Goal: Contribute content: Contribute content

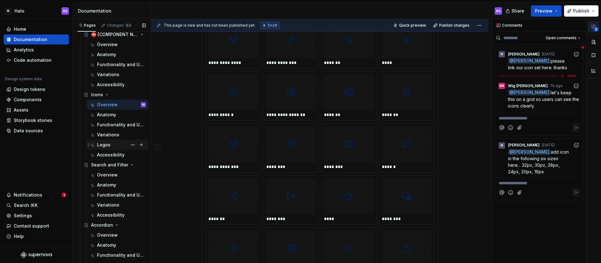
click at [109, 144] on div "Logos" at bounding box center [103, 145] width 13 height 6
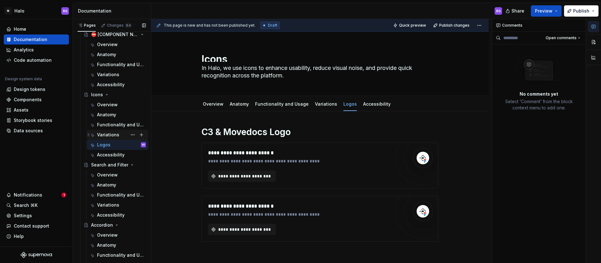
click at [107, 132] on div "Variations" at bounding box center [108, 135] width 22 height 6
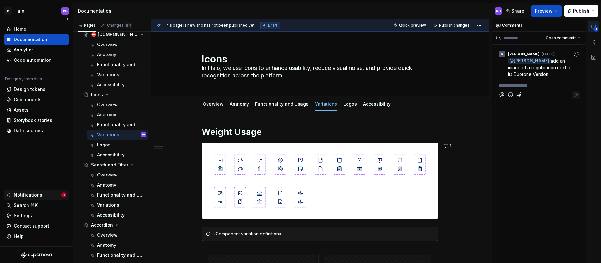
click at [33, 193] on div "Notifications" at bounding box center [28, 195] width 28 height 6
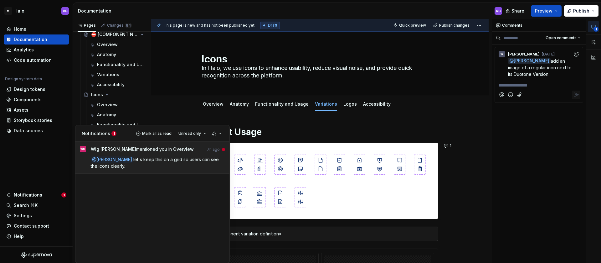
click at [184, 160] on span "let's keep this on a grid so users can see the icons clearly." at bounding box center [155, 163] width 129 height 12
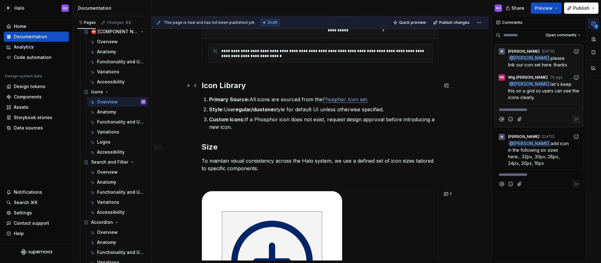
scroll to position [180, 0]
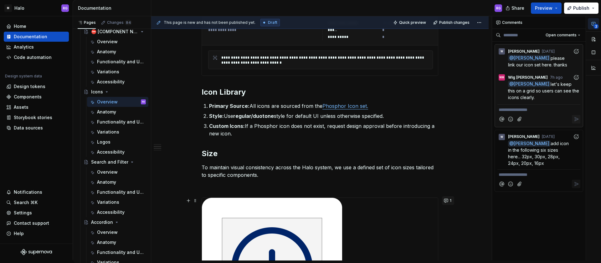
click at [448, 203] on button "1" at bounding box center [448, 200] width 12 height 9
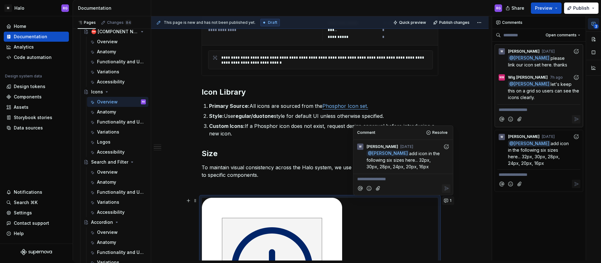
click at [448, 203] on button "1" at bounding box center [448, 200] width 12 height 9
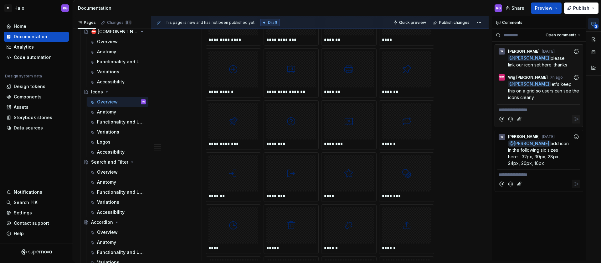
scroll to position [1467, 0]
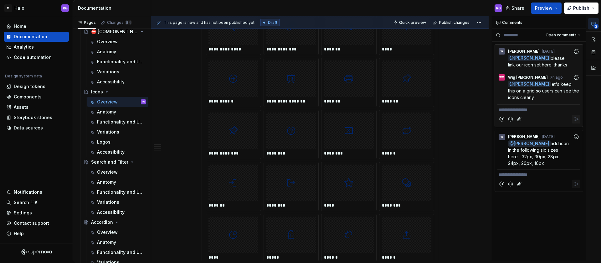
click at [596, 28] on span "2" at bounding box center [596, 26] width 5 height 5
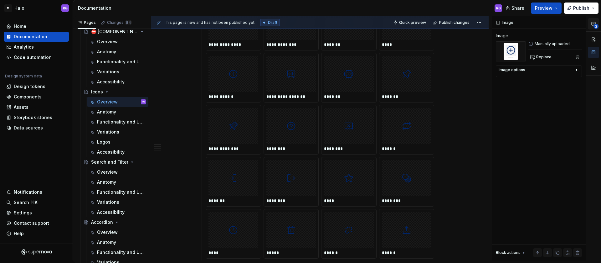
scroll to position [1462, 0]
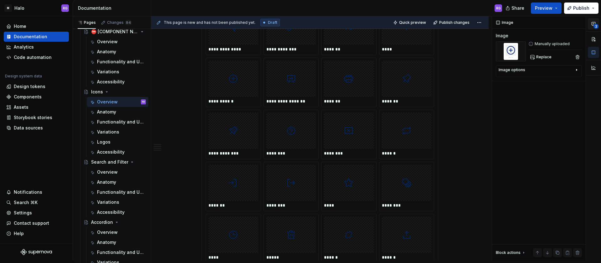
click at [594, 23] on icon "button" at bounding box center [593, 23] width 5 height 5
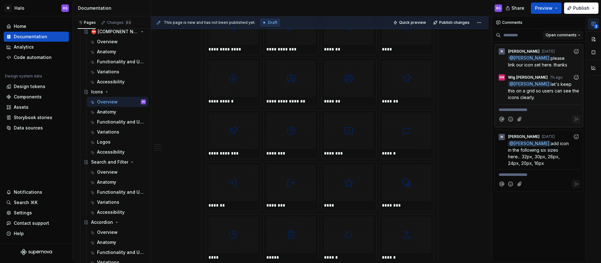
click at [578, 37] on button "Open comments" at bounding box center [563, 35] width 40 height 9
click at [572, 35] on div "**********" at bounding box center [546, 138] width 109 height 244
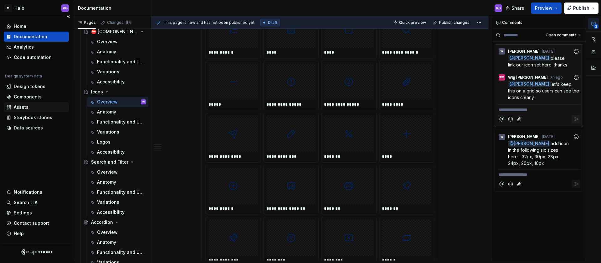
scroll to position [1355, 0]
click at [29, 96] on div "Components" at bounding box center [28, 97] width 28 height 6
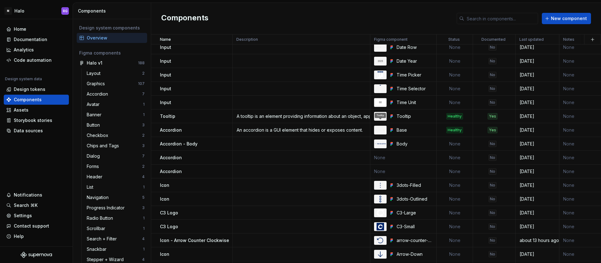
scroll to position [946, 0]
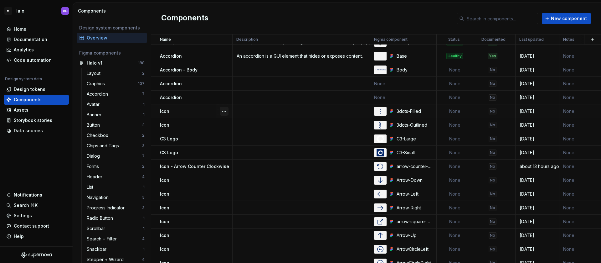
click at [223, 110] on button "button" at bounding box center [224, 111] width 9 height 9
click at [241, 121] on div "Open component detail" at bounding box center [257, 123] width 52 height 6
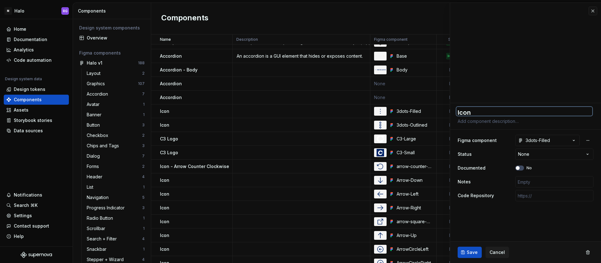
click at [468, 112] on textarea "Icon" at bounding box center [525, 111] width 136 height 9
click at [477, 112] on textarea "Icon" at bounding box center [525, 111] width 136 height 9
type textarea "*"
type textarea "Icon"
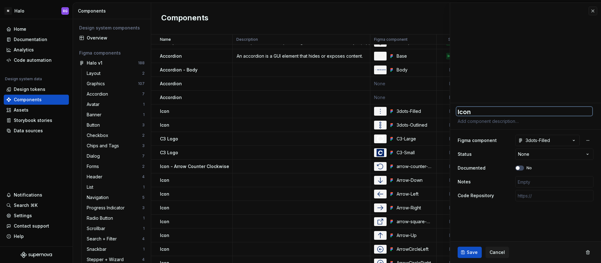
type textarea "*"
type textarea "Icon 3"
type textarea "*"
type textarea "Icon 3d"
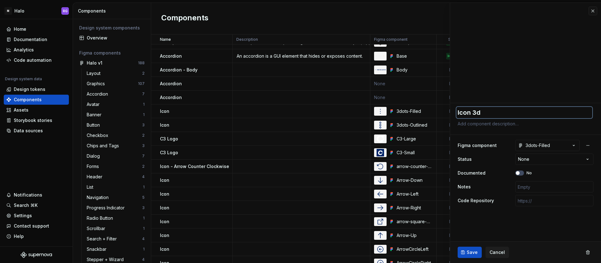
scroll to position [0, 0]
type textarea "*"
type textarea "Icon 3do"
type textarea "*"
type textarea "Icon 3dot"
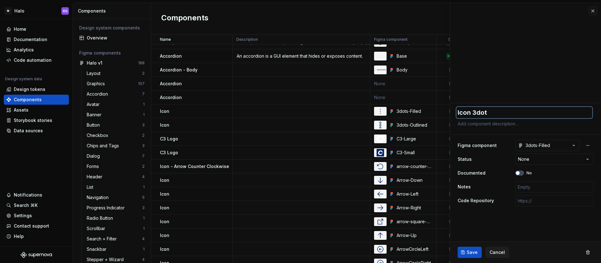
type textarea "*"
type textarea "Icon 3dots"
type textarea "*"
type textarea "Icon 3dots-"
type textarea "*"
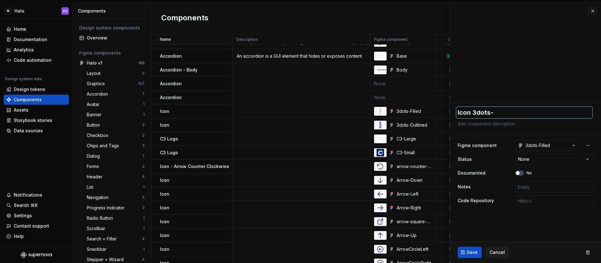
type textarea "Icon 3dots-"
type textarea "*"
type textarea "Icon 3dots-"
type textarea "*"
type textarea "Icon 3dots-F"
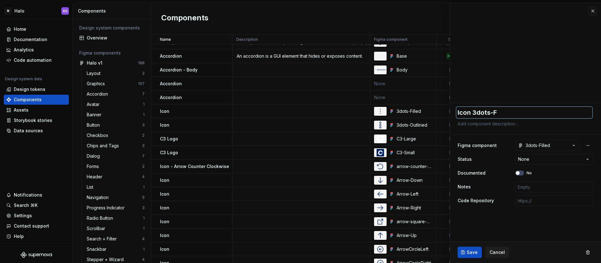
type textarea "*"
type textarea "Icon 3dots-Fi"
type textarea "*"
type textarea "Icon 3dots-Fil"
type textarea "*"
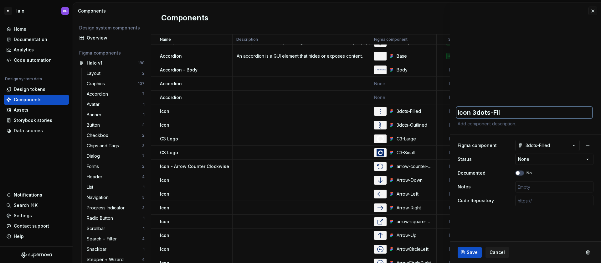
type textarea "Icon 3dots-Fill"
type textarea "*"
type textarea "Icon 3dots-Fille"
type textarea "*"
type textarea "Icon 3dots-Filled"
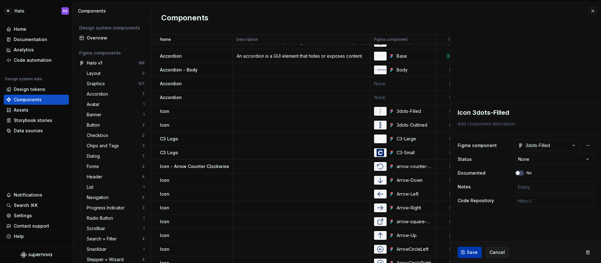
click at [473, 252] on span "Save" at bounding box center [472, 252] width 11 height 6
type textarea "*"
type textarea "Icon 3dots-Filled"
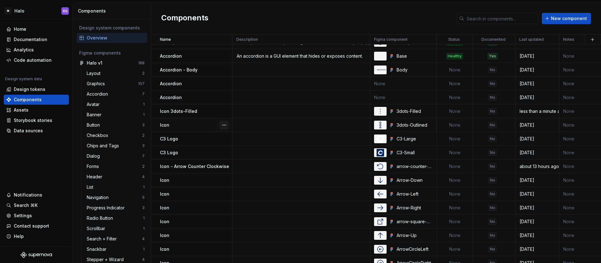
click at [225, 125] on button "button" at bounding box center [224, 125] width 9 height 9
click at [240, 139] on div "Open component detail" at bounding box center [257, 137] width 52 height 6
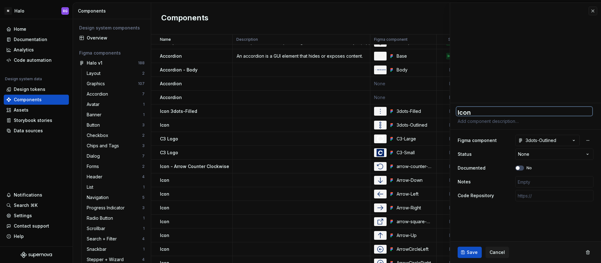
click at [473, 112] on textarea "Icon" at bounding box center [525, 111] width 136 height 9
type textarea "*"
type textarea "Icon"
type textarea "*"
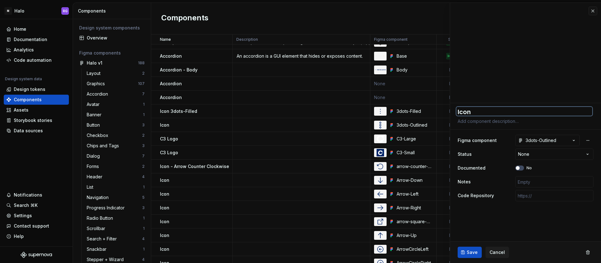
type textarea "Icon 3"
type textarea "*"
type textarea "Icon 3d"
type textarea "*"
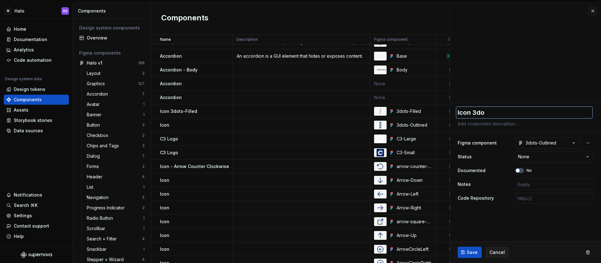
type textarea "Icon 3dot"
type textarea "*"
type textarea "Icon 3dots"
type textarea "*"
type textarea "Icon 3dots-"
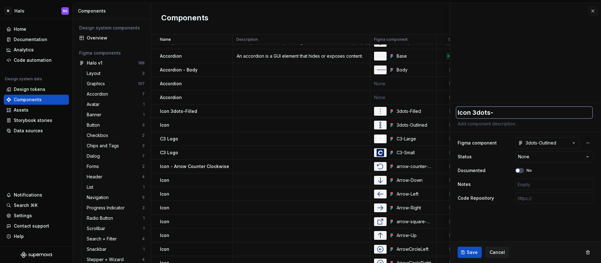
type textarea "*"
type textarea "Icon 3dots-O"
type textarea "*"
type textarea "Icon 3dots-Ou"
type textarea "*"
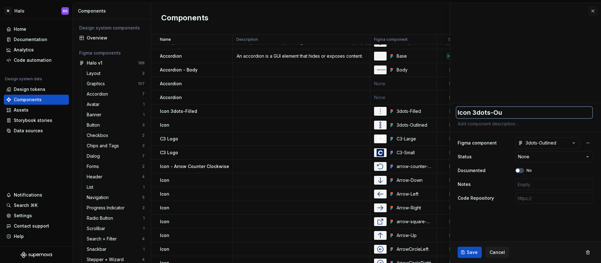
type textarea "Icon 3dots-Out"
type textarea "*"
type textarea "Icon 3dots-Outl"
type textarea "*"
type textarea "Icon 3dots-Outli"
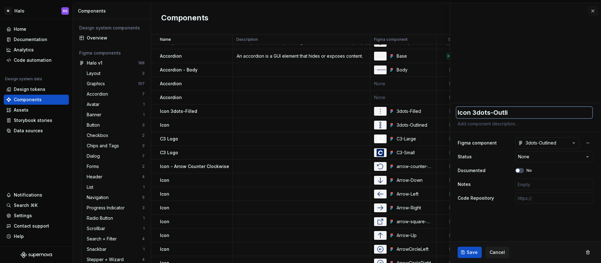
type textarea "*"
type textarea "Icon 3dots-Outlin"
type textarea "*"
type textarea "Icon 3dots-Outline"
type textarea "*"
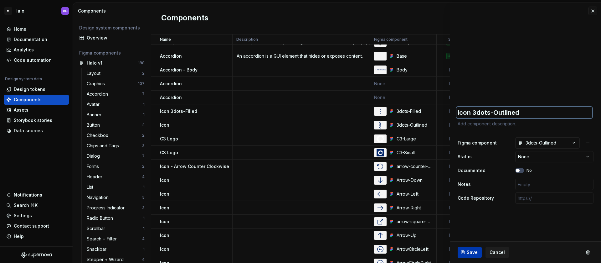
type textarea "Icon 3dots-Outlined"
click at [470, 253] on span "Save" at bounding box center [472, 252] width 11 height 6
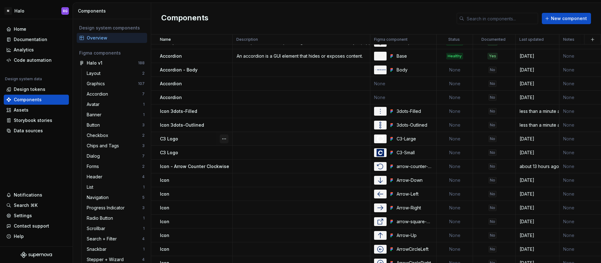
click at [225, 139] on button "button" at bounding box center [224, 138] width 9 height 9
click at [250, 150] on div "Open component detail" at bounding box center [257, 151] width 52 height 6
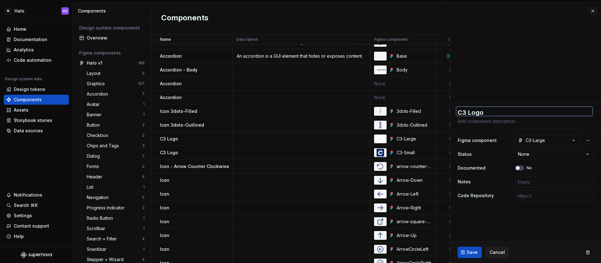
click at [487, 112] on textarea "C3 Logo" at bounding box center [525, 111] width 136 height 9
type textarea "*"
type textarea "C3 Logo"
type textarea "*"
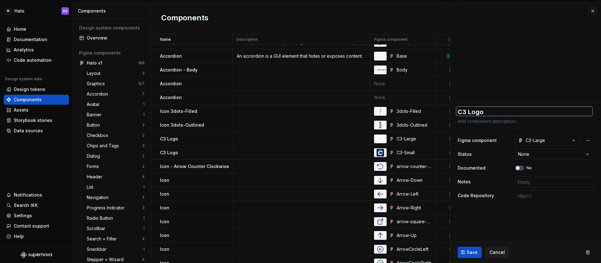
type textarea "C3 Logo -"
type textarea "*"
type textarea "C3 Logo -"
type textarea "*"
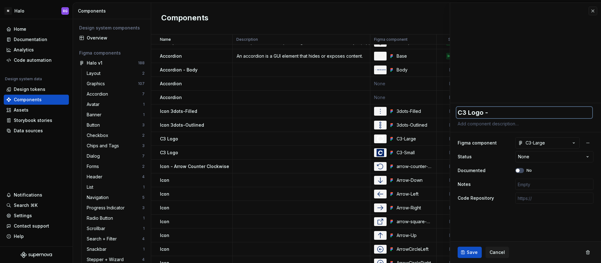
type textarea "C3 Logo - L"
type textarea "*"
type textarea "C3 Logo - La"
type textarea "*"
type textarea "C3 Logo - Lar"
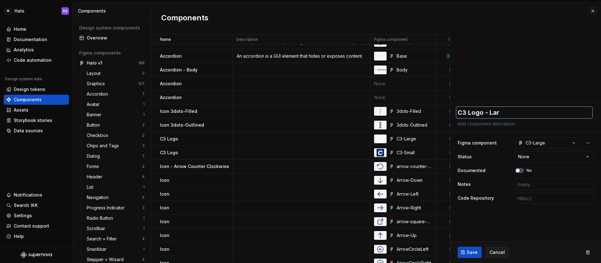
type textarea "*"
type textarea "C3 Logo - Larg"
type textarea "*"
type textarea "C3 Logo - Large"
click at [473, 251] on span "Save" at bounding box center [472, 252] width 11 height 6
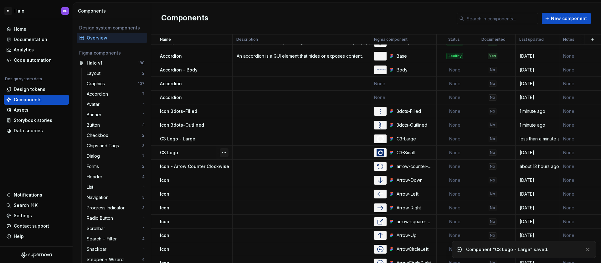
click at [224, 154] on button "button" at bounding box center [224, 152] width 9 height 9
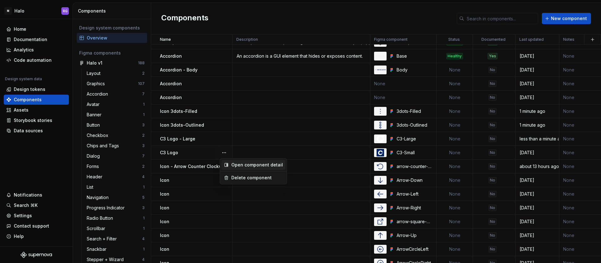
click at [239, 163] on div "Open component detail" at bounding box center [257, 165] width 52 height 6
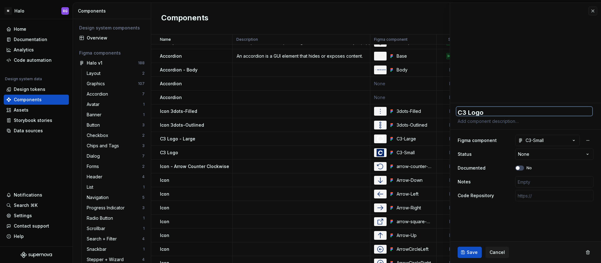
click at [485, 111] on textarea "C3 Logo" at bounding box center [525, 111] width 136 height 9
type textarea "*"
type textarea "C3 Logo -"
type textarea "*"
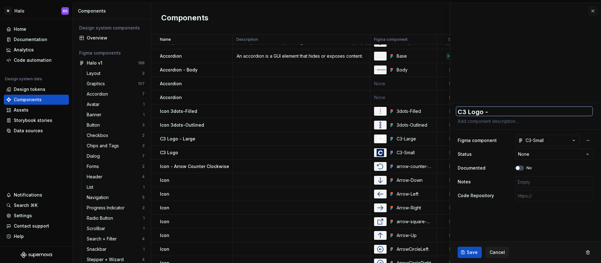
type textarea "C3 Logo -"
type textarea "*"
type textarea "C3 Logo - s"
type textarea "*"
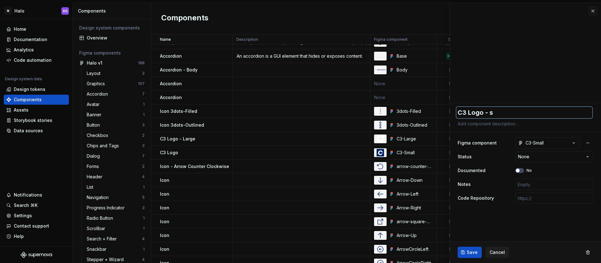
type textarea "C3 Logo - sm"
type textarea "*"
type textarea "C3 Logo - sma"
type textarea "*"
type textarea "C3 Logo - smal"
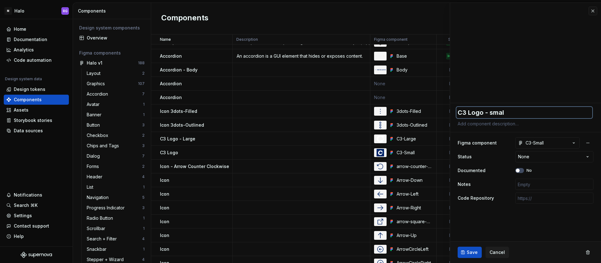
type textarea "*"
click at [493, 113] on textarea "C3 Logo - small" at bounding box center [525, 112] width 136 height 11
type textarea "C3 Logo - mall"
type textarea "*"
type textarea "C3 Logo - Small"
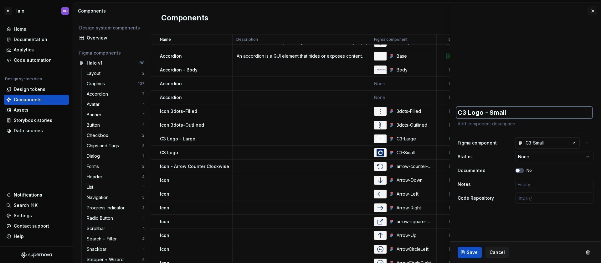
type textarea "*"
type textarea "C3 Logo - Small"
click at [470, 251] on span "Save" at bounding box center [472, 252] width 11 height 6
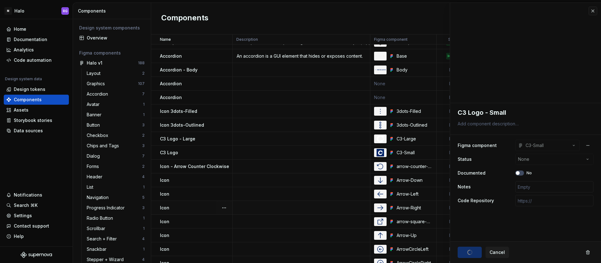
type textarea "*"
type textarea "C3 Logo - Small"
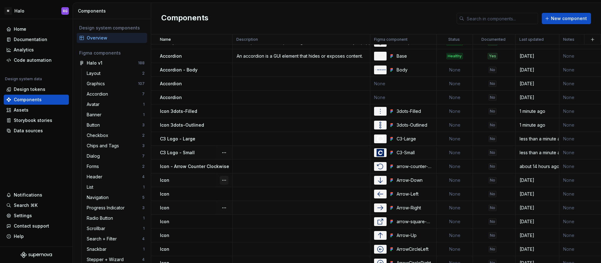
click at [224, 180] on button "button" at bounding box center [224, 180] width 9 height 9
click at [238, 192] on div "Open component detail" at bounding box center [257, 192] width 52 height 6
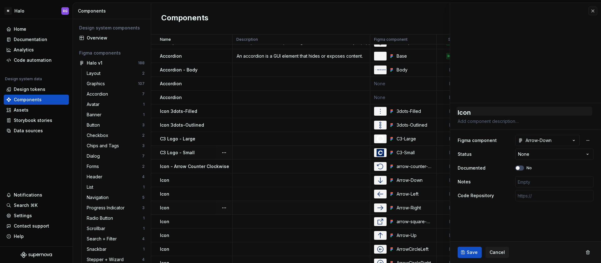
type textarea "*"
click at [478, 111] on textarea "Icon" at bounding box center [525, 111] width 136 height 9
type textarea "Icon -"
type textarea "*"
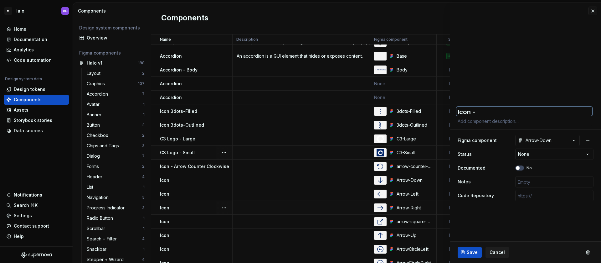
scroll to position [0, 0]
type textarea "Icon - A"
type textarea "*"
type textarea "Icon - Ar"
type textarea "*"
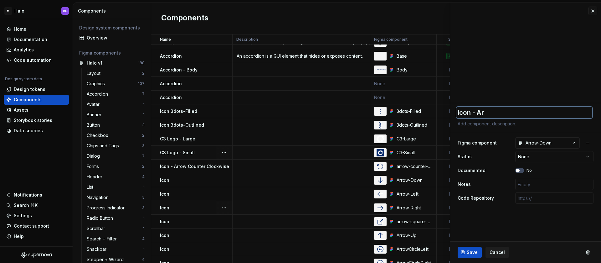
type textarea "Icon - Arr"
type textarea "*"
type textarea "Icon - Arro"
type textarea "*"
type textarea "Icon - Arrow"
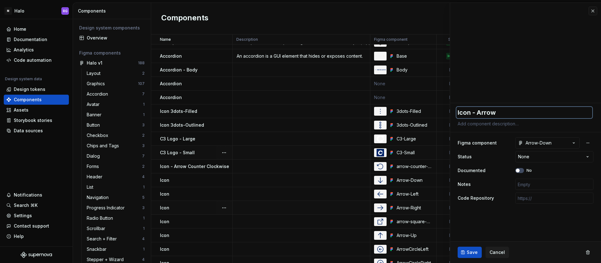
type textarea "*"
type textarea "Icon - Arrow"
type textarea "*"
type textarea "Icon - Arrow D"
type textarea "*"
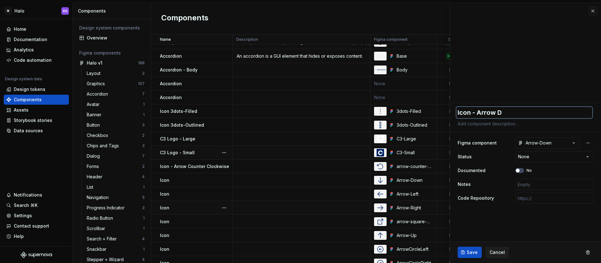
type textarea "Icon - Arrow Do"
type textarea "*"
type textarea "Icon - Arrow Dow"
type textarea "*"
type textarea "Icon - Arrow Down"
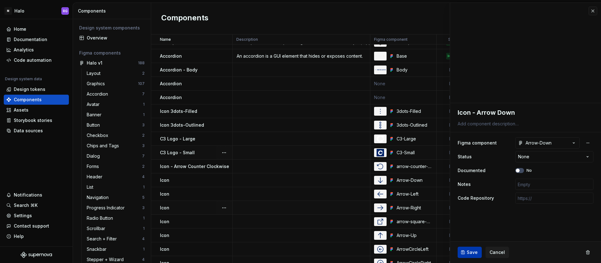
click at [473, 254] on span "Save" at bounding box center [472, 252] width 11 height 6
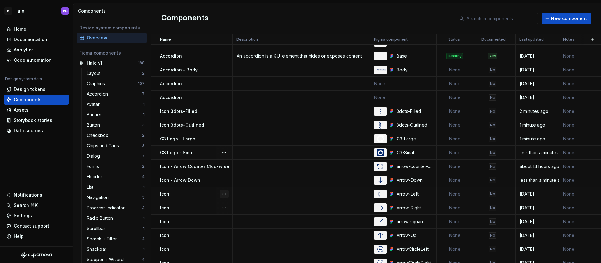
click at [223, 195] on button "button" at bounding box center [224, 193] width 9 height 9
click at [237, 205] on div "Open component detail" at bounding box center [257, 206] width 52 height 6
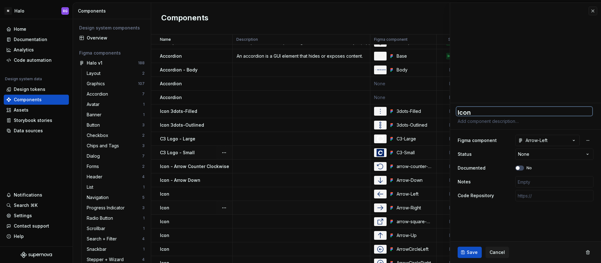
click at [474, 111] on textarea "Icon" at bounding box center [525, 111] width 136 height 9
type textarea "*"
type textarea "Icon"
type textarea "*"
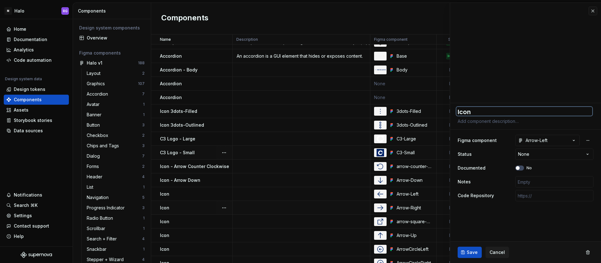
type textarea "Icon -"
type textarea "*"
type textarea "Icon -"
type textarea "*"
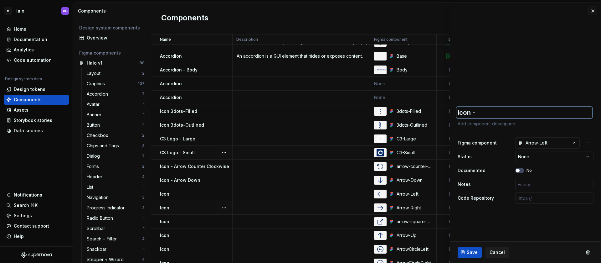
type textarea "Icon - A"
type textarea "*"
type textarea "Icon - Ar"
type textarea "*"
type textarea "Icon - Arr"
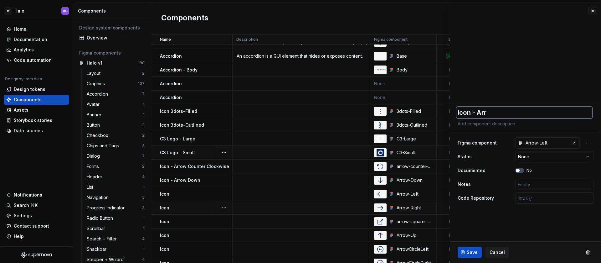
type textarea "*"
type textarea "Icon - Arro"
type textarea "*"
type textarea "Icon - Arrow"
type textarea "*"
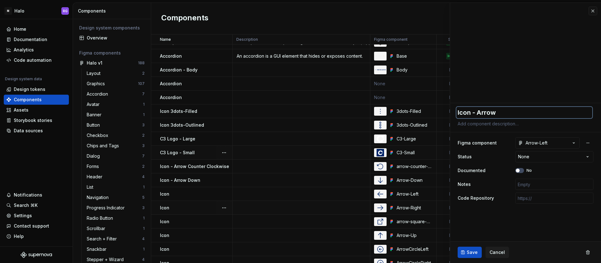
type textarea "Icon - Arrow"
type textarea "*"
type textarea "Icon - Arrow L"
type textarea "*"
type textarea "Icon - Arrow Le"
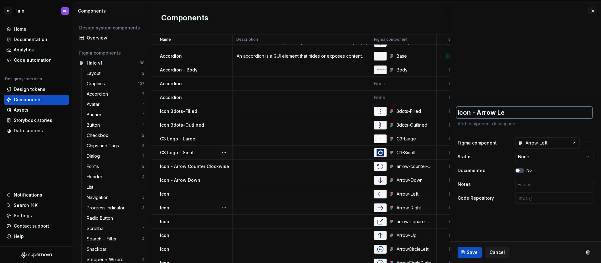
type textarea "*"
type textarea "Icon - Arrow Lef"
type textarea "*"
type textarea "Icon - Arrow Left"
click at [472, 251] on span "Save" at bounding box center [472, 252] width 11 height 6
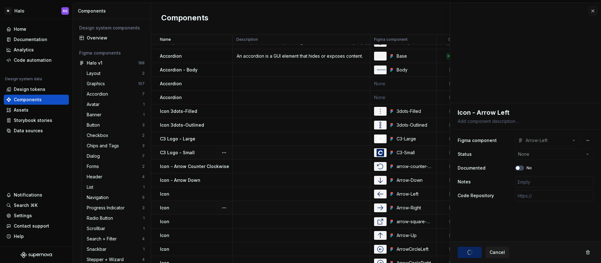
type textarea "*"
type textarea "Icon - Arrow Left"
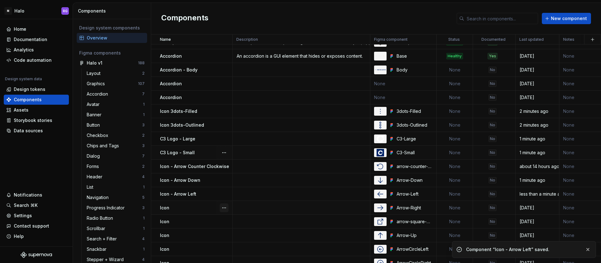
click at [226, 209] on button "button" at bounding box center [224, 207] width 9 height 9
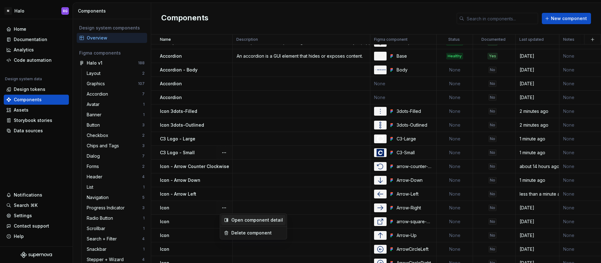
click at [243, 219] on div "Open component detail" at bounding box center [257, 220] width 52 height 6
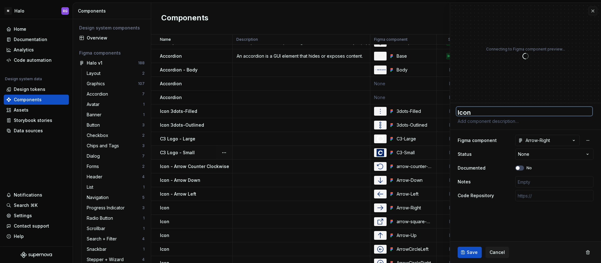
click at [480, 111] on textarea "Icon" at bounding box center [525, 111] width 136 height 9
type textarea "*"
type textarea "Icon"
type textarea "*"
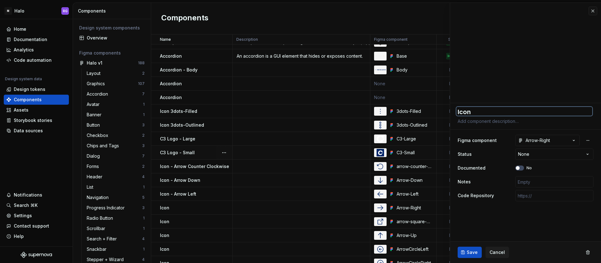
type textarea "Icon -"
type textarea "*"
type textarea "Icon -"
type textarea "*"
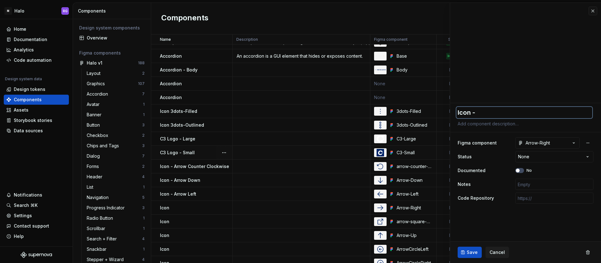
type textarea "Icon - A"
type textarea "*"
type textarea "Icon - Ar"
type textarea "*"
type textarea "Icon - Arr"
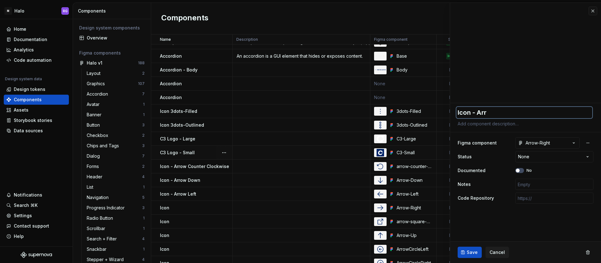
type textarea "*"
type textarea "Icon - Arro"
type textarea "*"
type textarea "Icon - Arrow"
type textarea "*"
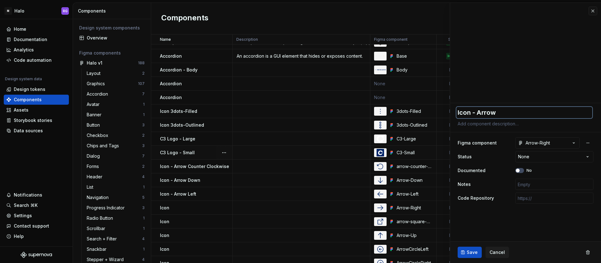
type textarea "Icon - Arrow"
type textarea "*"
type textarea "Icon - Arrow r"
type textarea "*"
type textarea "Icon - Arrow ri"
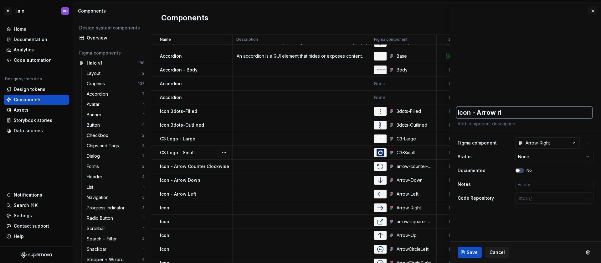
type textarea "*"
type textarea "Icon - Arrow rig"
type textarea "*"
type textarea "Icon - Arrow righ"
type textarea "*"
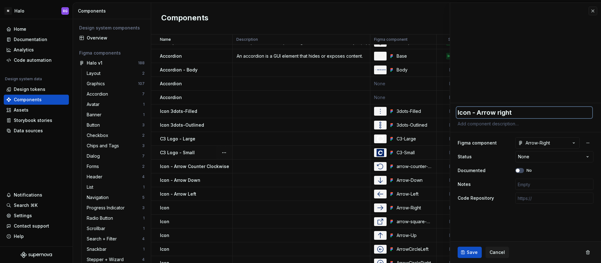
click at [499, 111] on textarea "Icon - Arrow right" at bounding box center [525, 112] width 136 height 11
type textarea "Icon - Arrow ight"
type textarea "*"
type textarea "Icon - Arrow Right"
click at [475, 252] on span "Save" at bounding box center [472, 252] width 11 height 6
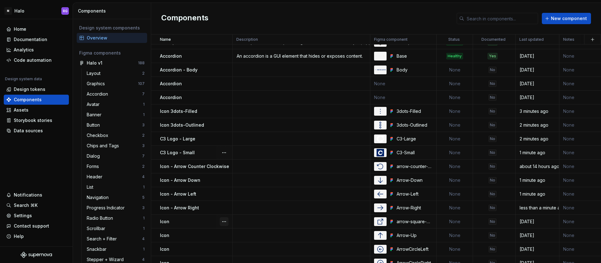
click at [222, 220] on button "button" at bounding box center [224, 221] width 9 height 9
click at [246, 233] on div "Open component detail" at bounding box center [257, 233] width 52 height 6
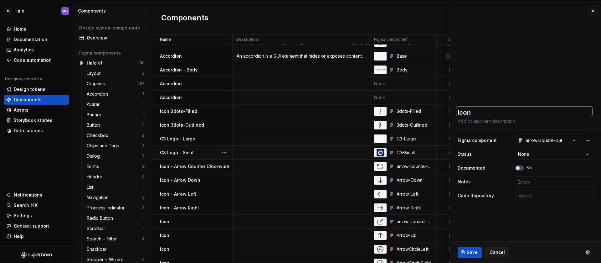
click at [493, 112] on textarea "Icon" at bounding box center [525, 111] width 136 height 9
type textarea "*"
type textarea "Icon"
type textarea "*"
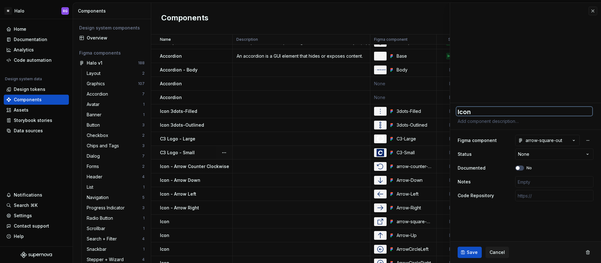
type textarea "Icon -"
type textarea "*"
type textarea "Icon -"
type textarea "*"
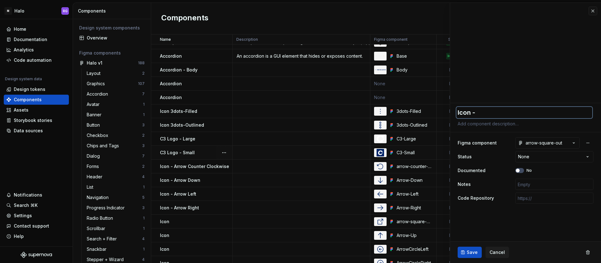
type textarea "Icon - A"
type textarea "*"
type textarea "Icon - Ar"
type textarea "*"
type textarea "Icon - Arr"
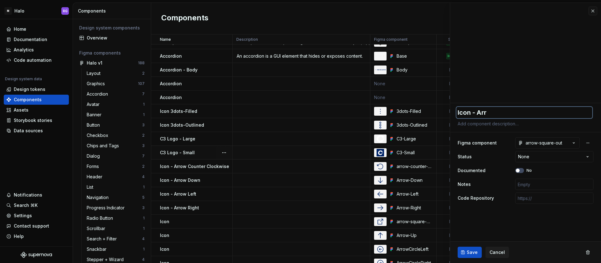
type textarea "*"
type textarea "Icon - Arro"
type textarea "*"
type textarea "Icon - Arrow"
type textarea "*"
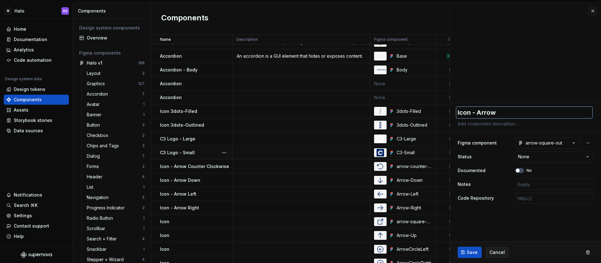
type textarea "Icon - Arrow"
type textarea "*"
type textarea "Icon - Arrow S"
type textarea "*"
type textarea "Icon - Arrow Sq"
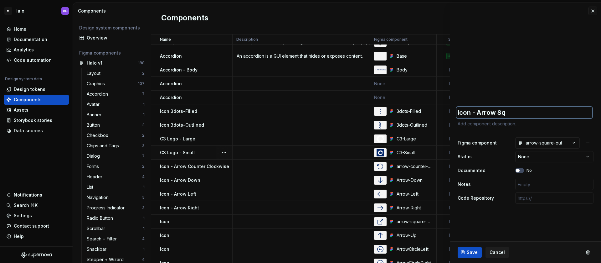
type textarea "*"
type textarea "Icon - Arrow Squ"
click at [471, 252] on span "Save" at bounding box center [472, 252] width 11 height 6
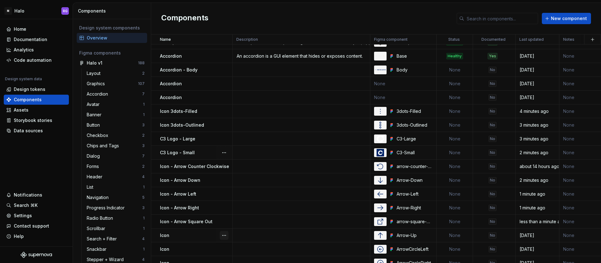
click at [226, 235] on button "button" at bounding box center [224, 235] width 9 height 9
click at [256, 209] on div "Open component detail" at bounding box center [257, 210] width 52 height 6
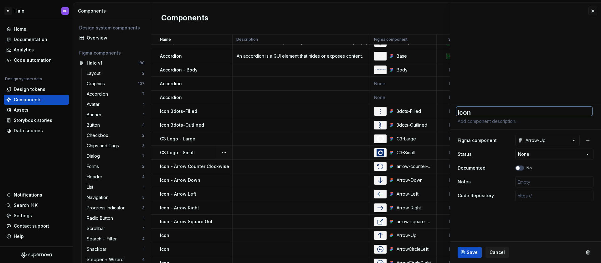
click at [478, 112] on textarea "Icon" at bounding box center [525, 111] width 136 height 9
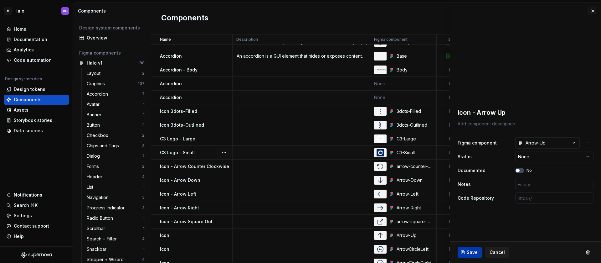
click at [467, 252] on span "Save" at bounding box center [472, 252] width 11 height 6
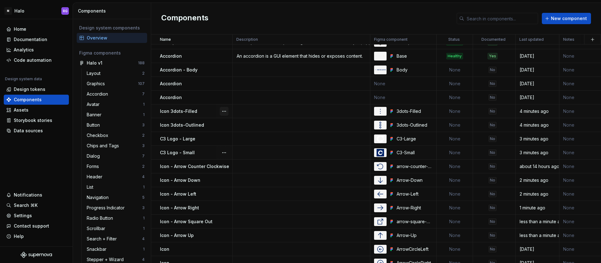
click at [225, 112] on button "button" at bounding box center [224, 111] width 9 height 9
click at [241, 122] on div "Open component detail" at bounding box center [257, 123] width 52 height 6
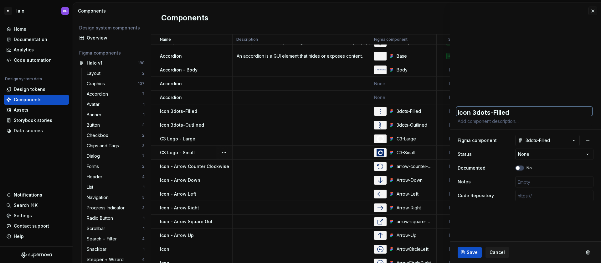
click at [473, 115] on textarea "Icon 3dots-Filled" at bounding box center [525, 111] width 136 height 9
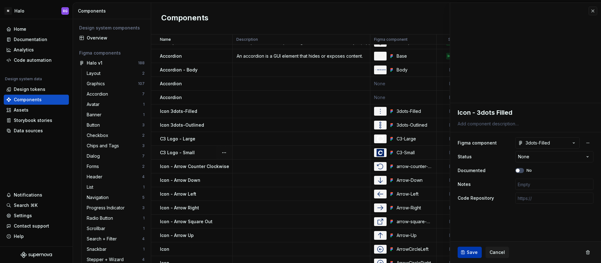
click at [471, 255] on span "Save" at bounding box center [472, 252] width 11 height 6
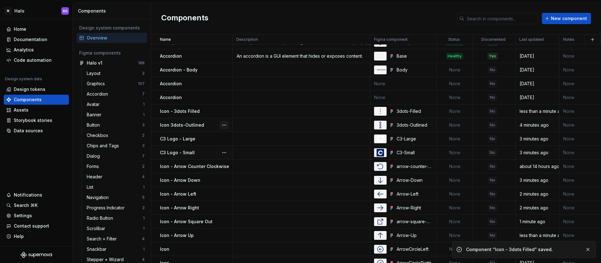
click at [224, 124] on button "button" at bounding box center [224, 125] width 9 height 9
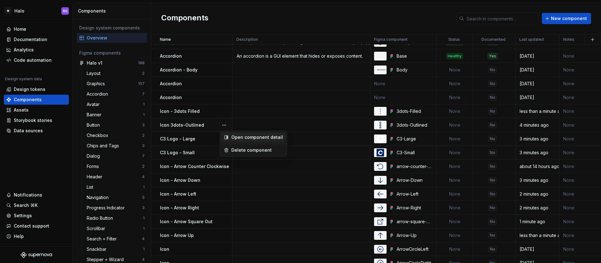
click at [244, 137] on div "Open component detail" at bounding box center [257, 137] width 52 height 6
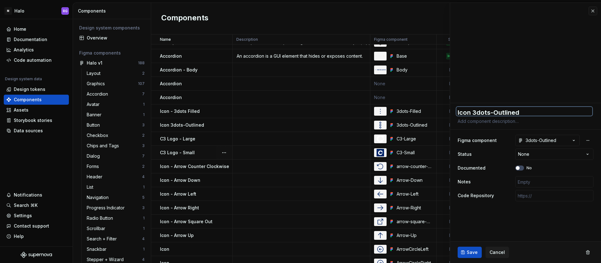
click at [492, 112] on textarea "Icon 3dots-Outlined" at bounding box center [525, 111] width 136 height 9
click at [493, 113] on textarea "Icon 3dots-Outlined" at bounding box center [525, 111] width 136 height 9
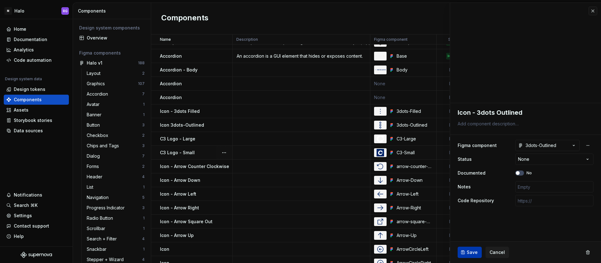
click at [466, 252] on button "Save" at bounding box center [470, 251] width 24 height 11
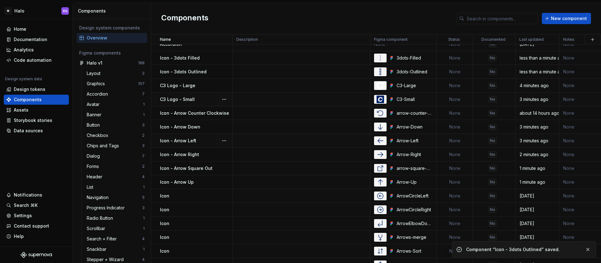
scroll to position [1000, 0]
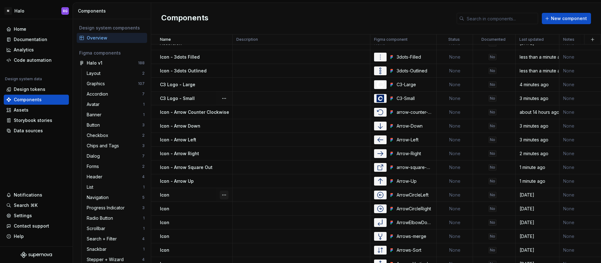
click at [225, 195] on button "button" at bounding box center [224, 194] width 9 height 9
click at [243, 207] on div "Open component detail" at bounding box center [257, 207] width 52 height 6
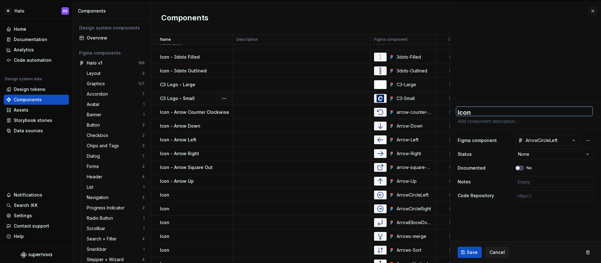
click at [483, 111] on textarea "Icon" at bounding box center [525, 111] width 136 height 9
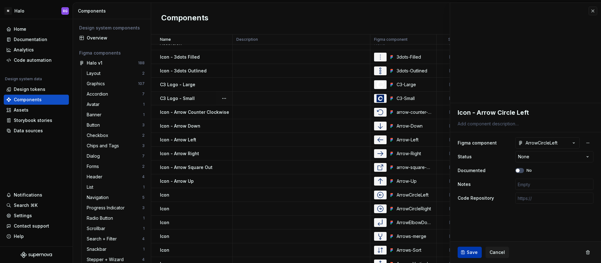
click at [465, 256] on button "Save" at bounding box center [470, 251] width 24 height 11
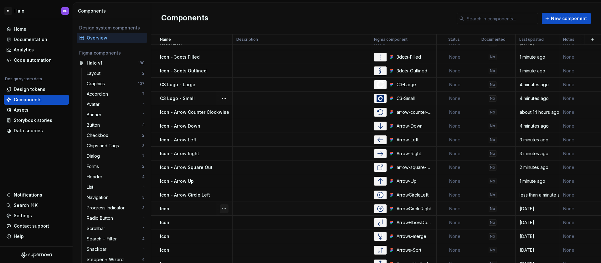
click at [225, 207] on button "button" at bounding box center [224, 208] width 9 height 9
click at [236, 221] on div "Open component detail" at bounding box center [257, 221] width 52 height 6
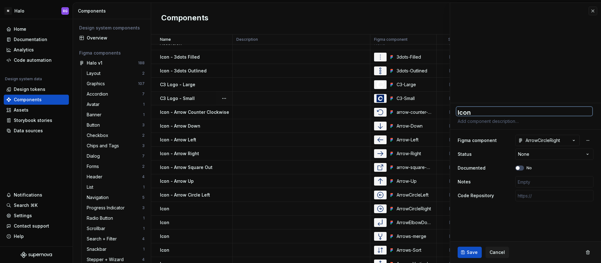
click at [480, 115] on textarea "Icon" at bounding box center [525, 111] width 136 height 9
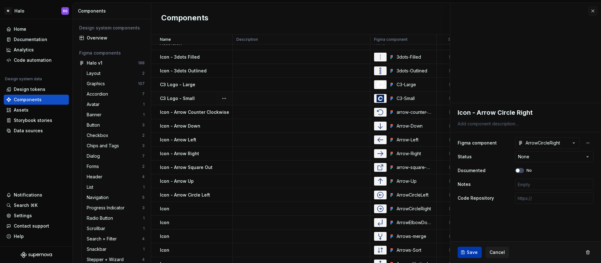
click at [468, 250] on span "Save" at bounding box center [472, 252] width 11 height 6
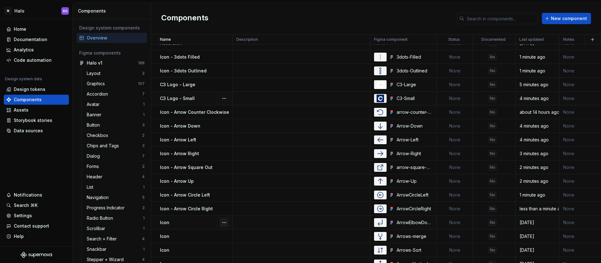
click at [224, 221] on button "button" at bounding box center [224, 222] width 9 height 9
click at [241, 233] on div "Open component detail" at bounding box center [257, 234] width 52 height 6
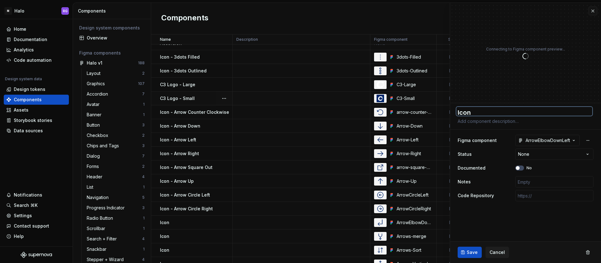
click at [476, 113] on textarea "Icon" at bounding box center [525, 111] width 136 height 9
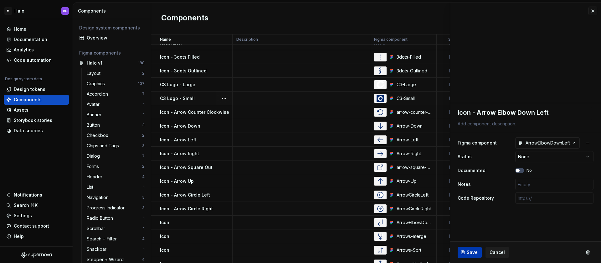
click at [473, 253] on span "Save" at bounding box center [472, 252] width 11 height 6
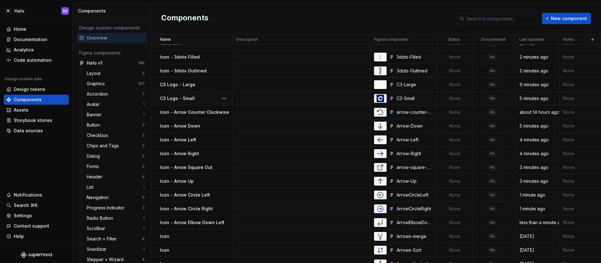
scroll to position [1000, 0]
click at [183, 234] on div "Icon" at bounding box center [196, 236] width 72 height 6
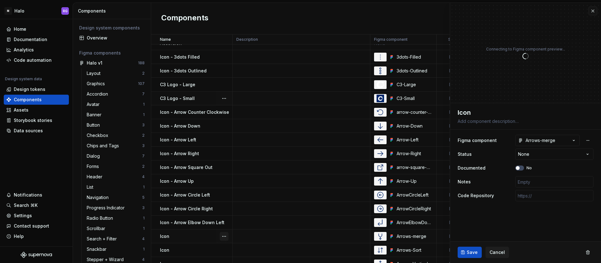
click at [223, 237] on button "button" at bounding box center [224, 236] width 9 height 9
click at [481, 111] on textarea "Icon" at bounding box center [525, 111] width 136 height 9
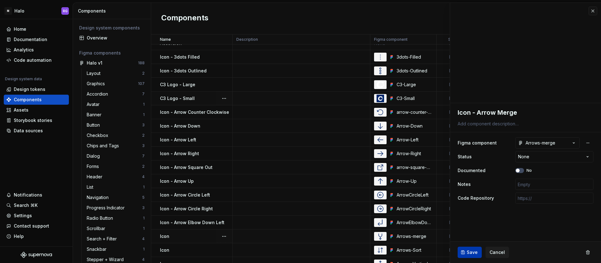
click at [474, 248] on button "Save" at bounding box center [470, 251] width 24 height 11
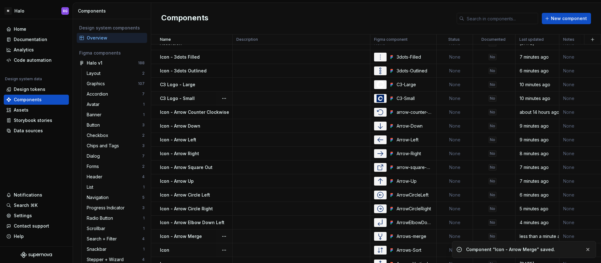
click at [182, 251] on div "Icon" at bounding box center [196, 250] width 72 height 6
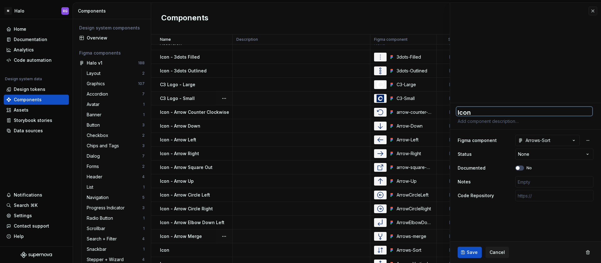
click at [488, 111] on textarea "Icon" at bounding box center [525, 111] width 136 height 9
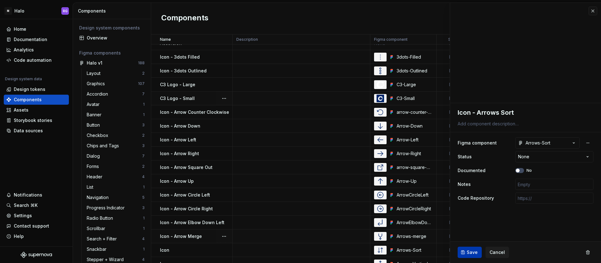
click at [470, 251] on span "Save" at bounding box center [472, 252] width 11 height 6
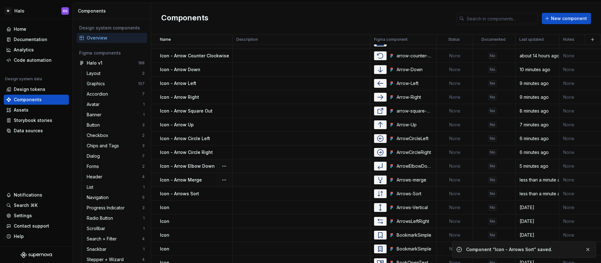
scroll to position [1057, 0]
click at [183, 179] on p "Icon - Arrow Merge" at bounding box center [181, 180] width 42 height 6
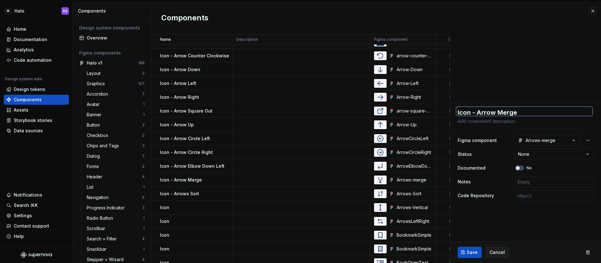
click at [496, 112] on textarea "Icon - Arrow Merge" at bounding box center [525, 111] width 136 height 9
click at [470, 255] on button "Save" at bounding box center [470, 251] width 24 height 11
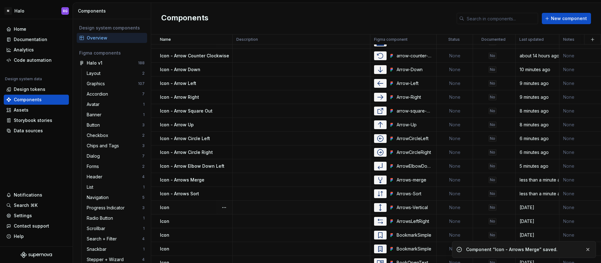
click at [189, 209] on div "Icon" at bounding box center [196, 207] width 72 height 6
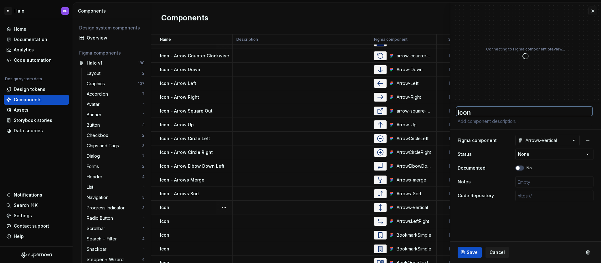
click at [481, 111] on textarea "Icon" at bounding box center [525, 111] width 136 height 9
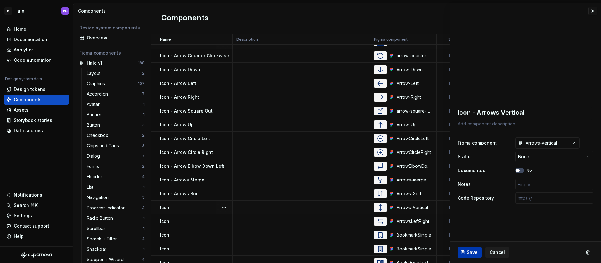
click at [469, 252] on span "Save" at bounding box center [472, 252] width 11 height 6
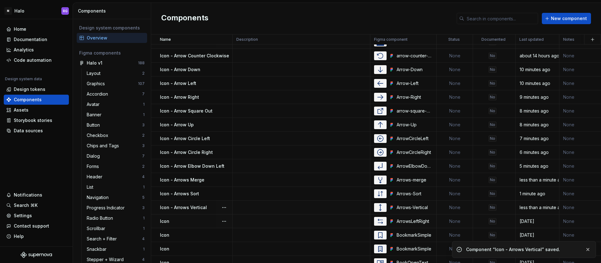
click at [189, 219] on div "Icon" at bounding box center [196, 221] width 72 height 6
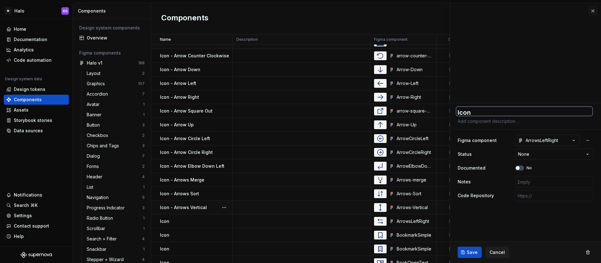
click at [480, 109] on textarea "Icon" at bounding box center [525, 111] width 136 height 9
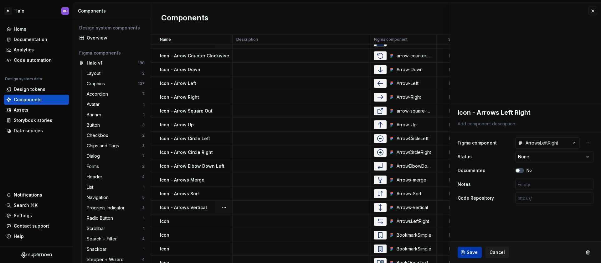
click at [468, 253] on span "Save" at bounding box center [472, 252] width 11 height 6
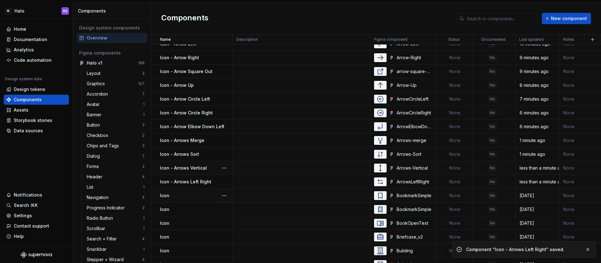
scroll to position [1096, 0]
click at [191, 193] on div "Icon" at bounding box center [196, 195] width 72 height 6
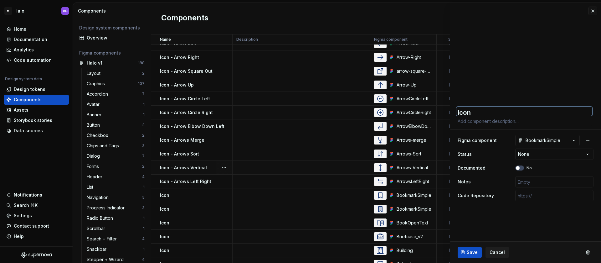
click at [490, 111] on textarea "Icon" at bounding box center [525, 111] width 136 height 9
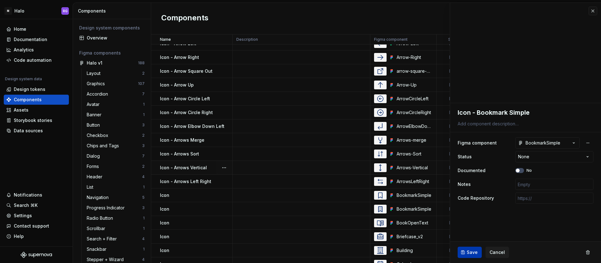
click at [467, 252] on span "Save" at bounding box center [472, 252] width 11 height 6
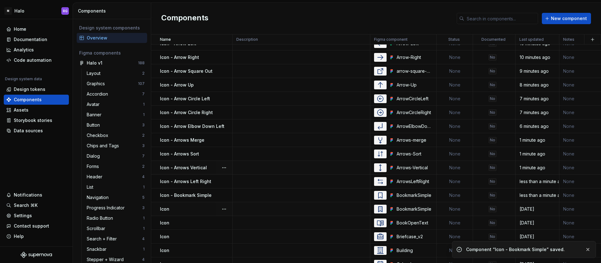
click at [192, 212] on td "Icon" at bounding box center [191, 209] width 81 height 14
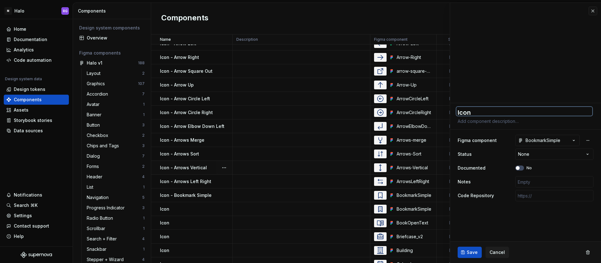
click at [488, 112] on textarea "Icon" at bounding box center [525, 111] width 136 height 9
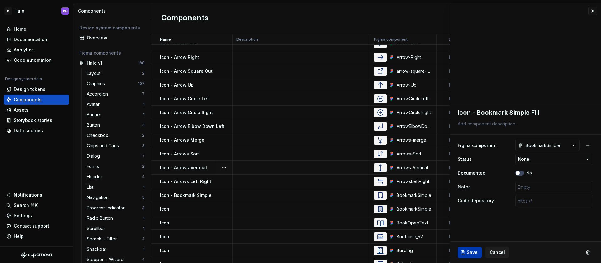
click at [473, 254] on span "Save" at bounding box center [472, 252] width 11 height 6
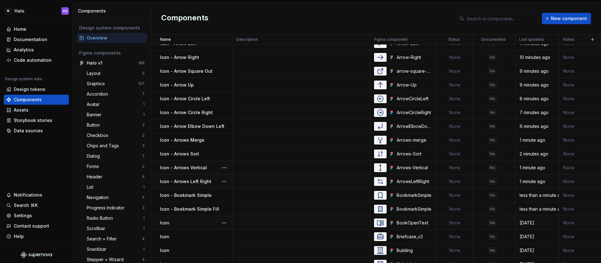
click at [188, 225] on div "Icon" at bounding box center [196, 223] width 72 height 6
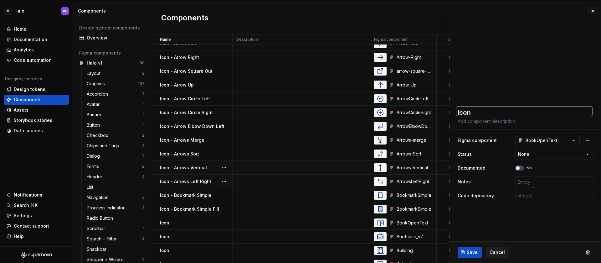
click at [487, 113] on textarea "Icon" at bounding box center [525, 111] width 136 height 9
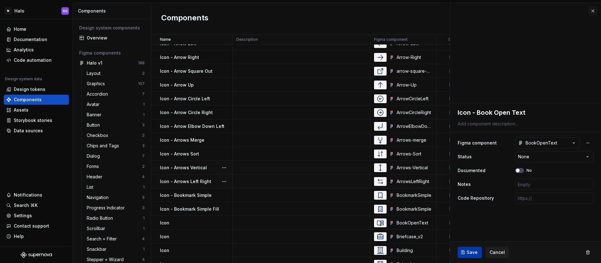
click at [471, 252] on span "Save" at bounding box center [472, 252] width 11 height 6
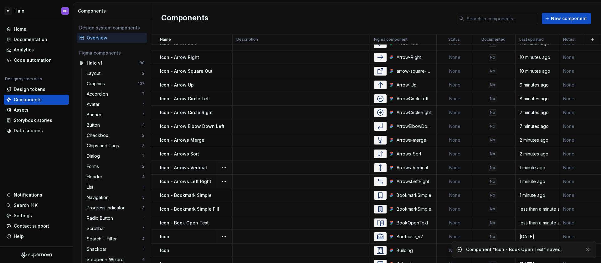
click at [191, 235] on div "Icon" at bounding box center [196, 236] width 72 height 6
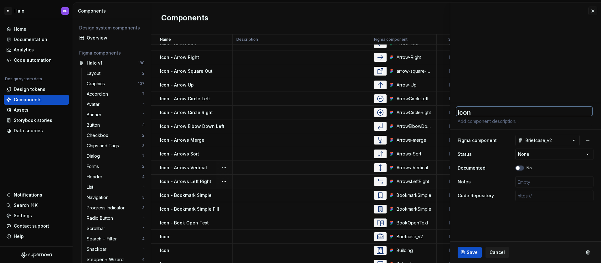
click at [486, 111] on textarea "Icon" at bounding box center [525, 111] width 136 height 9
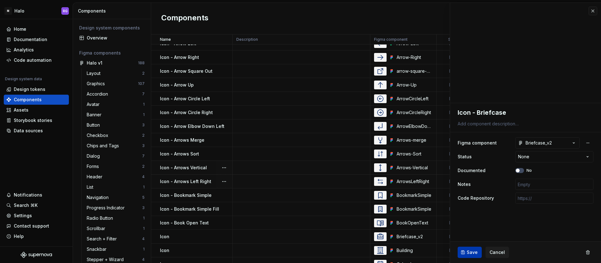
click at [472, 251] on span "Save" at bounding box center [472, 252] width 11 height 6
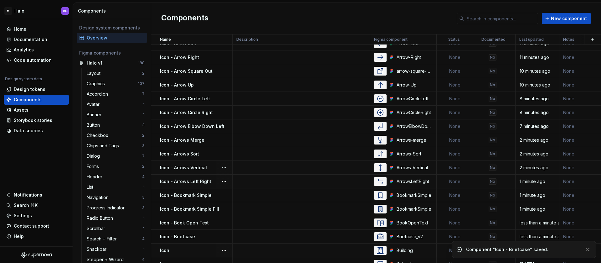
click at [194, 250] on div "Icon" at bounding box center [196, 250] width 72 height 6
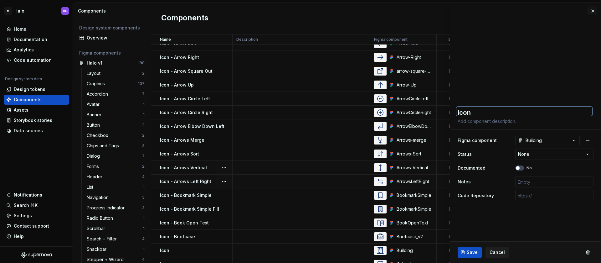
click at [489, 111] on textarea "Icon" at bounding box center [525, 111] width 136 height 9
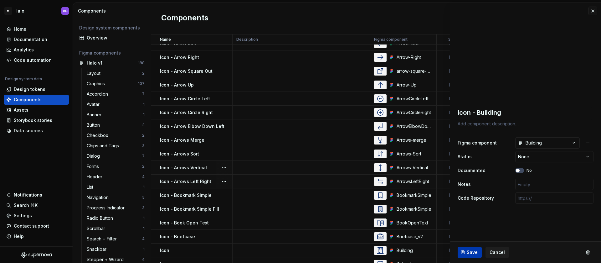
click at [471, 253] on span "Save" at bounding box center [472, 252] width 11 height 6
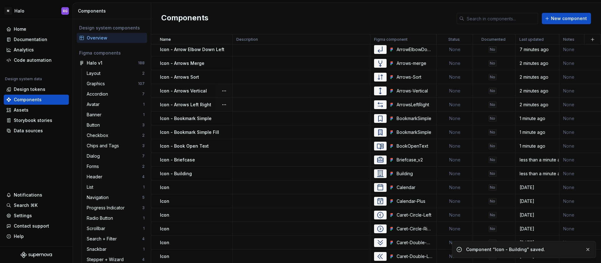
scroll to position [1173, 0]
click at [196, 188] on div "Icon" at bounding box center [196, 187] width 72 height 6
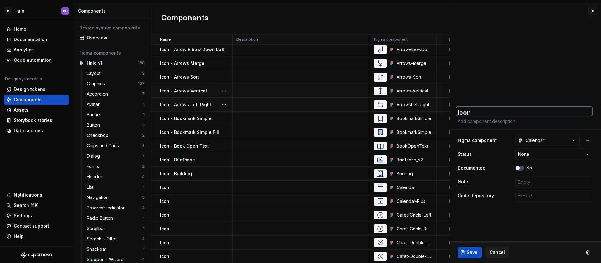
click at [492, 109] on textarea "Icon" at bounding box center [525, 111] width 136 height 9
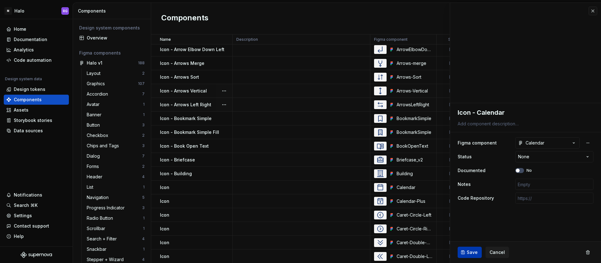
click at [473, 249] on span "Save" at bounding box center [472, 252] width 11 height 6
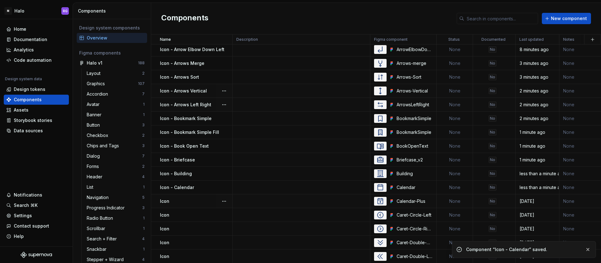
click at [187, 198] on div "Icon" at bounding box center [196, 201] width 72 height 6
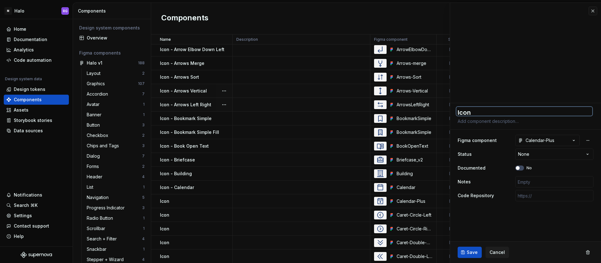
click at [495, 114] on textarea "Icon" at bounding box center [525, 111] width 136 height 9
click at [481, 113] on textarea "Icon - calendar Plus" at bounding box center [525, 112] width 136 height 11
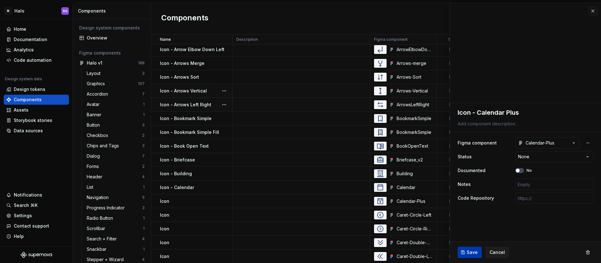
click at [470, 254] on span "Save" at bounding box center [472, 252] width 11 height 6
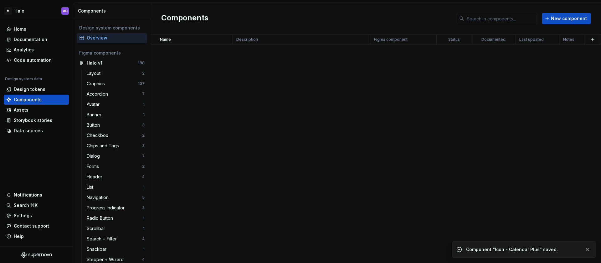
scroll to position [1173, 0]
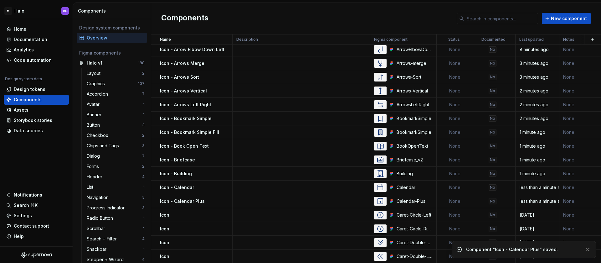
click at [186, 216] on div "Icon" at bounding box center [196, 215] width 72 height 6
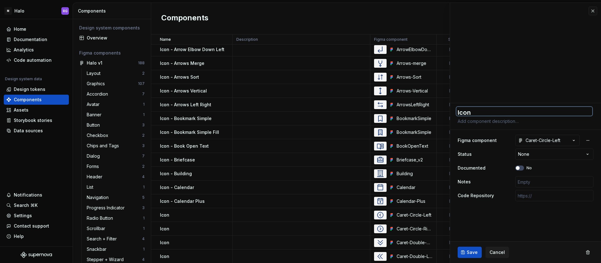
click at [494, 112] on textarea "Icon" at bounding box center [525, 111] width 136 height 9
type textarea "*"
type textarea "Icon"
type textarea "*"
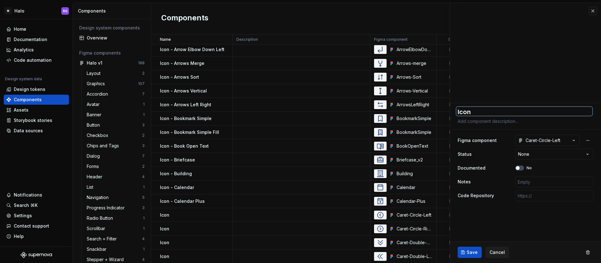
type textarea "Icon -"
type textarea "*"
type textarea "Icon -"
type textarea "*"
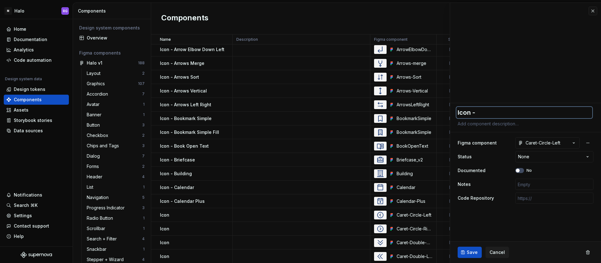
type textarea "Icon - C"
type textarea "*"
type textarea "Icon - Ca"
type textarea "*"
type textarea "Icon - Car"
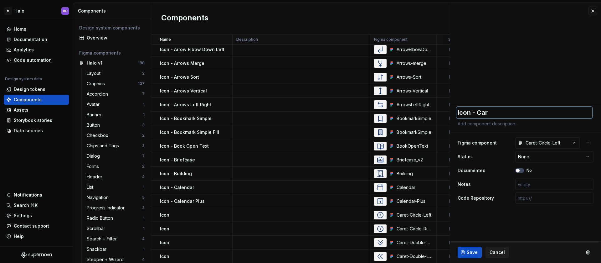
type textarea "*"
type textarea "Icon - Care"
type textarea "*"
type textarea "Icon - Caret"
type textarea "*"
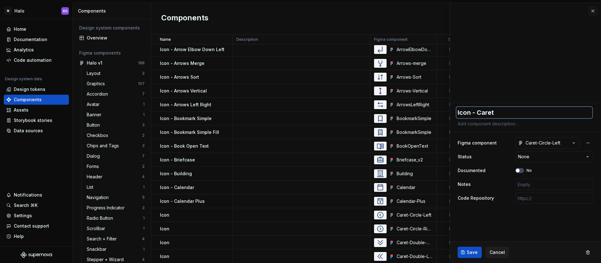
type textarea "Icon - Caret C"
type textarea "*"
type textarea "Icon - Caret Ci"
type textarea "*"
type textarea "Icon - Caret Cir"
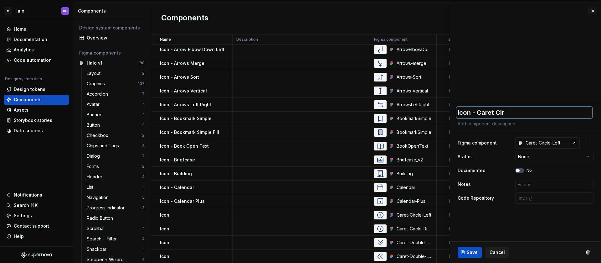
type textarea "*"
type textarea "Icon - Caret Circ"
type textarea "*"
type textarea "Icon - Caret Circl"
type textarea "*"
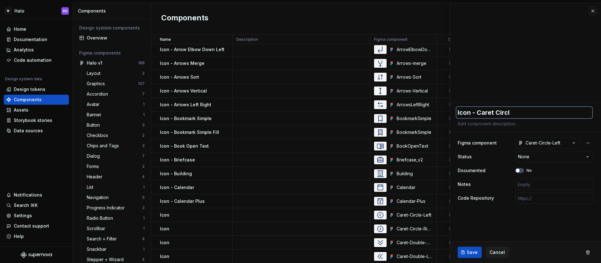
type textarea "Icon - Caret Circle"
type textarea "*"
type textarea "Icon - Caret Circle"
type textarea "*"
type textarea "Icon - Caret Circle F"
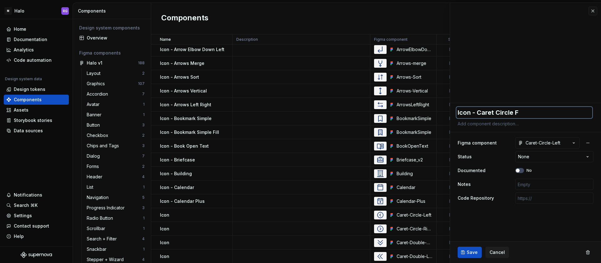
type textarea "*"
type textarea "Icon - Caret Circle"
type textarea "*"
type textarea "Icon - Caret Circle L"
type textarea "*"
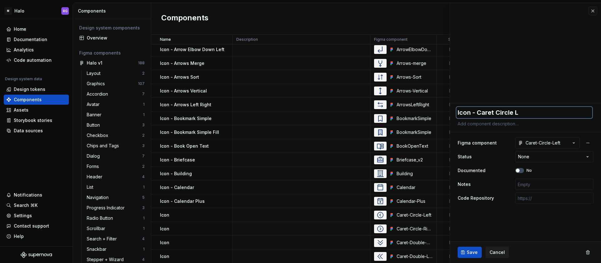
type textarea "Icon - Caret Circle Le"
type textarea "*"
type textarea "Icon - Caret Circle Lef"
type textarea "*"
type textarea "Icon - Caret Circle Left"
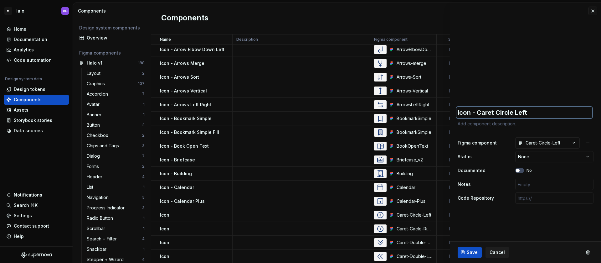
type textarea "*"
click at [532, 111] on textarea "Icon - Caret Circle Left" at bounding box center [525, 112] width 136 height 11
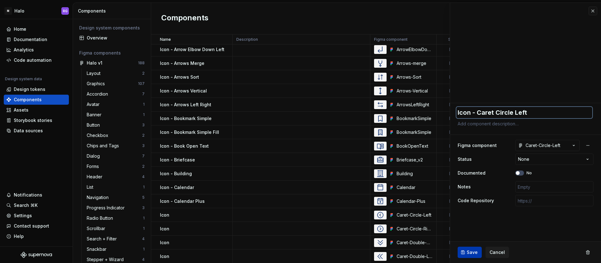
type textarea "Icon - Caret Circle Left"
click at [474, 251] on span "Save" at bounding box center [472, 252] width 11 height 6
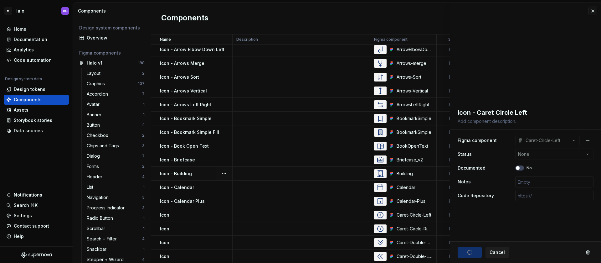
type textarea "*"
type textarea "Icon - Caret Circle Left"
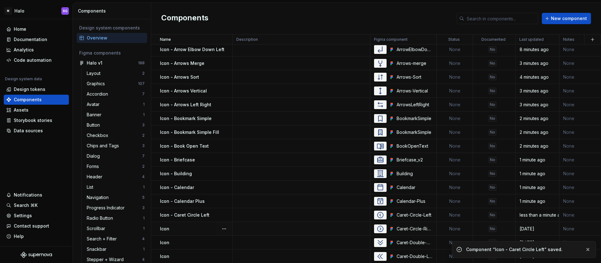
click at [188, 227] on div "Icon" at bounding box center [196, 228] width 72 height 6
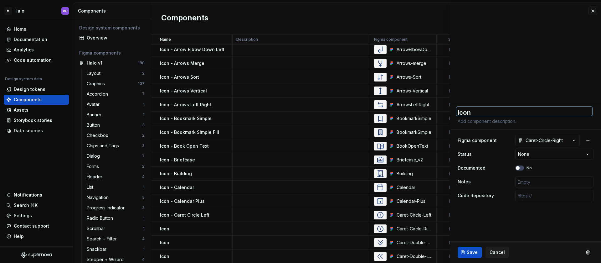
click at [476, 111] on textarea "Icon" at bounding box center [525, 111] width 136 height 9
paste textarea "- Caret Circle Left"
type textarea "*"
type textarea "Icon - Caret Circle Left"
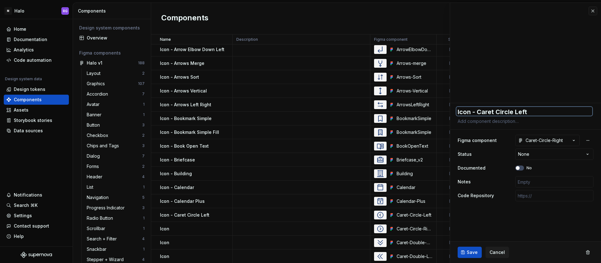
type textarea "*"
type textarea "Icon - Caret Circle Lef"
type textarea "*"
type textarea "Icon - Caret Circle Le"
type textarea "*"
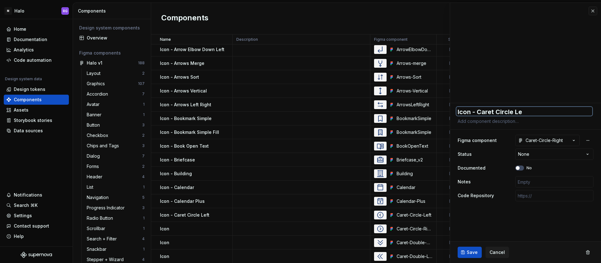
type textarea "Icon - Caret Circle L"
type textarea "*"
type textarea "Icon - Caret Circle"
type textarea "*"
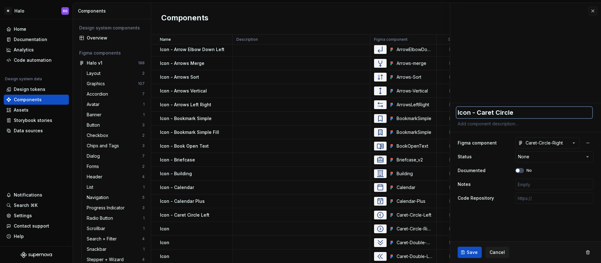
type textarea "Icon - Caret Circle R"
type textarea "*"
type textarea "Icon - Caret Circle Ri"
type textarea "*"
type textarea "Icon - Caret Circle Rig"
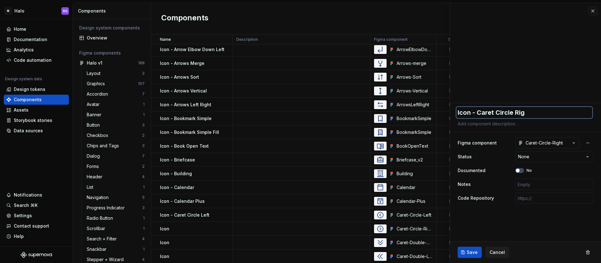
type textarea "*"
type textarea "Icon - Caret Circle Righ"
type textarea "*"
type textarea "Icon - Caret Circle Right"
click at [472, 253] on span "Save" at bounding box center [472, 252] width 11 height 6
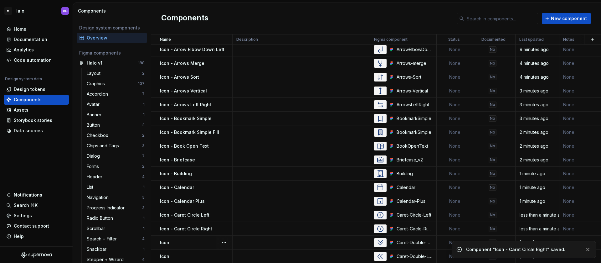
click at [183, 240] on div "Icon" at bounding box center [196, 242] width 72 height 6
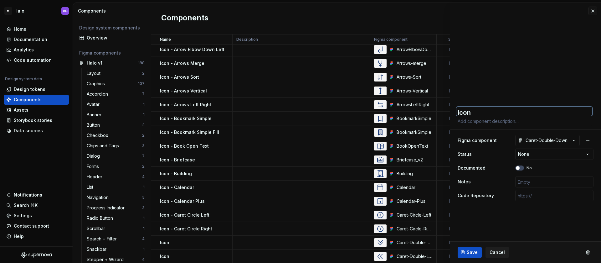
click at [485, 112] on textarea "Icon" at bounding box center [525, 111] width 136 height 9
type textarea "*"
type textarea "Icon"
type textarea "*"
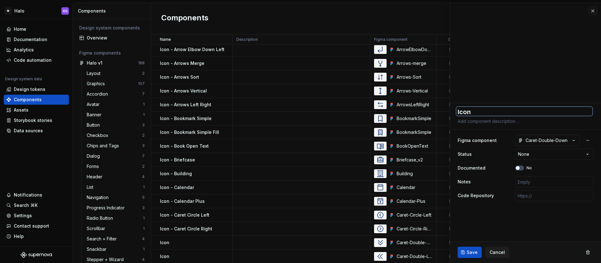
type textarea "Icon -"
type textarea "*"
type textarea "Icon -"
type textarea "*"
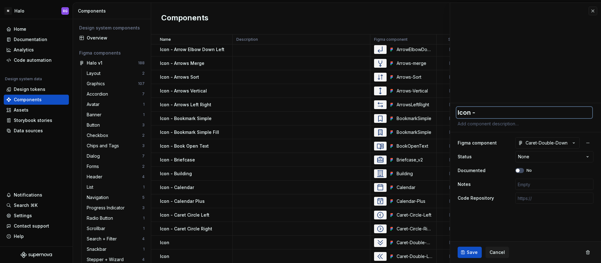
type textarea "Icon - C"
type textarea "*"
type textarea "Icon - Ca"
type textarea "*"
type textarea "Icon - Car"
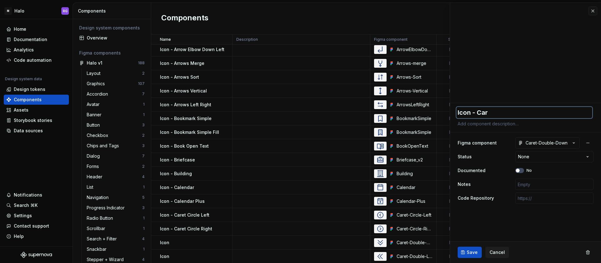
type textarea "*"
type textarea "Icon - Care"
type textarea "*"
type textarea "Icon - Caret"
type textarea "*"
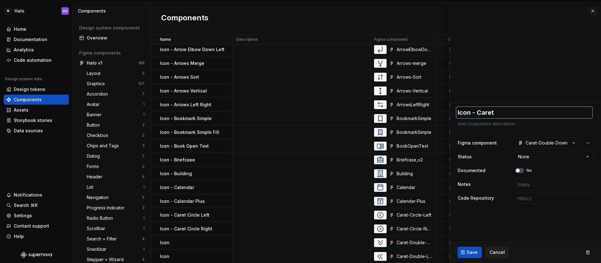
type textarea "Icon - Caret"
type textarea "*"
type textarea "Icon - Caret D"
type textarea "*"
type textarea "Icon - Caret Do"
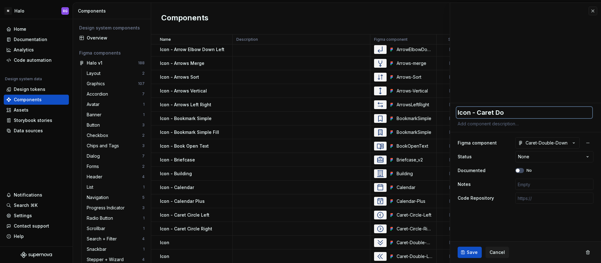
type textarea "*"
type textarea "Icon - Caret Dou"
type textarea "*"
type textarea "Icon - Caret Doub"
type textarea "*"
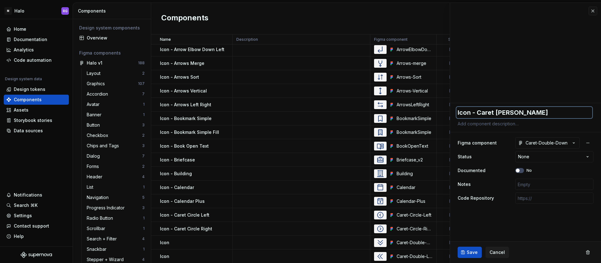
type textarea "Icon - Caret Doubl"
type textarea "*"
type textarea "Icon - Caret Double"
type textarea "*"
type textarea "Icon - Caret Double"
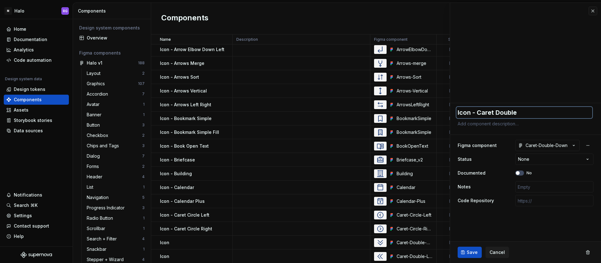
type textarea "*"
type textarea "Icon - Caret Double D"
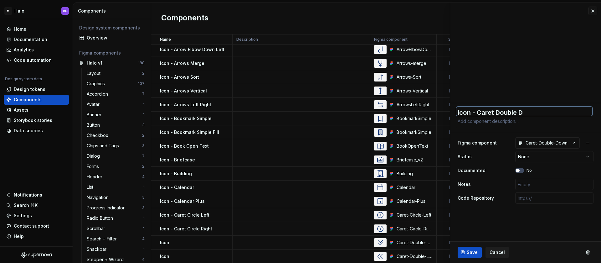
type textarea "*"
type textarea "Icon - Caret Double Do"
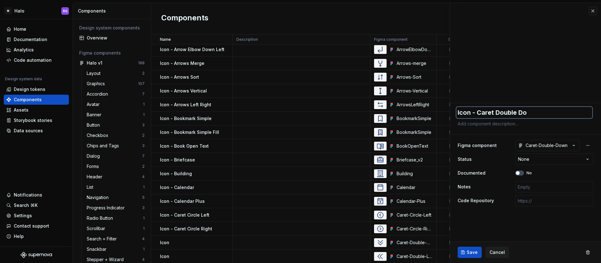
type textarea "*"
type textarea "Icon - Caret Double Dow"
type textarea "*"
type textarea "Icon - Caret Double Down"
click at [470, 249] on span "Save" at bounding box center [472, 252] width 11 height 6
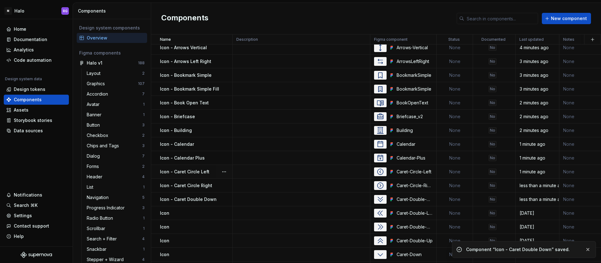
scroll to position [1218, 0]
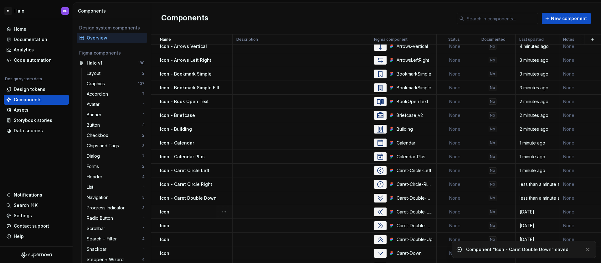
click at [185, 213] on div "Icon" at bounding box center [196, 212] width 72 height 6
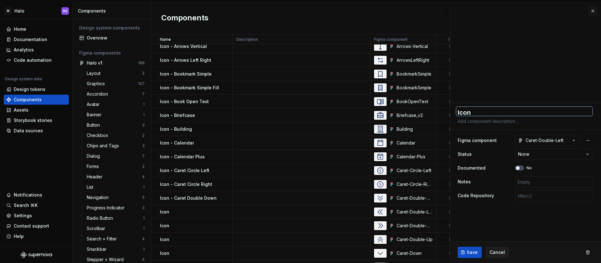
click at [480, 113] on textarea "Icon" at bounding box center [525, 111] width 136 height 9
type textarea "*"
type textarea "Icon"
type textarea "*"
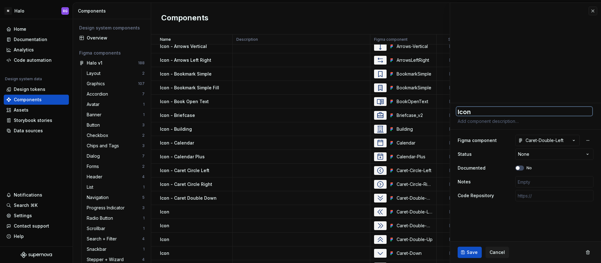
type textarea "Icon -"
type textarea "*"
type textarea "Icon -"
type textarea "*"
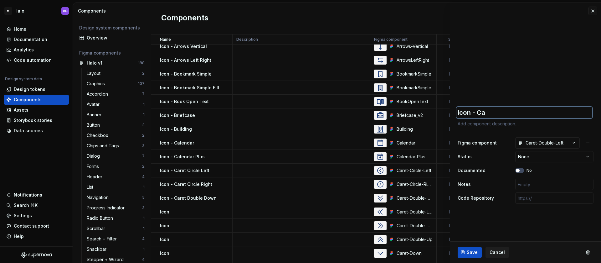
type textarea "Icon - Car"
type textarea "*"
type textarea "Icon - Caret"
type textarea "*"
type textarea "Icon - Caret D"
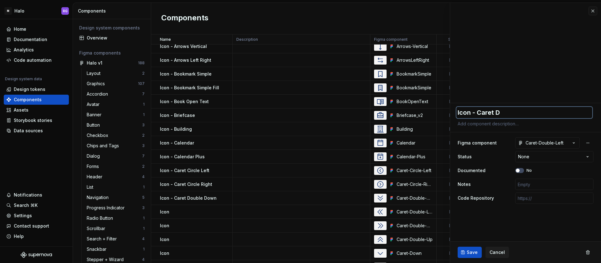
type textarea "*"
type textarea "Icon - Caret Do"
type textarea "*"
type textarea "Icon - Caret Dou"
type textarea "*"
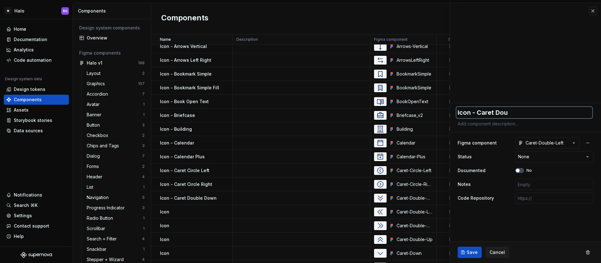
type textarea "Icon - Caret Doub"
type textarea "*"
type textarea "Icon - Caret Doubl"
type textarea "*"
type textarea "Icon - Caret Double"
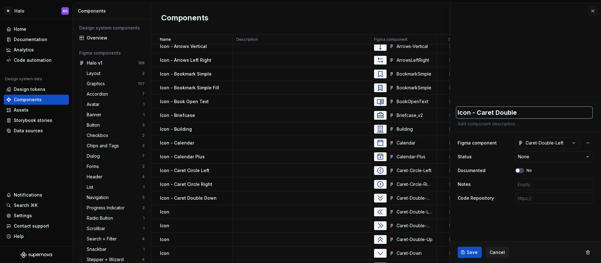
type textarea "*"
type textarea "Icon - Caret Double"
type textarea "*"
type textarea "Icon - Caret Double L"
type textarea "*"
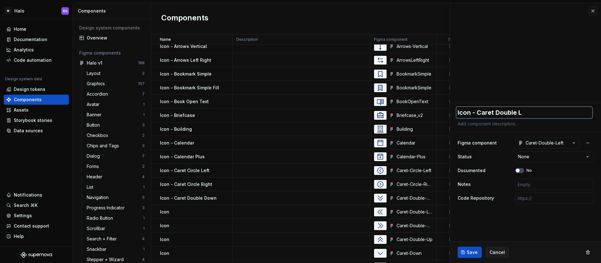
type textarea "Icon - Caret Double Le"
type textarea "*"
type textarea "Icon - Caret Double Lef"
type textarea "*"
type textarea "Icon - Caret Double Left"
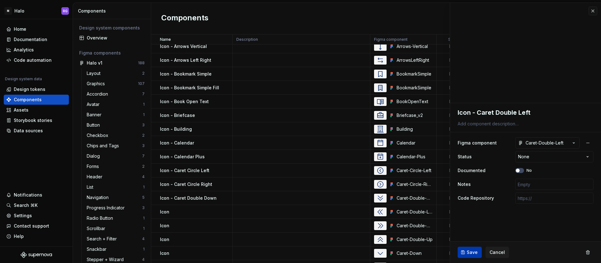
click at [470, 251] on span "Save" at bounding box center [472, 252] width 11 height 6
type textarea "*"
type textarea "Icon - Caret Double Left"
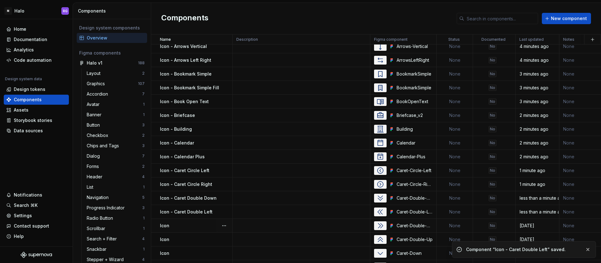
click at [183, 226] on div "Icon" at bounding box center [196, 225] width 72 height 6
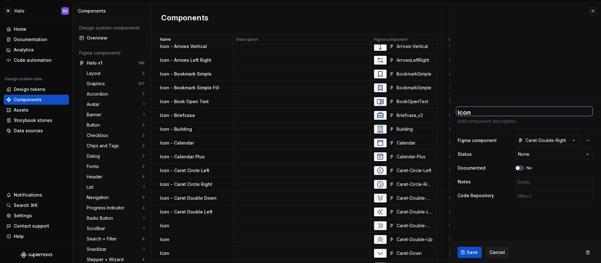
click at [488, 114] on textarea "Icon" at bounding box center [525, 111] width 136 height 9
type textarea "*"
type textarea "Icon"
type textarea "*"
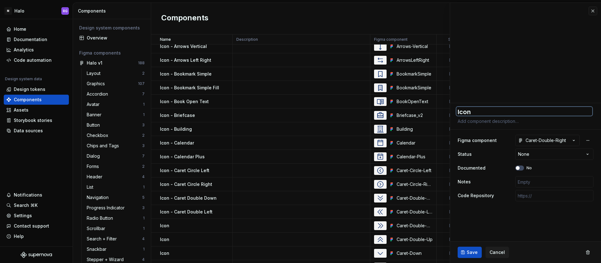
type textarea "Icon -"
type textarea "*"
type textarea "Icon - C"
type textarea "*"
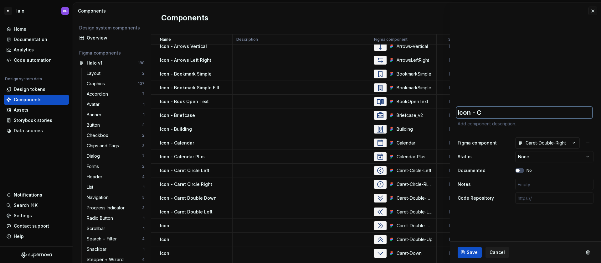
type textarea "Icon - Ca"
type textarea "*"
type textarea "Icon - Car"
type textarea "*"
type textarea "Icon - Care"
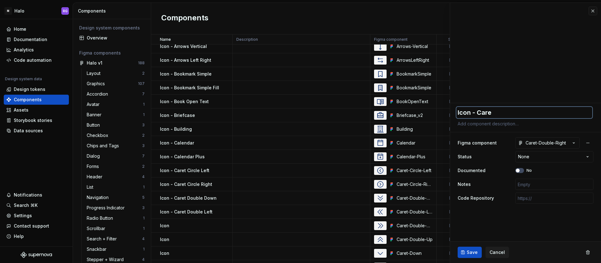
type textarea "*"
type textarea "Icon - Caret"
type textarea "*"
type textarea "Icon - Caret"
type textarea "*"
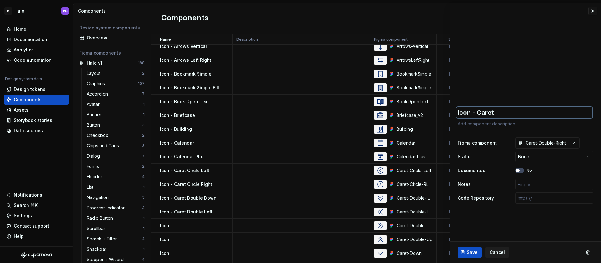
type textarea "Icon - Caret D"
type textarea "*"
type textarea "Icon - Caret Do"
type textarea "*"
type textarea "Icon - Caret Dou"
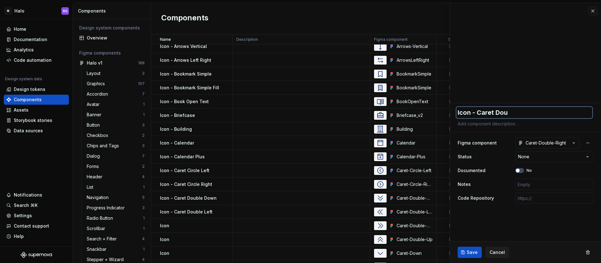
type textarea "*"
type textarea "Icon - Caret Doub"
type textarea "*"
type textarea "Icon - Caret Doubl"
type textarea "*"
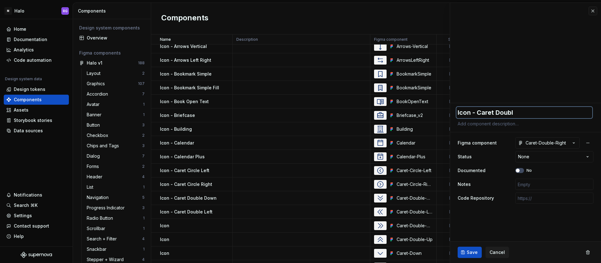
type textarea "Icon - Caret Double"
type textarea "*"
type textarea "Icon - Caret Double"
type textarea "*"
type textarea "Icon - Caret Double R"
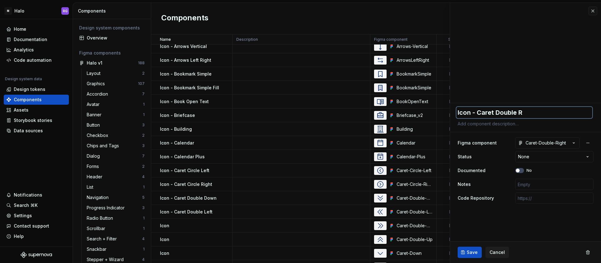
type textarea "*"
type textarea "Icon - Caret Double Ri"
type textarea "*"
type textarea "Icon - Caret Double Rig"
type textarea "*"
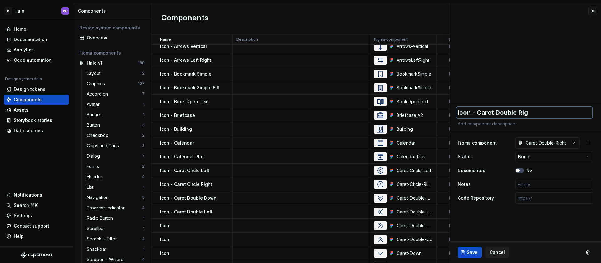
type textarea "Icon - Caret Double Righ"
type textarea "*"
type textarea "Icon - Caret Double Right"
click at [472, 253] on span "Save" at bounding box center [472, 252] width 11 height 6
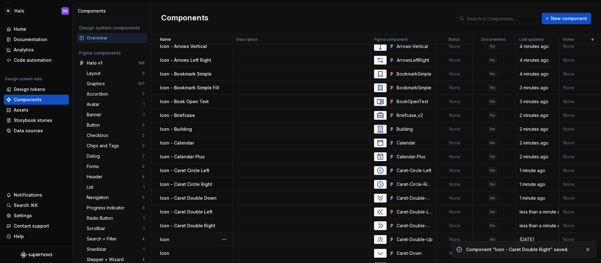
click at [189, 240] on div "Icon" at bounding box center [196, 239] width 72 height 6
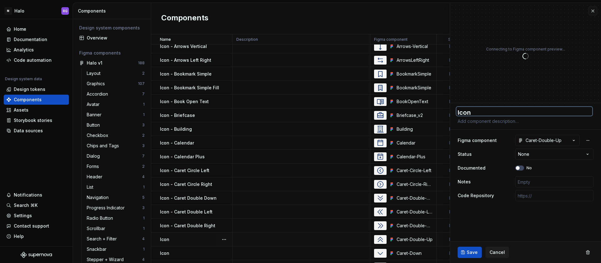
click at [478, 110] on textarea "Icon" at bounding box center [525, 111] width 136 height 9
type textarea "*"
type textarea "Icon"
type textarea "*"
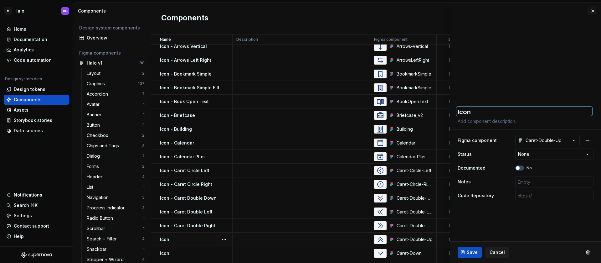
type textarea "Icon -"
type textarea "*"
type textarea "Icon -"
type textarea "*"
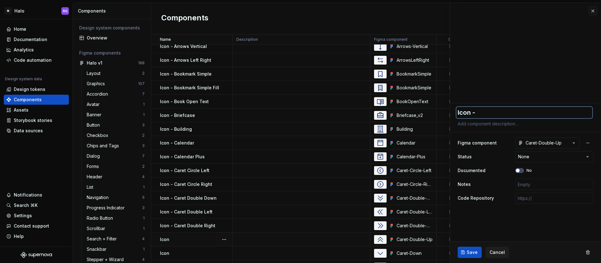
type textarea "Icon - C"
type textarea "*"
type textarea "Icon - Ca"
type textarea "*"
type textarea "Icon - Car"
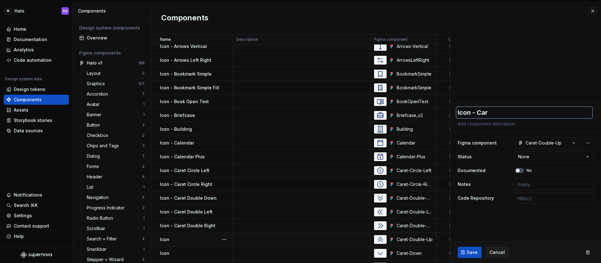
type textarea "*"
type textarea "Icon - Care"
type textarea "*"
type textarea "Icon - Caret"
type textarea "*"
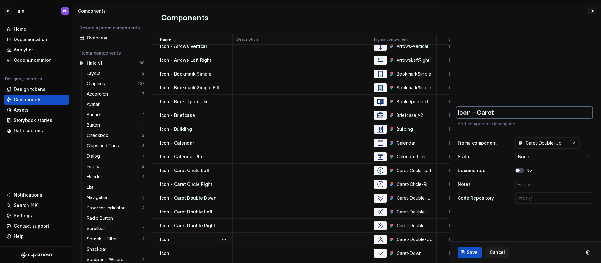
type textarea "Icon - Caret"
type textarea "*"
type textarea "Icon - Caret D"
click at [470, 252] on span "Save" at bounding box center [472, 252] width 11 height 6
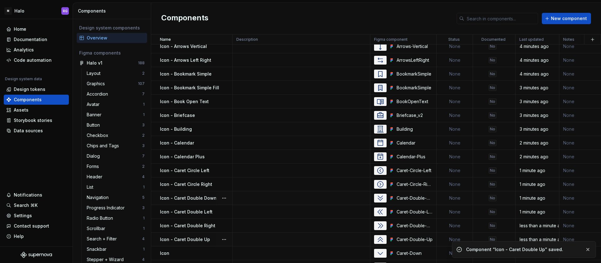
scroll to position [1261, 0]
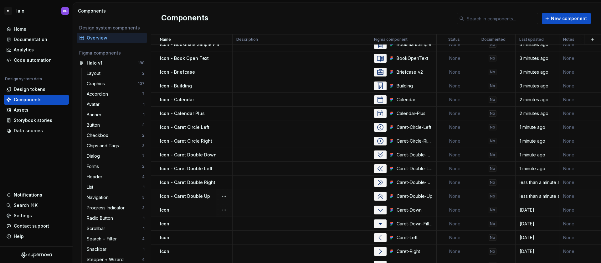
click at [186, 211] on div "Icon" at bounding box center [196, 210] width 72 height 6
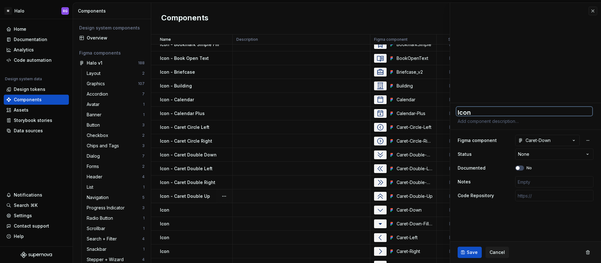
click at [481, 107] on textarea "Icon" at bounding box center [525, 111] width 136 height 9
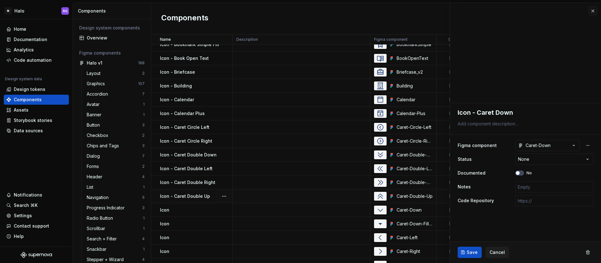
click at [469, 246] on div "Save Cancel" at bounding box center [525, 251] width 151 height 21
click at [472, 252] on span "Save" at bounding box center [472, 252] width 11 height 6
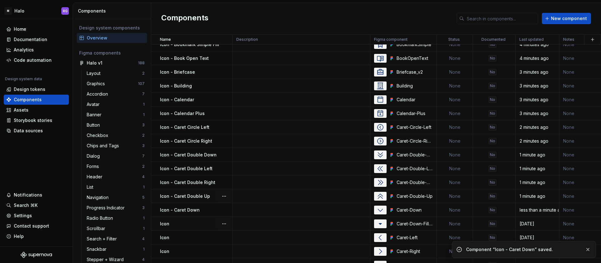
click at [189, 223] on div "Icon" at bounding box center [196, 223] width 72 height 6
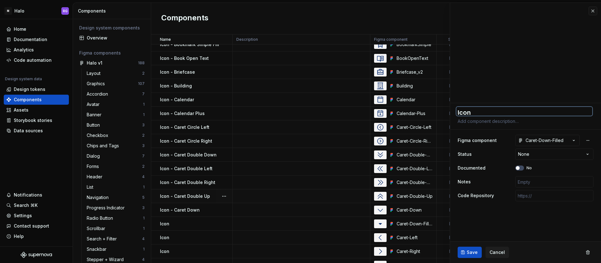
click at [482, 112] on textarea "Icon" at bounding box center [525, 111] width 136 height 9
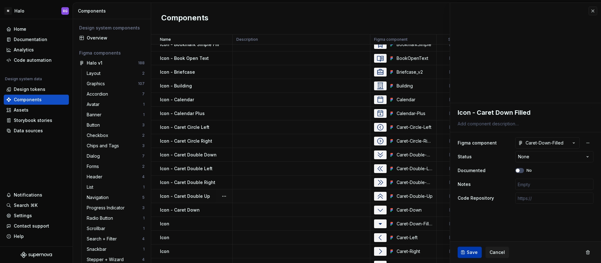
click at [468, 251] on span "Save" at bounding box center [472, 252] width 11 height 6
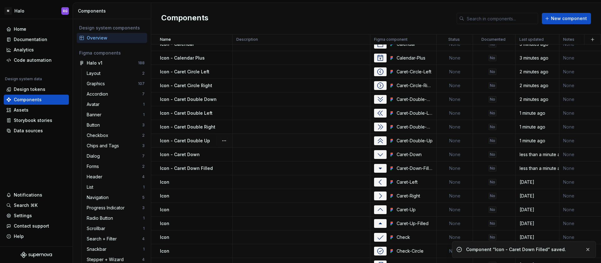
scroll to position [1316, 0]
click at [197, 181] on div "Icon" at bounding box center [196, 182] width 72 height 6
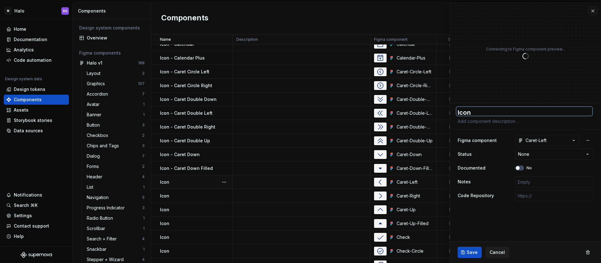
click at [483, 113] on textarea "Icon" at bounding box center [525, 111] width 136 height 9
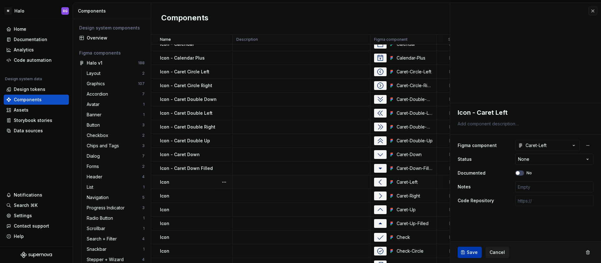
click at [470, 253] on span "Save" at bounding box center [472, 252] width 11 height 6
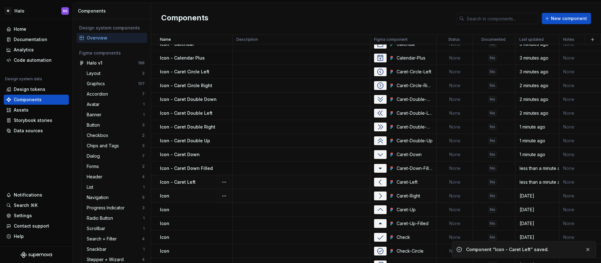
click at [189, 197] on div "Icon" at bounding box center [196, 196] width 72 height 6
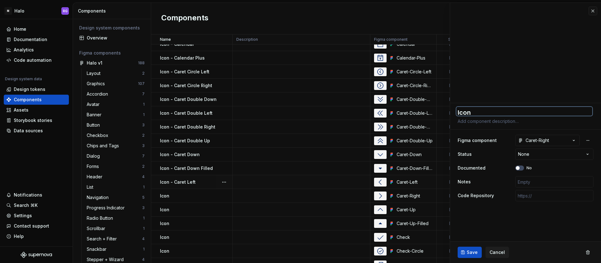
click at [491, 111] on textarea "Icon" at bounding box center [525, 111] width 136 height 9
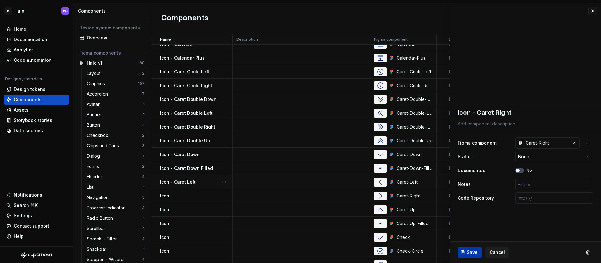
click at [470, 251] on span "Save" at bounding box center [472, 252] width 11 height 6
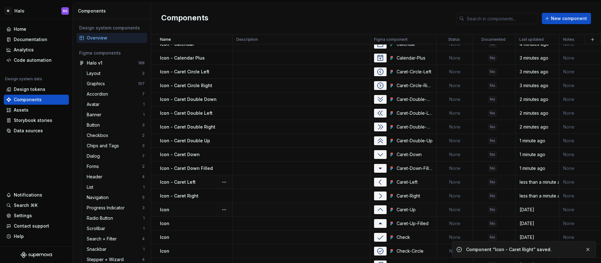
click at [178, 212] on div "Icon" at bounding box center [196, 209] width 72 height 6
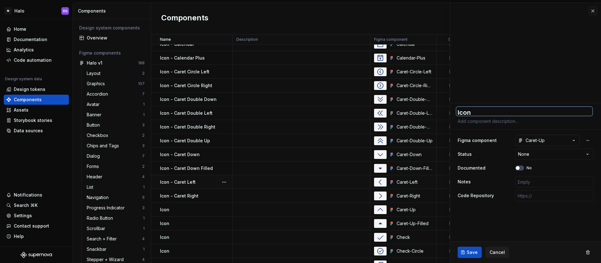
click at [484, 113] on textarea "Icon" at bounding box center [525, 111] width 136 height 9
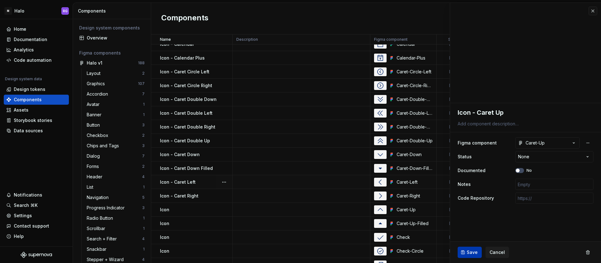
click at [466, 252] on button "Save" at bounding box center [470, 251] width 24 height 11
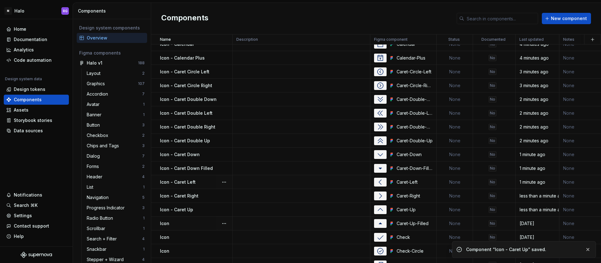
click at [178, 220] on div "Icon" at bounding box center [196, 223] width 72 height 6
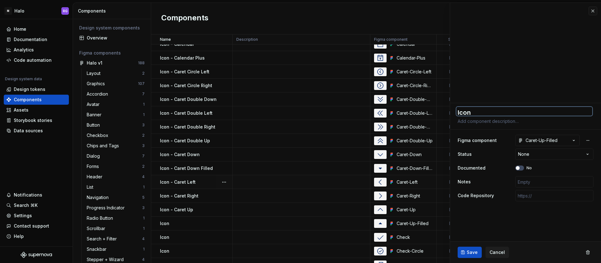
click at [482, 108] on textarea "Icon" at bounding box center [525, 111] width 136 height 9
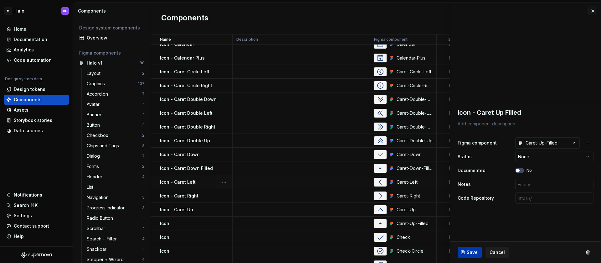
click at [474, 254] on span "Save" at bounding box center [472, 252] width 11 height 6
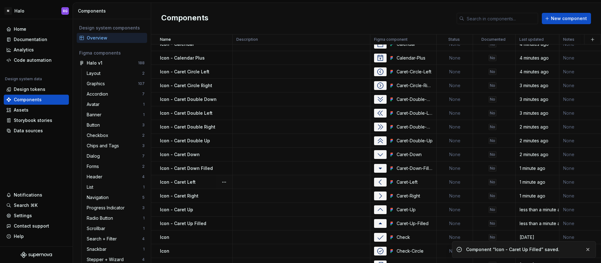
scroll to position [1348, 0]
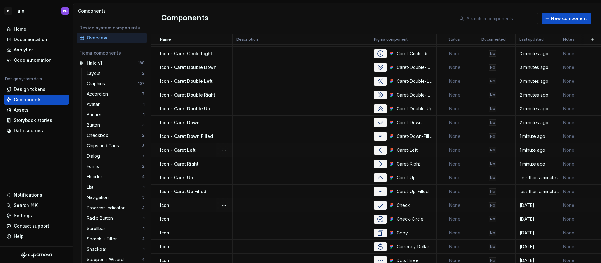
click at [183, 205] on div "Icon" at bounding box center [196, 205] width 72 height 6
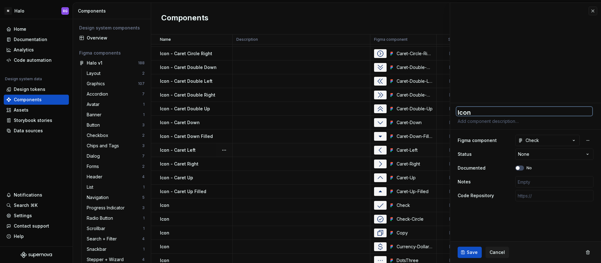
click at [486, 111] on textarea "Icon" at bounding box center [525, 111] width 136 height 9
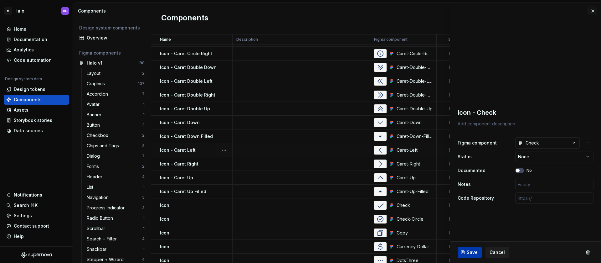
click at [470, 254] on span "Save" at bounding box center [472, 252] width 11 height 6
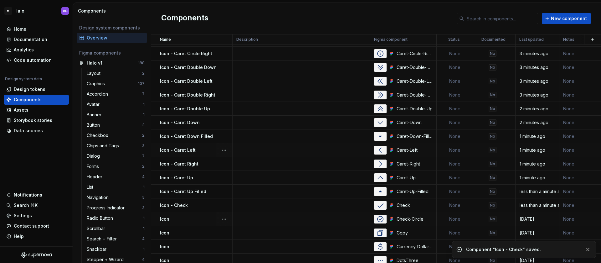
click at [181, 216] on div "Icon" at bounding box center [196, 219] width 72 height 6
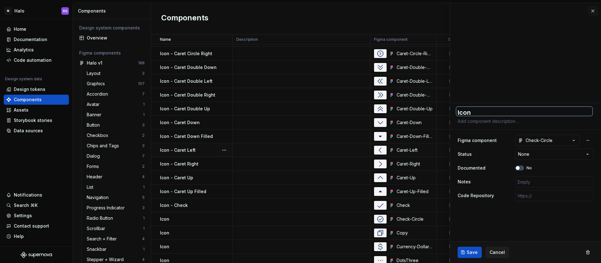
click at [492, 112] on textarea "Icon" at bounding box center [525, 111] width 136 height 9
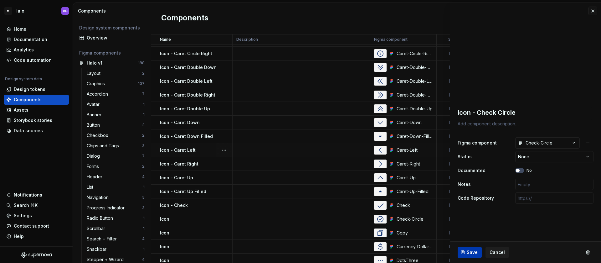
click at [470, 252] on span "Save" at bounding box center [472, 252] width 11 height 6
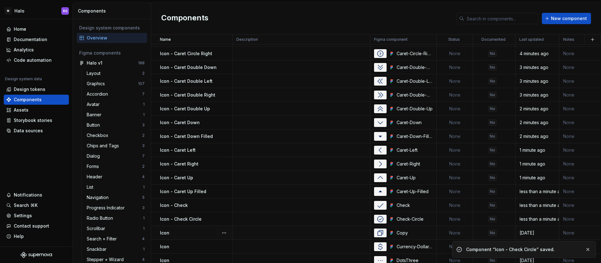
click at [186, 234] on div "Icon" at bounding box center [196, 233] width 72 height 6
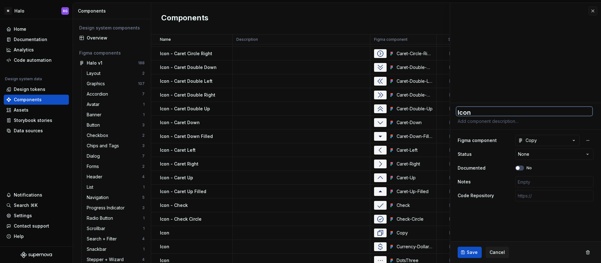
click at [481, 111] on textarea "Icon" at bounding box center [525, 111] width 136 height 9
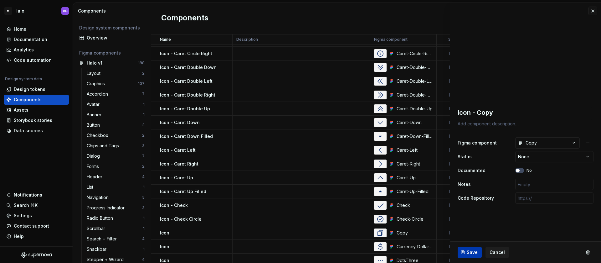
click at [475, 255] on span "Save" at bounding box center [472, 252] width 11 height 6
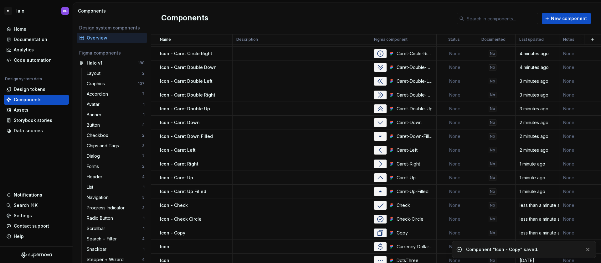
scroll to position [1390, 0]
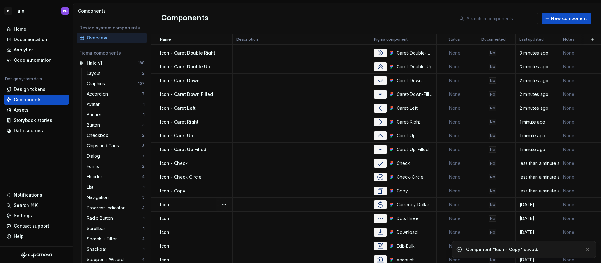
click at [186, 205] on div "Icon" at bounding box center [196, 204] width 72 height 6
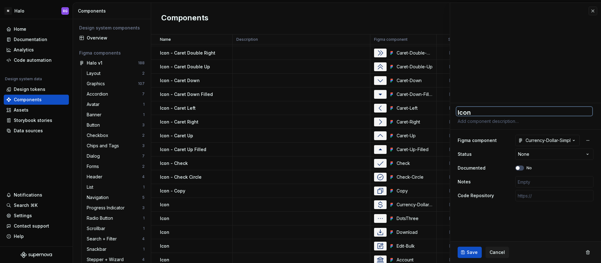
click at [488, 112] on textarea "Icon" at bounding box center [525, 111] width 136 height 9
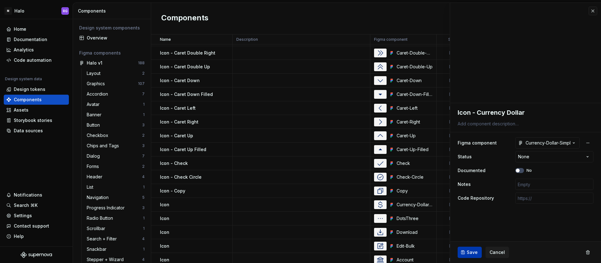
click at [473, 257] on button "Save" at bounding box center [470, 251] width 24 height 11
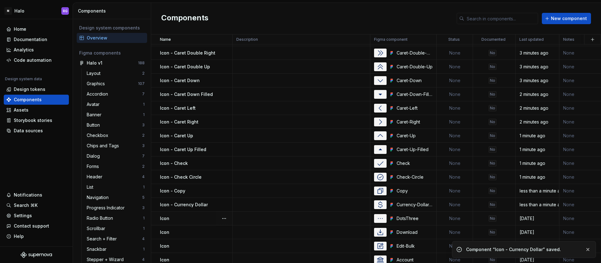
click at [191, 219] on div "Icon" at bounding box center [196, 218] width 72 height 6
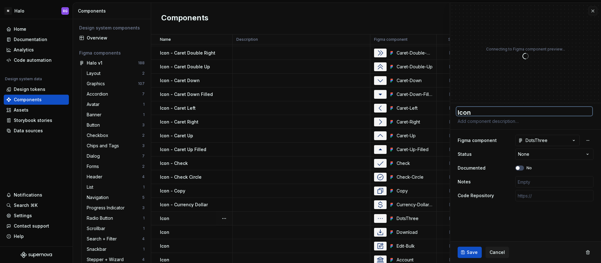
click at [491, 110] on textarea "Icon" at bounding box center [525, 111] width 136 height 9
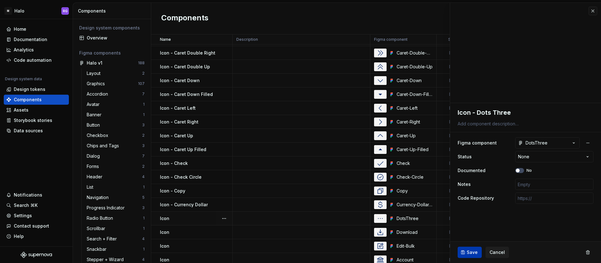
click at [468, 253] on span "Save" at bounding box center [472, 252] width 11 height 6
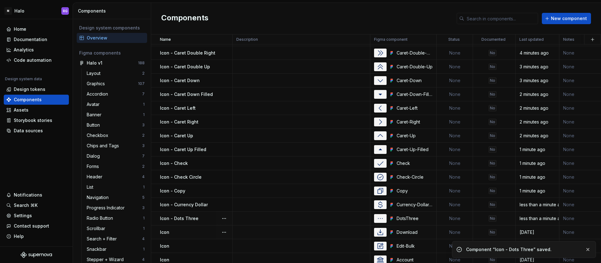
click at [192, 234] on div "Icon" at bounding box center [196, 232] width 72 height 6
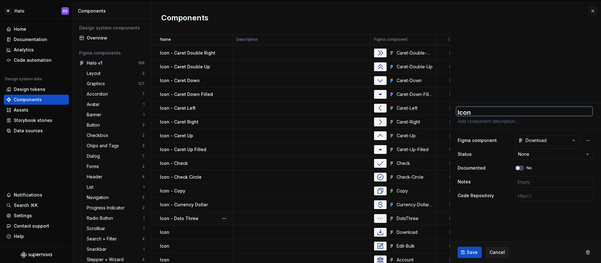
click at [496, 111] on textarea "Icon" at bounding box center [525, 111] width 136 height 9
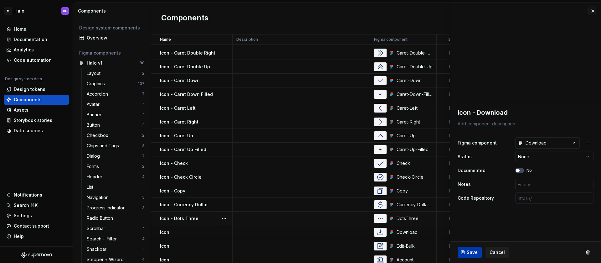
click at [472, 252] on span "Save" at bounding box center [472, 252] width 11 height 6
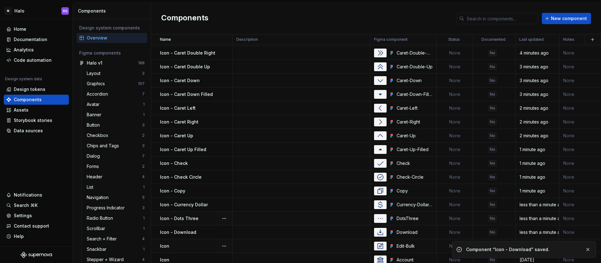
click at [191, 245] on div "Icon" at bounding box center [196, 246] width 72 height 6
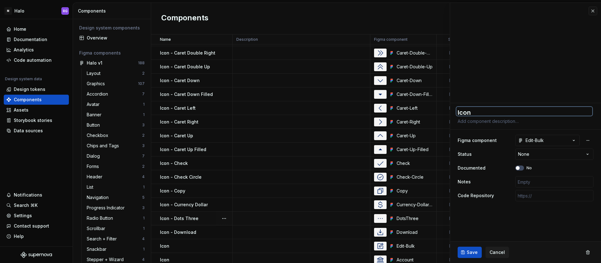
click at [488, 109] on textarea "Icon" at bounding box center [525, 111] width 136 height 9
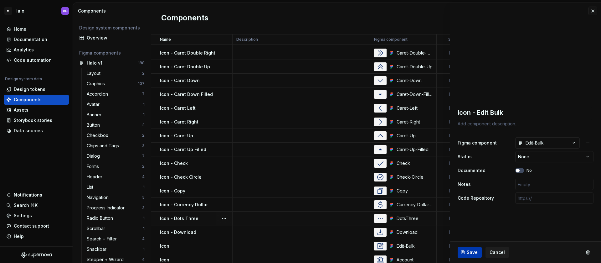
click at [470, 251] on span "Save" at bounding box center [472, 252] width 11 height 6
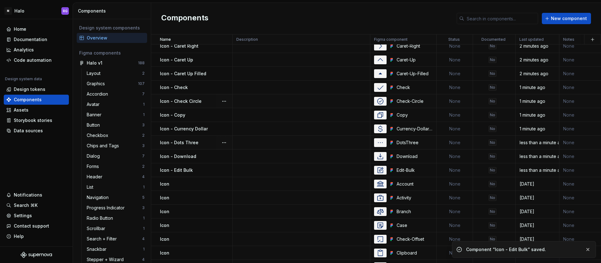
scroll to position [1503, 0]
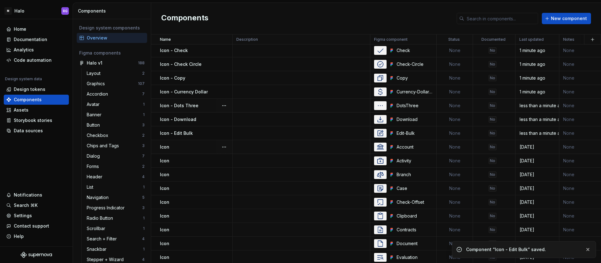
click at [184, 144] on div "Icon" at bounding box center [196, 147] width 72 height 6
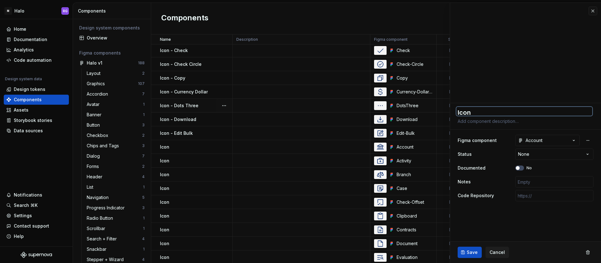
click at [496, 112] on textarea "Icon" at bounding box center [525, 111] width 136 height 9
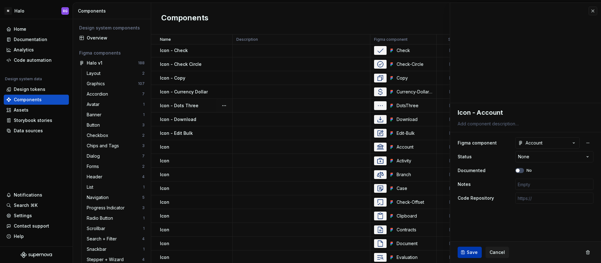
click at [470, 250] on span "Save" at bounding box center [472, 252] width 11 height 6
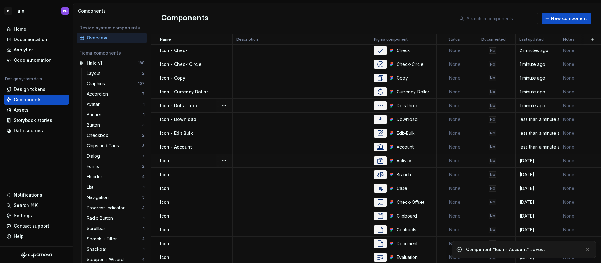
click at [187, 160] on div "Icon" at bounding box center [196, 161] width 72 height 6
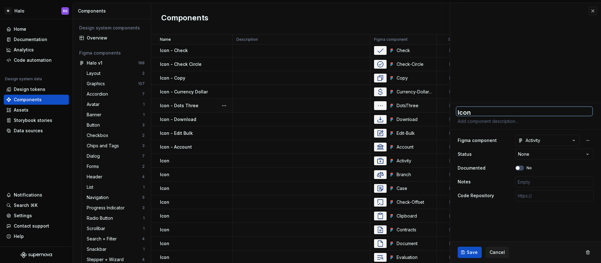
click at [478, 111] on textarea "Icon" at bounding box center [525, 111] width 136 height 9
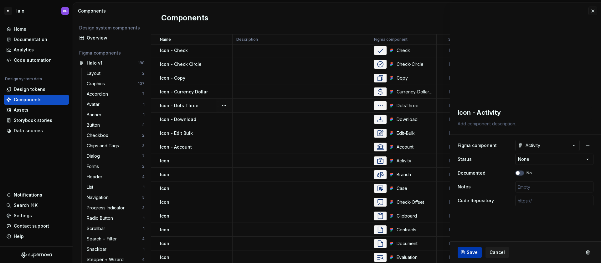
click at [473, 251] on span "Save" at bounding box center [472, 252] width 11 height 6
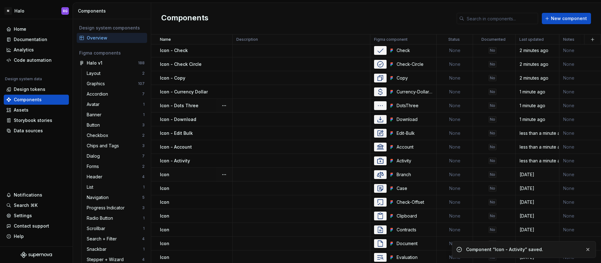
click at [188, 173] on div "Icon" at bounding box center [196, 174] width 72 height 6
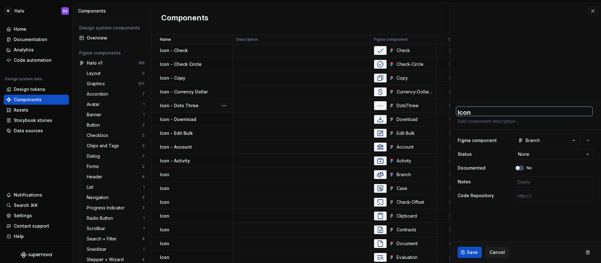
click at [485, 111] on textarea "Icon" at bounding box center [525, 111] width 136 height 9
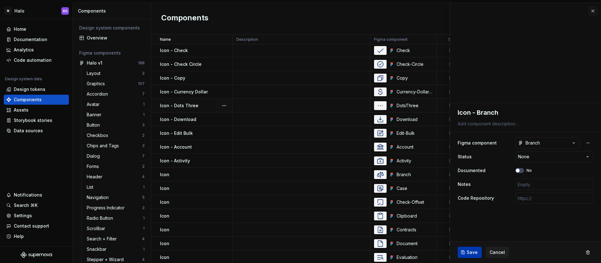
click at [467, 251] on span "Save" at bounding box center [472, 252] width 11 height 6
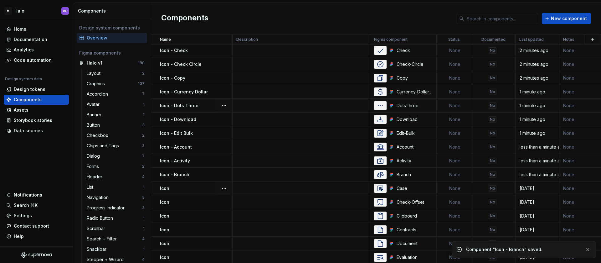
click at [187, 192] on td "Icon" at bounding box center [191, 188] width 81 height 14
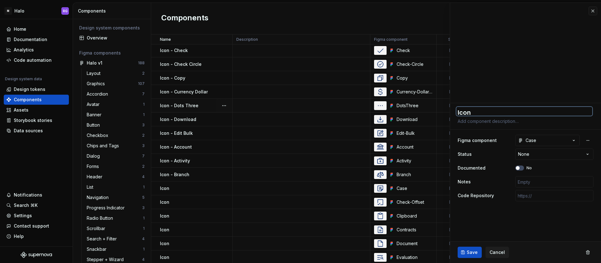
click at [486, 114] on textarea "Icon" at bounding box center [525, 111] width 136 height 9
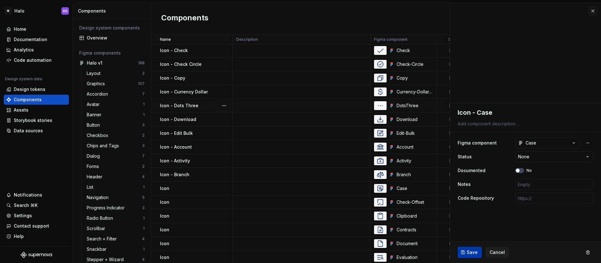
click at [471, 251] on span "Save" at bounding box center [472, 252] width 11 height 6
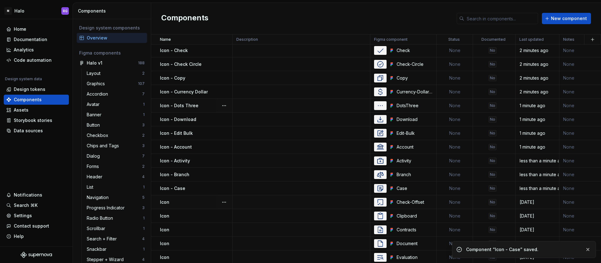
click at [186, 202] on div "Icon" at bounding box center [196, 202] width 72 height 6
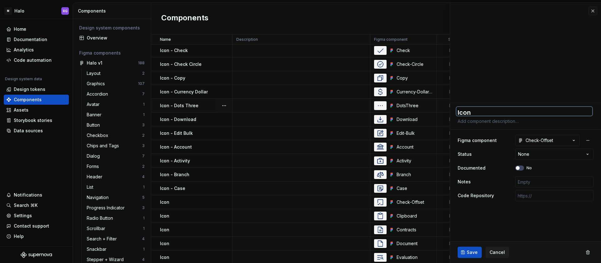
click at [477, 111] on textarea "Icon" at bounding box center [525, 111] width 136 height 9
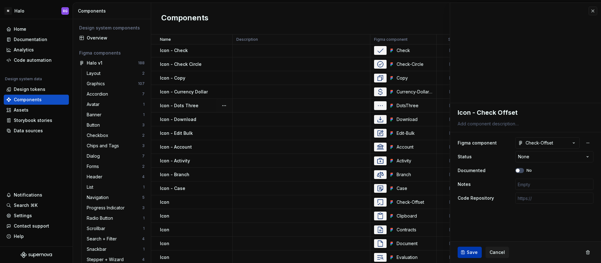
click at [473, 254] on span "Save" at bounding box center [472, 252] width 11 height 6
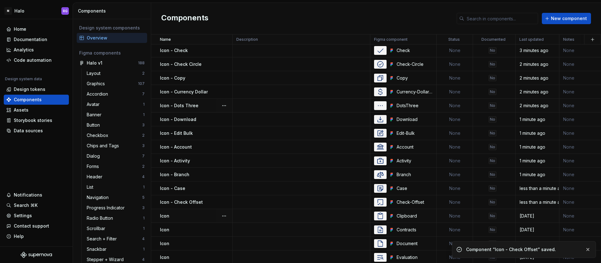
click at [183, 218] on div "Icon" at bounding box center [196, 216] width 72 height 6
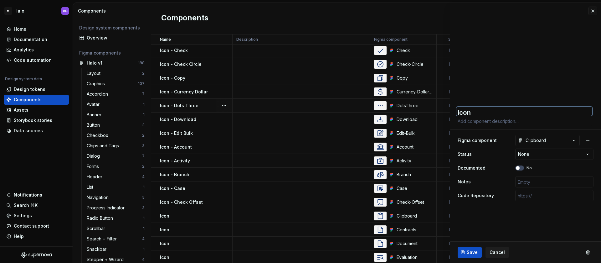
click at [489, 112] on textarea "Icon" at bounding box center [525, 111] width 136 height 9
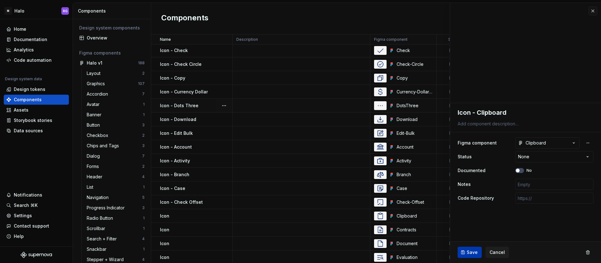
click at [470, 251] on span "Save" at bounding box center [472, 252] width 11 height 6
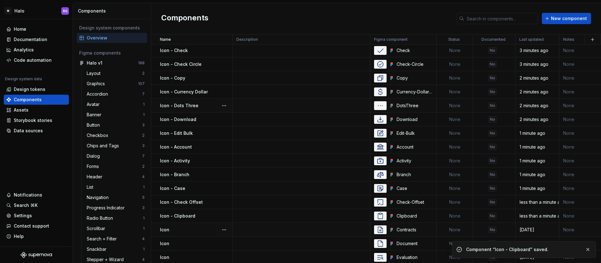
click at [184, 230] on div "Icon" at bounding box center [196, 229] width 72 height 6
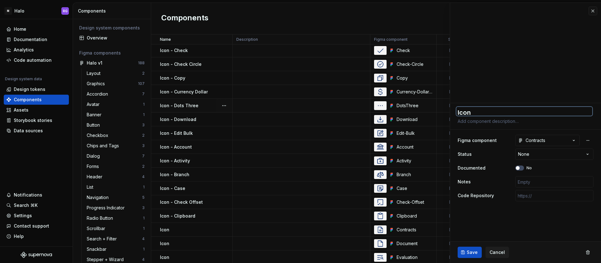
click at [484, 112] on textarea "Icon" at bounding box center [525, 111] width 136 height 9
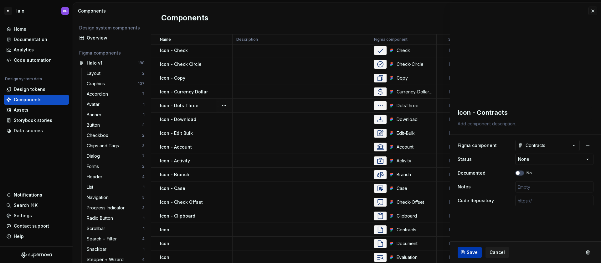
click at [474, 254] on span "Save" at bounding box center [472, 252] width 11 height 6
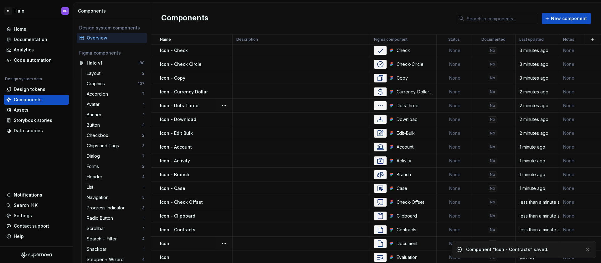
click at [195, 242] on div "Icon" at bounding box center [196, 243] width 72 height 6
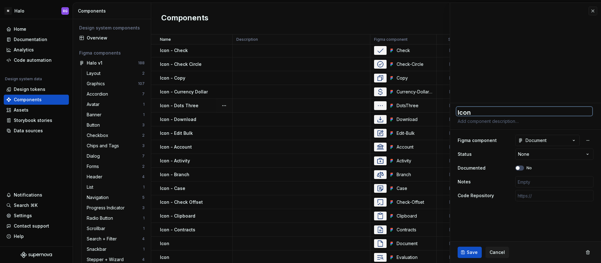
click at [489, 110] on textarea "Icon" at bounding box center [525, 111] width 136 height 9
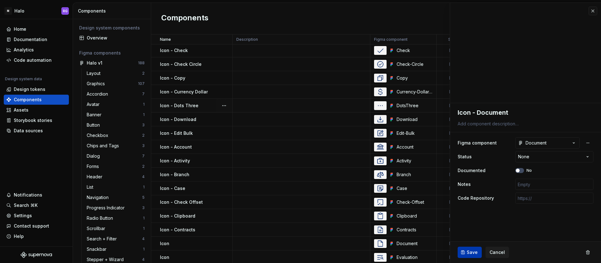
click at [468, 252] on span "Save" at bounding box center [472, 252] width 11 height 6
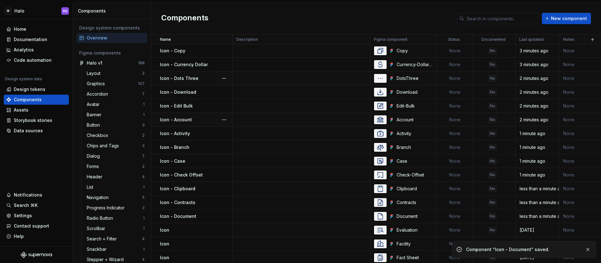
scroll to position [1531, 0]
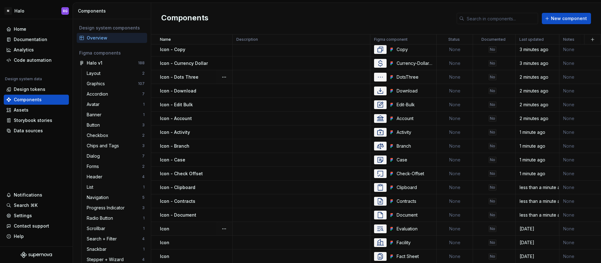
click at [189, 228] on div "Icon" at bounding box center [196, 228] width 72 height 6
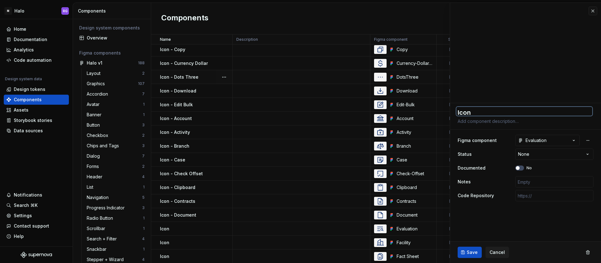
click at [485, 113] on textarea "Icon" at bounding box center [525, 111] width 136 height 9
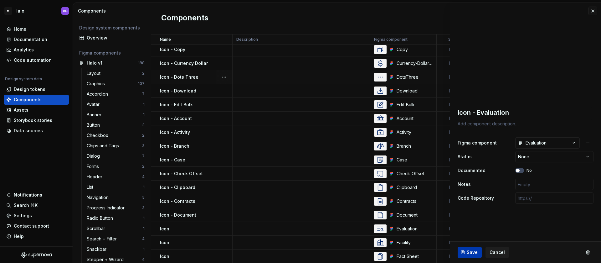
click at [474, 252] on span "Save" at bounding box center [472, 252] width 11 height 6
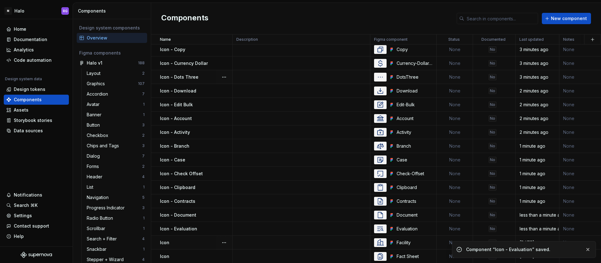
click at [185, 242] on div "Icon" at bounding box center [196, 242] width 72 height 6
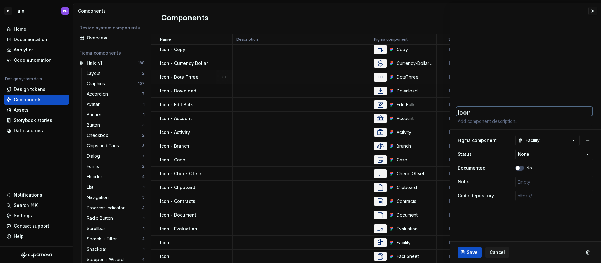
click at [485, 111] on textarea "Icon" at bounding box center [525, 111] width 136 height 9
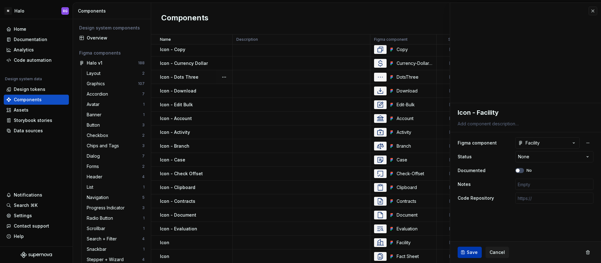
click at [470, 252] on span "Save" at bounding box center [472, 252] width 11 height 6
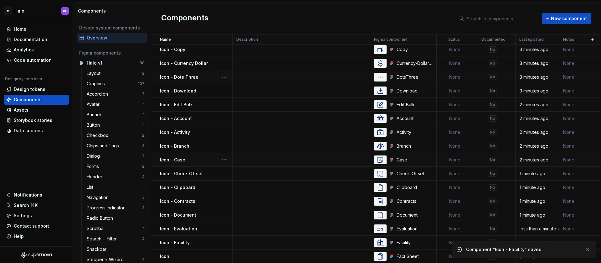
scroll to position [1583, 0]
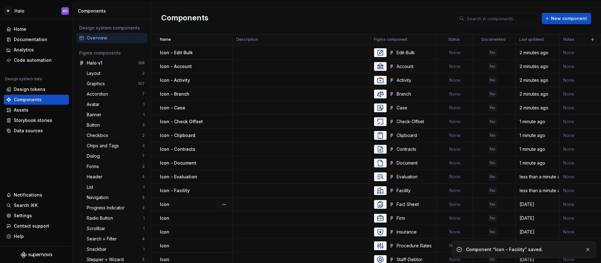
click at [187, 205] on div "Icon" at bounding box center [196, 204] width 72 height 6
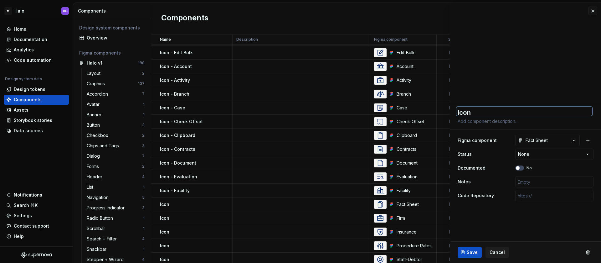
click at [494, 111] on textarea "Icon" at bounding box center [525, 111] width 136 height 9
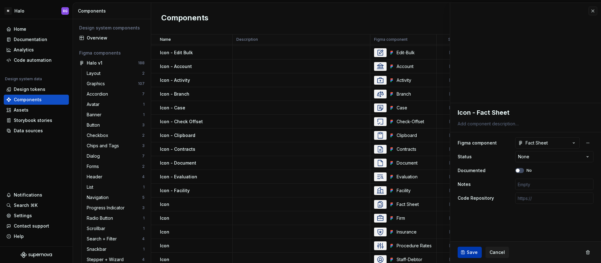
click at [469, 252] on span "Save" at bounding box center [472, 252] width 11 height 6
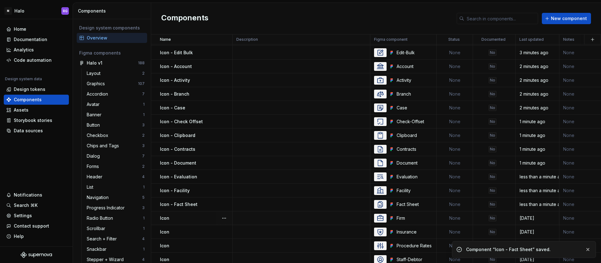
click at [186, 217] on div "Icon" at bounding box center [196, 218] width 72 height 6
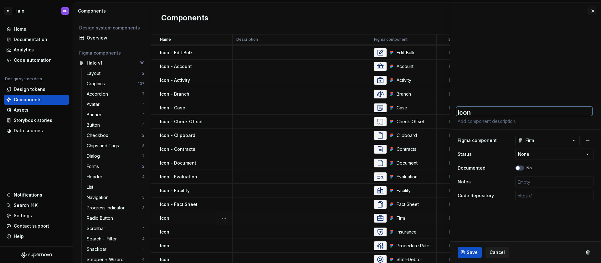
click at [488, 115] on textarea "Icon" at bounding box center [525, 111] width 136 height 9
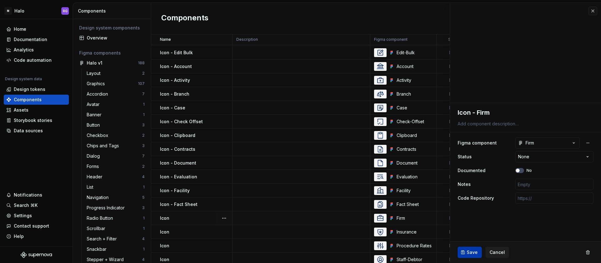
click at [467, 254] on span "Save" at bounding box center [472, 252] width 11 height 6
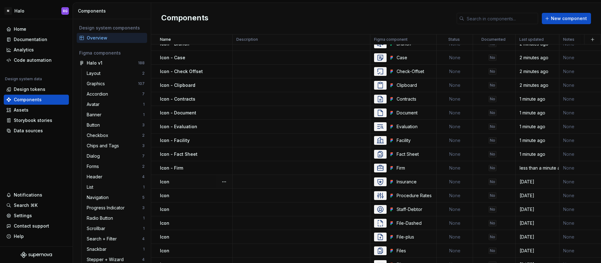
scroll to position [1633, 0]
click at [193, 181] on div "Icon" at bounding box center [196, 181] width 72 height 6
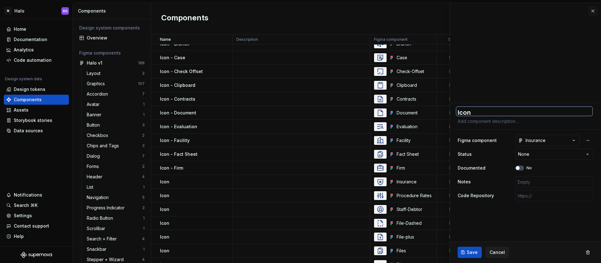
click at [489, 113] on textarea "Icon" at bounding box center [525, 111] width 136 height 9
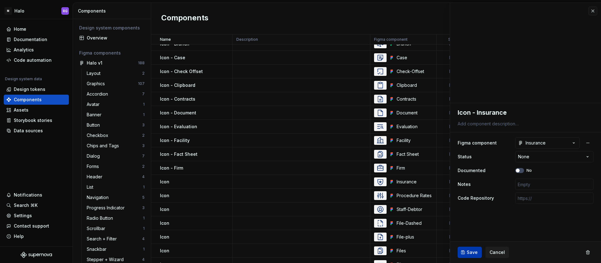
click at [467, 250] on span "Save" at bounding box center [472, 252] width 11 height 6
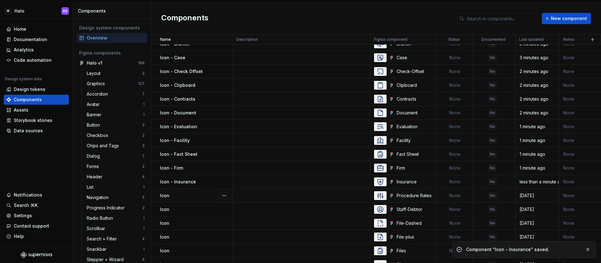
click at [187, 196] on div "Icon" at bounding box center [196, 195] width 72 height 6
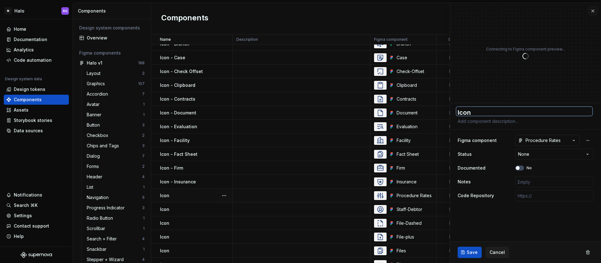
click at [495, 108] on textarea "Icon" at bounding box center [525, 111] width 136 height 9
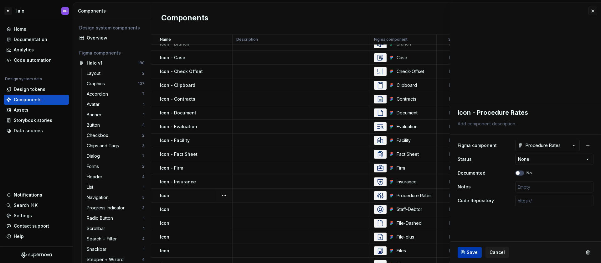
click at [472, 254] on span "Save" at bounding box center [472, 252] width 11 height 6
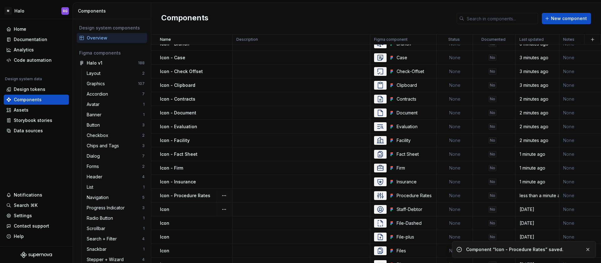
click at [189, 211] on div "Icon" at bounding box center [196, 209] width 72 height 6
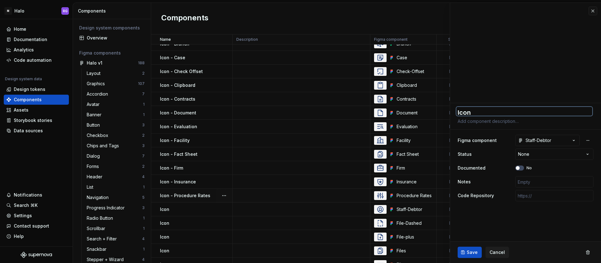
click at [502, 109] on textarea "Icon" at bounding box center [525, 111] width 136 height 9
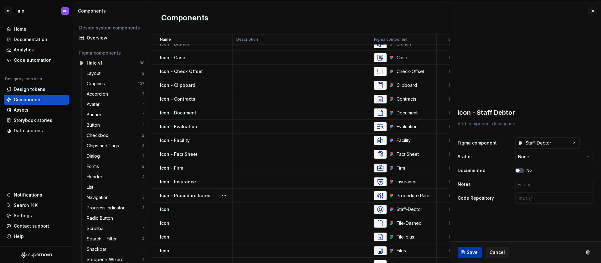
click at [470, 252] on span "Save" at bounding box center [472, 252] width 11 height 6
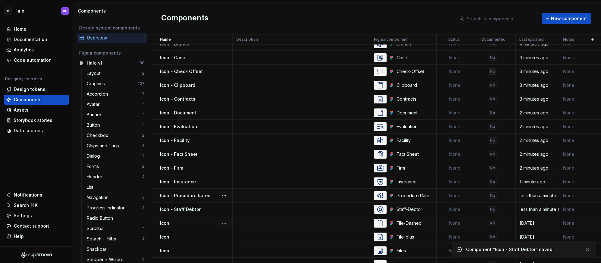
click at [186, 222] on div "Icon" at bounding box center [196, 223] width 72 height 6
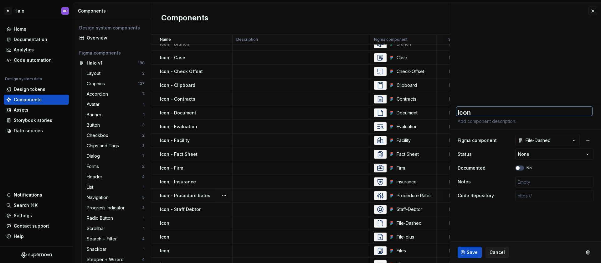
click at [493, 110] on textarea "Icon" at bounding box center [525, 111] width 136 height 9
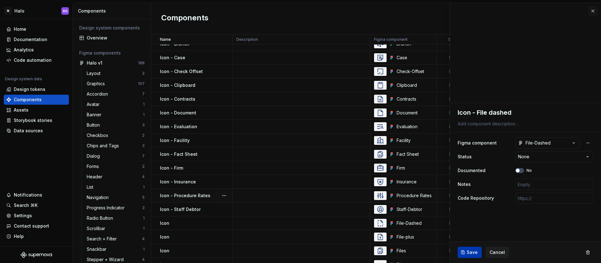
click at [476, 252] on span "Save" at bounding box center [472, 252] width 11 height 6
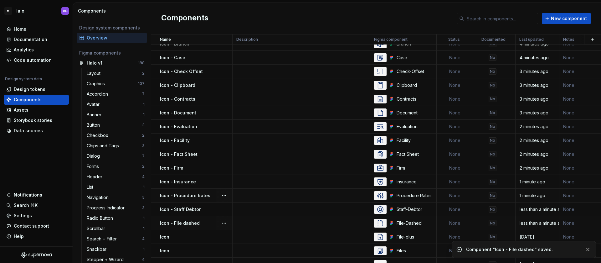
click at [188, 221] on p "Icon - File dashed" at bounding box center [180, 223] width 40 height 6
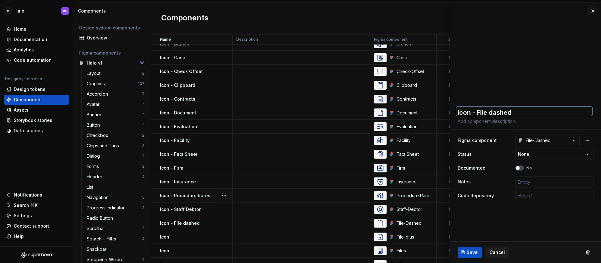
click at [492, 112] on textarea "Icon - File dashed" at bounding box center [525, 111] width 136 height 9
click at [494, 112] on textarea "Icon - File dashed" at bounding box center [525, 111] width 136 height 9
click at [473, 255] on span "Save" at bounding box center [472, 252] width 11 height 6
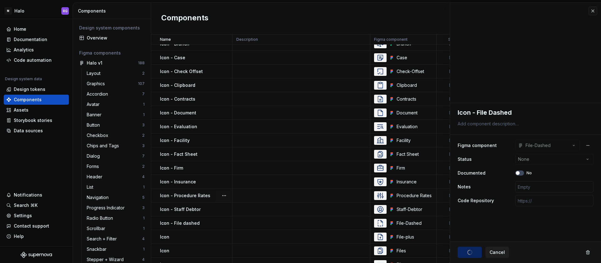
scroll to position [0, 0]
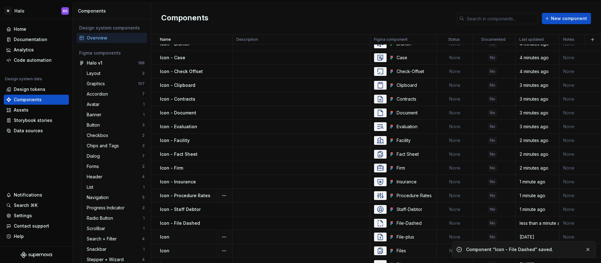
click at [184, 240] on td "Icon" at bounding box center [191, 237] width 81 height 14
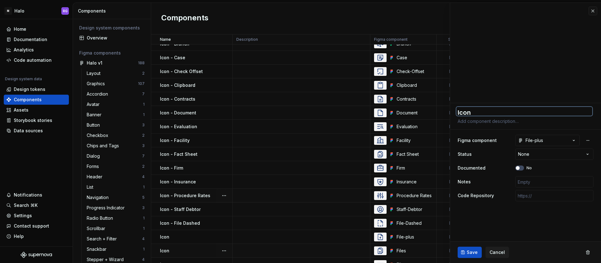
click at [486, 111] on textarea "Icon" at bounding box center [525, 111] width 136 height 9
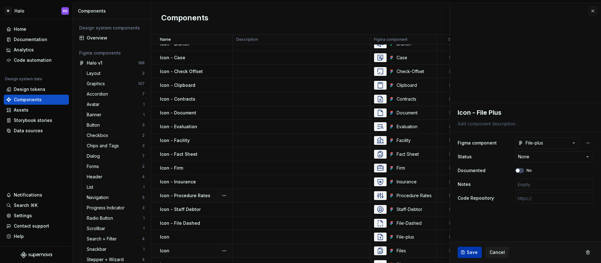
click at [475, 251] on span "Save" at bounding box center [472, 252] width 11 height 6
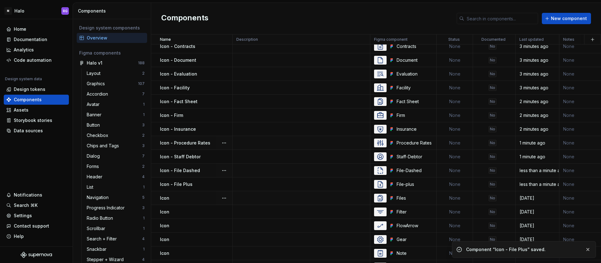
scroll to position [1689, 0]
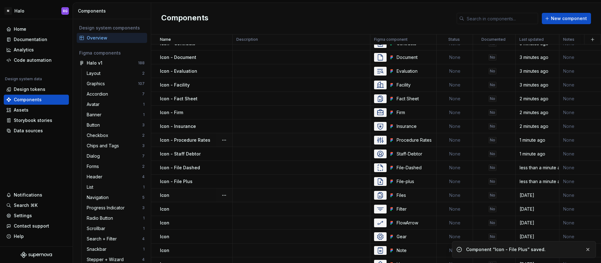
click at [189, 193] on div "Icon" at bounding box center [196, 195] width 72 height 6
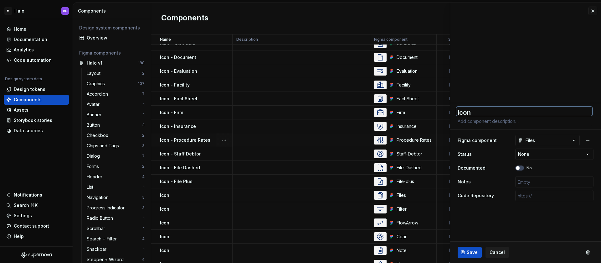
click at [483, 111] on textarea "Icon" at bounding box center [525, 111] width 136 height 9
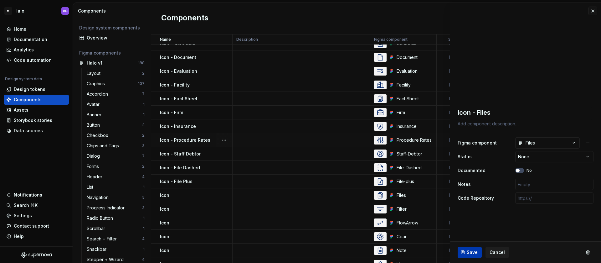
click at [475, 256] on button "Save" at bounding box center [470, 251] width 24 height 11
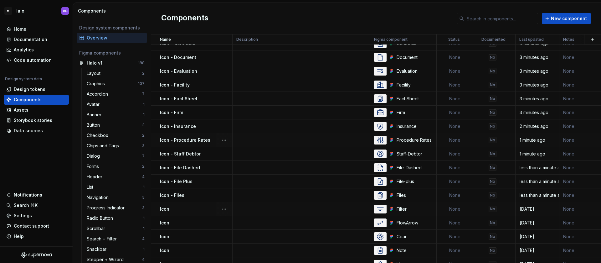
click at [180, 209] on div "Icon" at bounding box center [196, 209] width 72 height 6
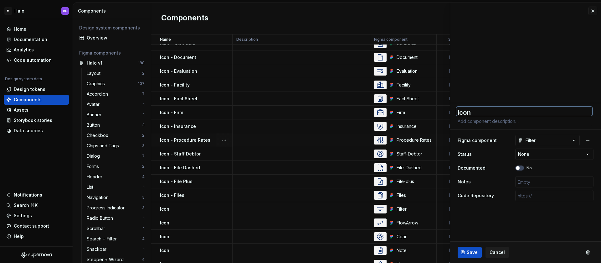
click at [480, 110] on textarea "Icon" at bounding box center [525, 111] width 136 height 9
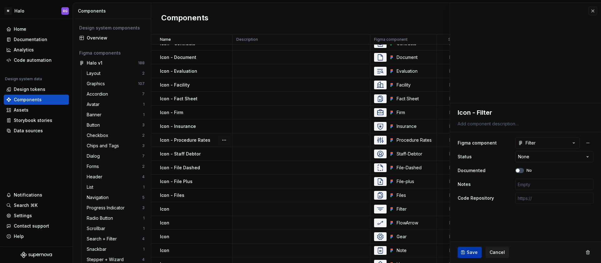
click at [472, 254] on span "Save" at bounding box center [472, 252] width 11 height 6
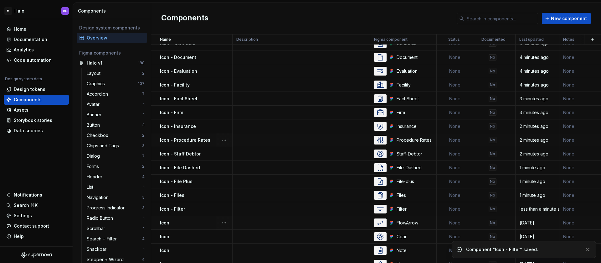
click at [186, 225] on div "Icon" at bounding box center [196, 223] width 72 height 6
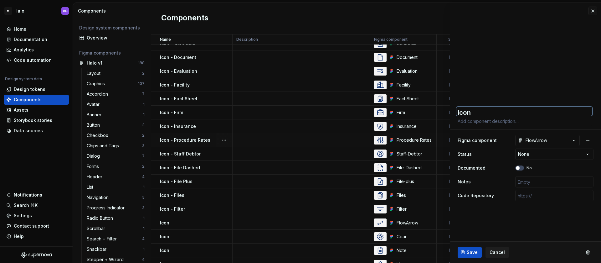
click at [490, 109] on textarea "Icon" at bounding box center [525, 111] width 136 height 9
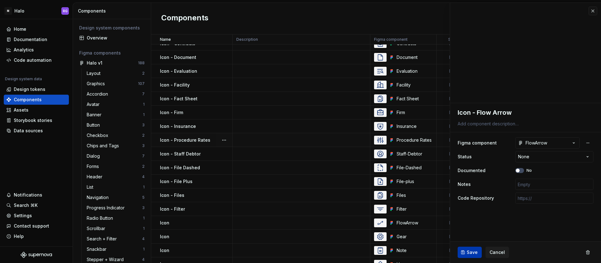
click at [468, 250] on span "Save" at bounding box center [472, 252] width 11 height 6
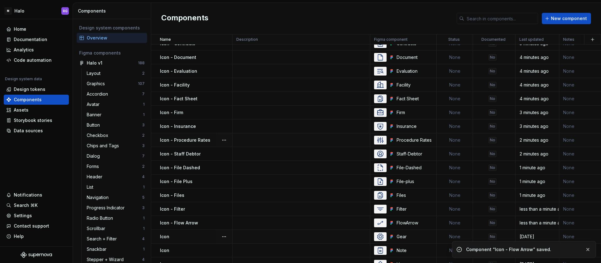
click at [196, 236] on div "Icon" at bounding box center [196, 236] width 72 height 6
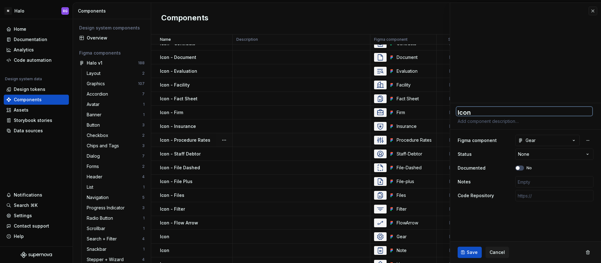
click at [491, 111] on textarea "Icon" at bounding box center [525, 111] width 136 height 9
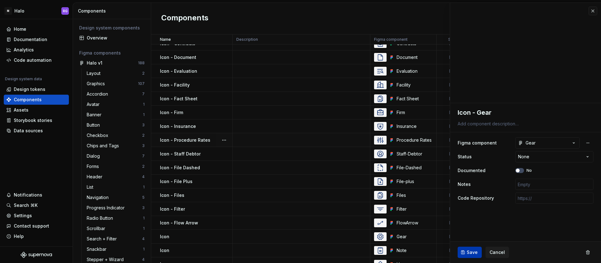
click at [469, 251] on span "Save" at bounding box center [472, 252] width 11 height 6
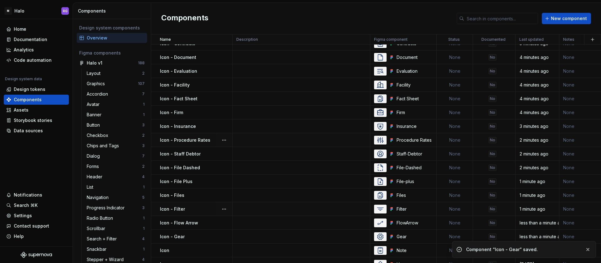
scroll to position [1761, 0]
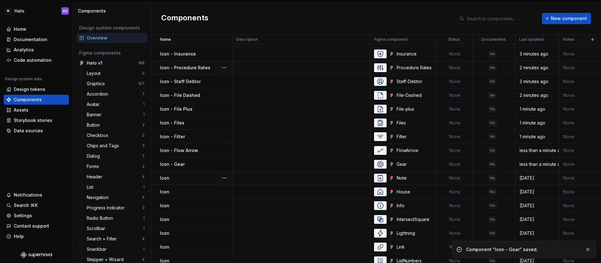
click at [185, 175] on div "Icon" at bounding box center [196, 178] width 72 height 6
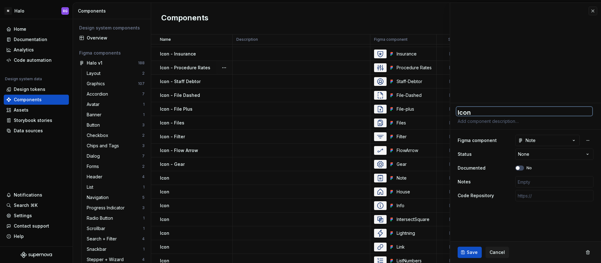
click at [499, 112] on textarea "Icon" at bounding box center [525, 111] width 136 height 9
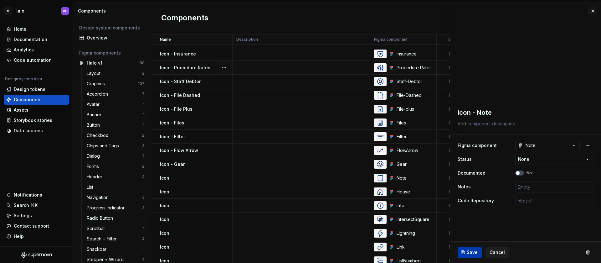
click at [473, 252] on span "Save" at bounding box center [472, 252] width 11 height 6
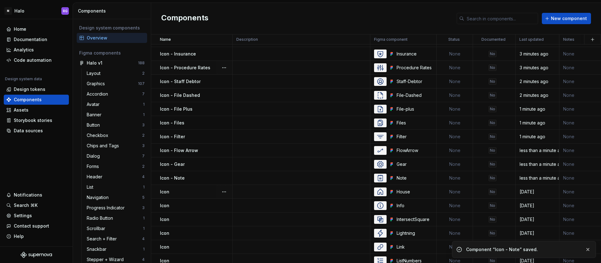
click at [183, 192] on div "Icon" at bounding box center [196, 192] width 72 height 6
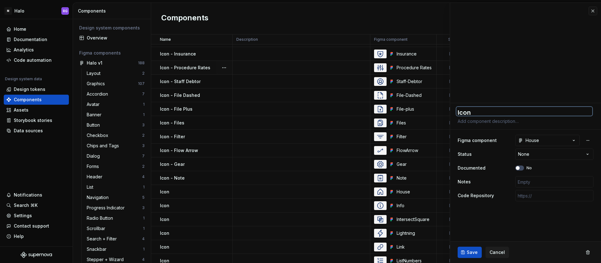
click at [495, 113] on textarea "Icon" at bounding box center [525, 111] width 136 height 9
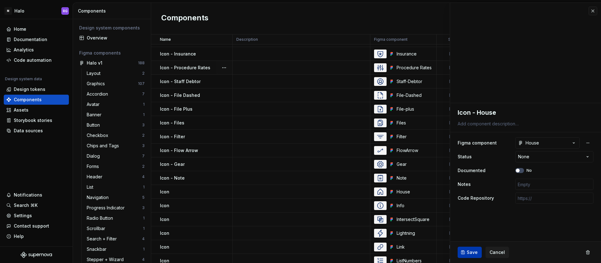
click at [471, 250] on span "Save" at bounding box center [472, 252] width 11 height 6
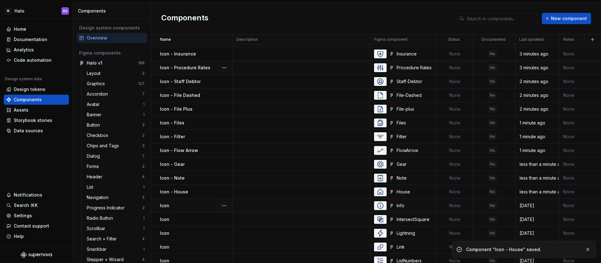
click at [182, 207] on div "Icon" at bounding box center [196, 205] width 72 height 6
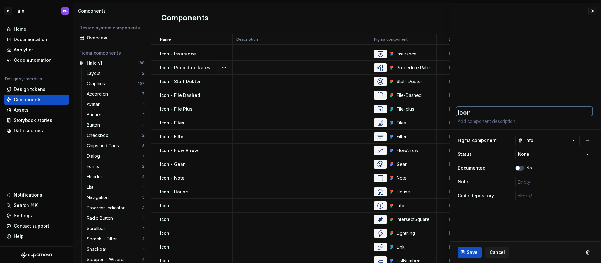
click at [489, 109] on textarea "Icon" at bounding box center [525, 111] width 136 height 9
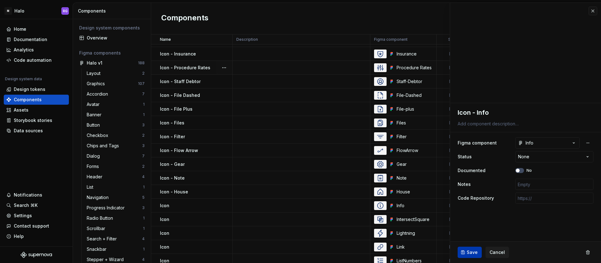
click at [469, 250] on span "Save" at bounding box center [472, 252] width 11 height 6
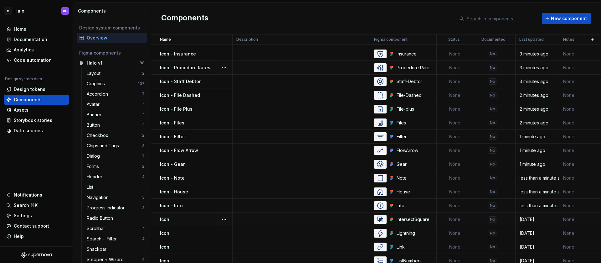
click at [193, 220] on div "Icon" at bounding box center [196, 219] width 72 height 6
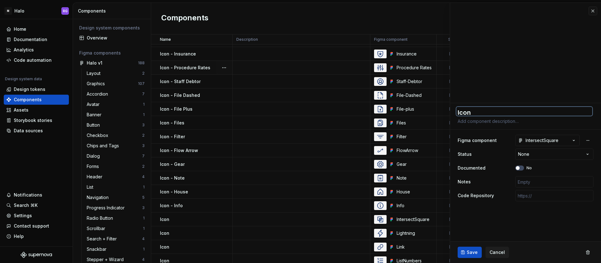
click at [484, 112] on textarea "Icon" at bounding box center [525, 111] width 136 height 9
click at [481, 110] on textarea "Icon - intersect Square" at bounding box center [525, 112] width 136 height 11
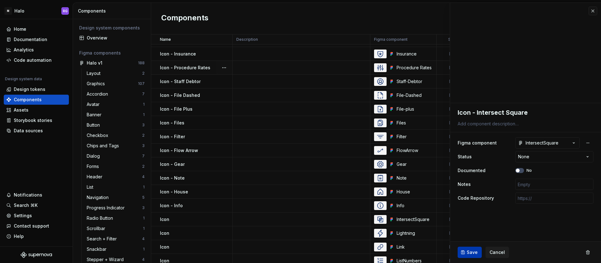
click at [474, 250] on span "Save" at bounding box center [472, 252] width 11 height 6
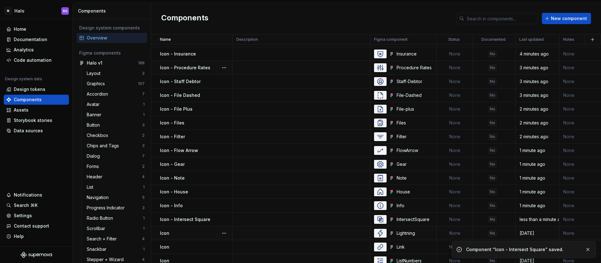
click at [193, 233] on div "Icon" at bounding box center [196, 233] width 72 height 6
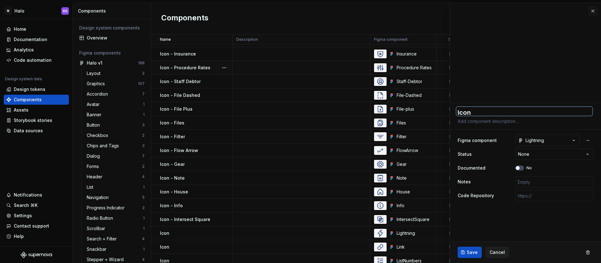
click at [488, 113] on textarea "Icon" at bounding box center [525, 111] width 136 height 9
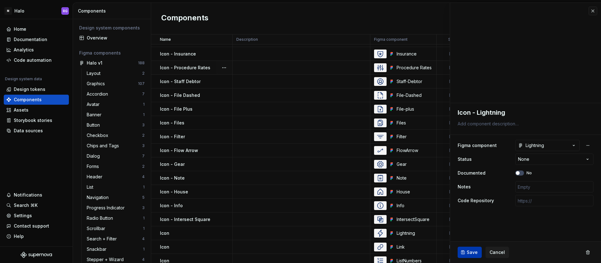
click at [471, 252] on span "Save" at bounding box center [472, 252] width 11 height 6
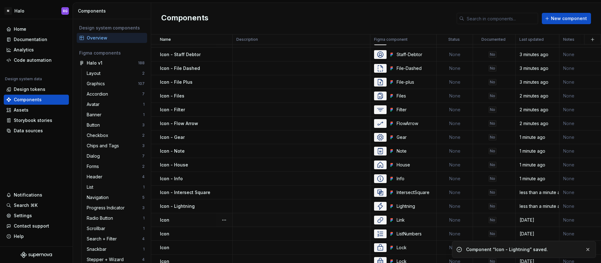
scroll to position [1789, 0]
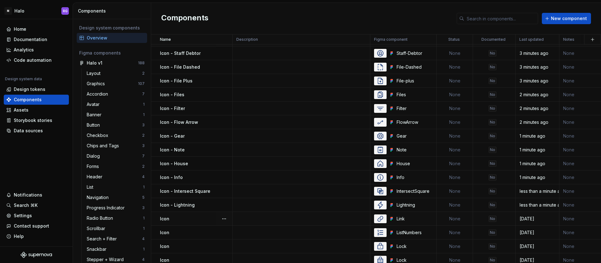
click at [186, 218] on div "Icon" at bounding box center [196, 218] width 72 height 6
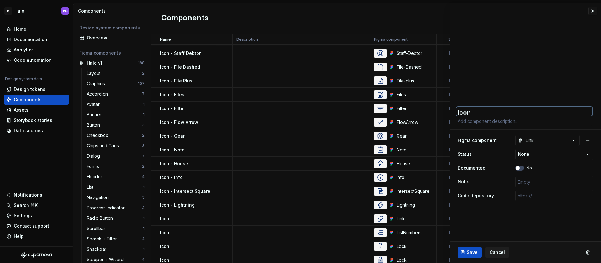
click at [496, 111] on textarea "Icon" at bounding box center [525, 111] width 136 height 9
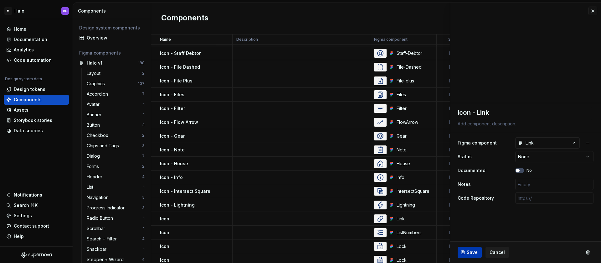
click at [471, 252] on span "Save" at bounding box center [472, 252] width 11 height 6
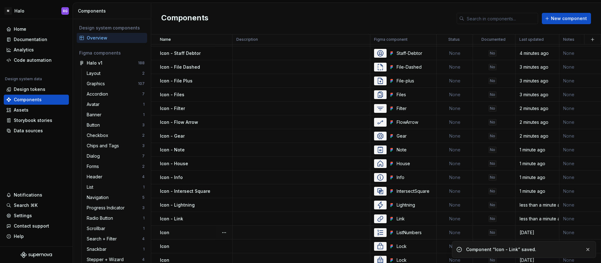
click at [187, 230] on div "Icon" at bounding box center [196, 232] width 72 height 6
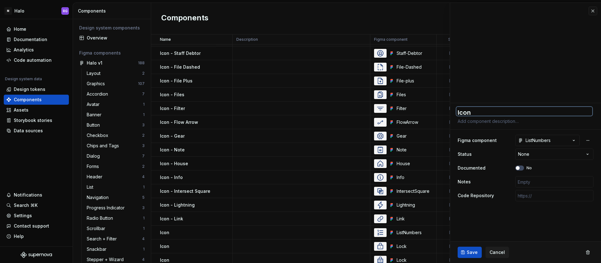
click at [478, 111] on textarea "Icon" at bounding box center [525, 111] width 136 height 9
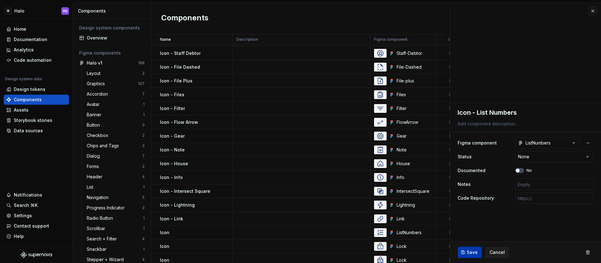
click at [471, 249] on span "Save" at bounding box center [472, 252] width 11 height 6
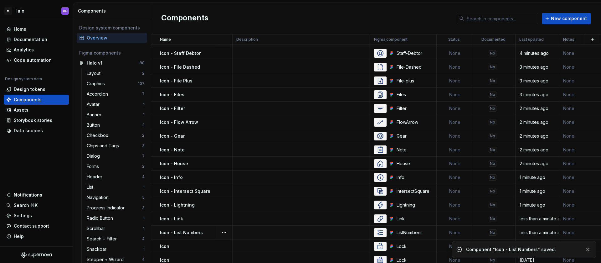
scroll to position [1814, 0]
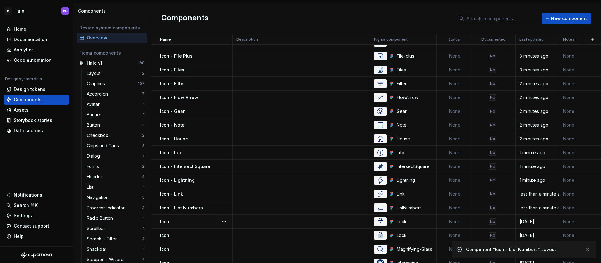
click at [190, 223] on div "Icon" at bounding box center [196, 221] width 72 height 6
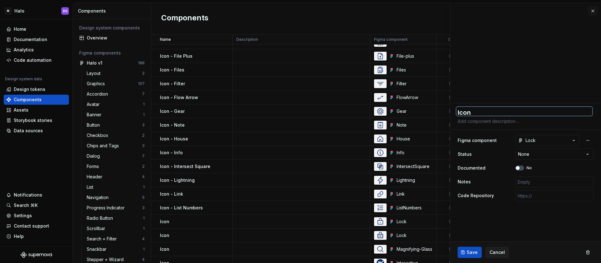
click at [497, 113] on textarea "Icon" at bounding box center [525, 111] width 136 height 9
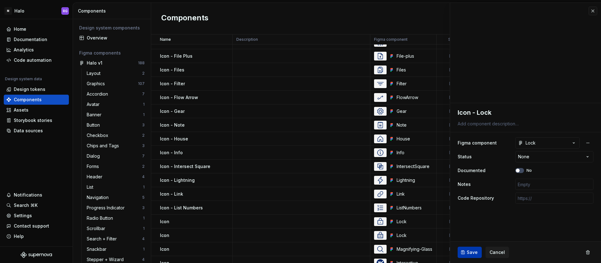
click at [463, 249] on button "Save" at bounding box center [470, 251] width 24 height 11
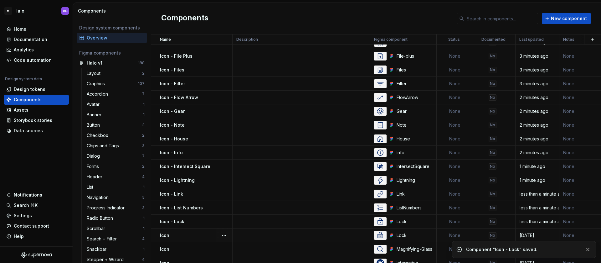
click at [183, 233] on div "Icon" at bounding box center [196, 235] width 72 height 6
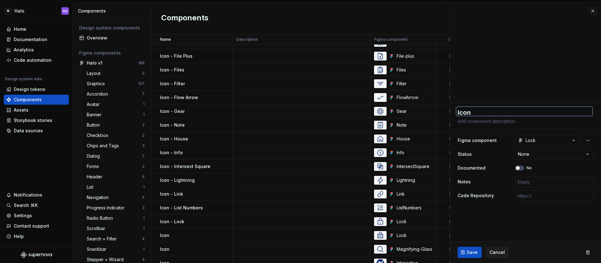
click at [491, 111] on textarea "Icon" at bounding box center [525, 111] width 136 height 9
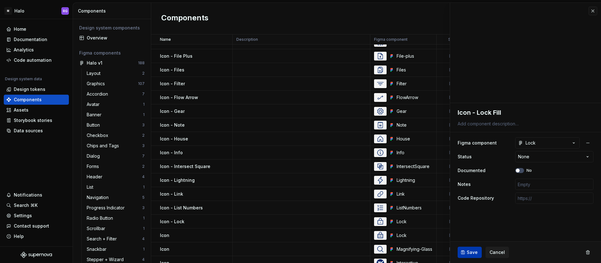
click at [473, 250] on span "Save" at bounding box center [472, 252] width 11 height 6
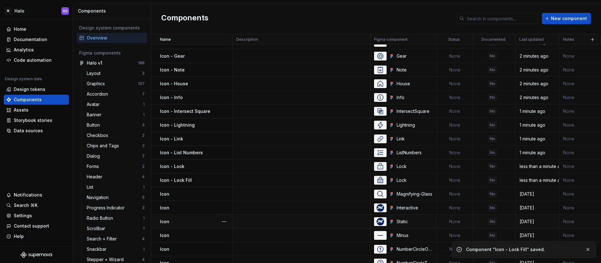
scroll to position [1869, 0]
click at [194, 195] on div "Icon" at bounding box center [196, 194] width 72 height 6
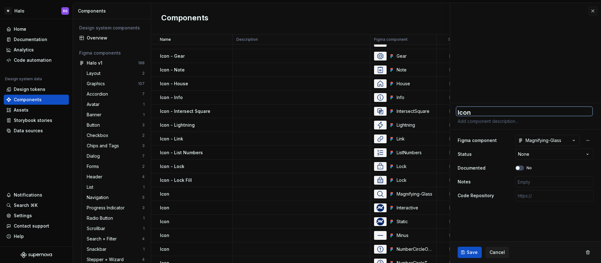
click at [496, 111] on textarea "Icon" at bounding box center [525, 111] width 136 height 9
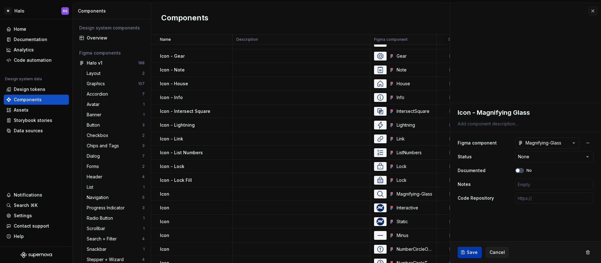
click at [475, 255] on span "Save" at bounding box center [472, 252] width 11 height 6
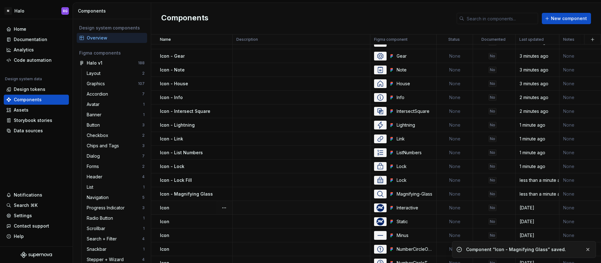
click at [189, 207] on div "Icon" at bounding box center [196, 207] width 72 height 6
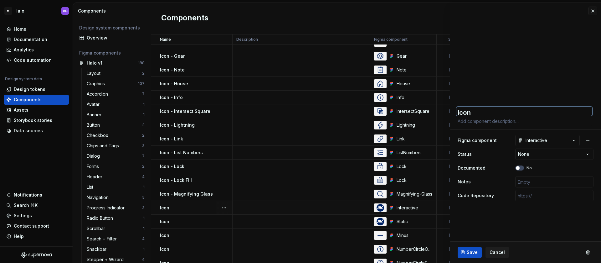
click at [485, 113] on textarea "Icon" at bounding box center [525, 111] width 136 height 9
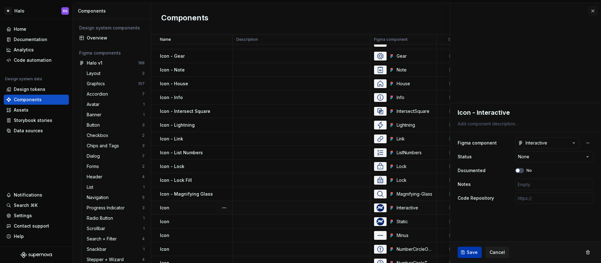
click at [475, 251] on span "Save" at bounding box center [472, 252] width 11 height 6
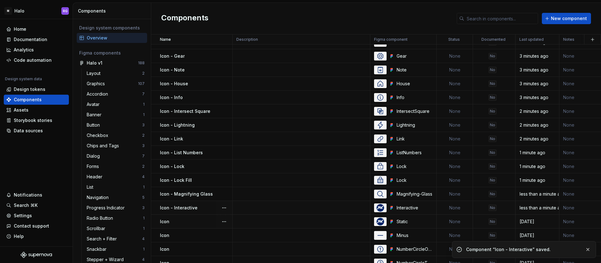
click at [186, 221] on div "Icon" at bounding box center [196, 221] width 72 height 6
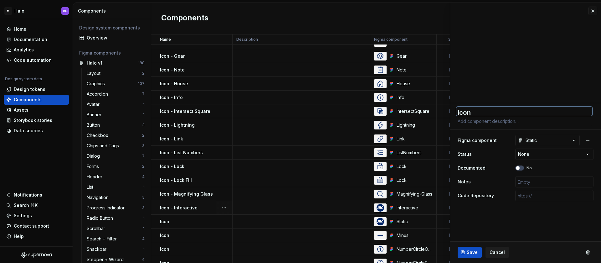
click at [496, 107] on textarea "Icon" at bounding box center [525, 111] width 136 height 9
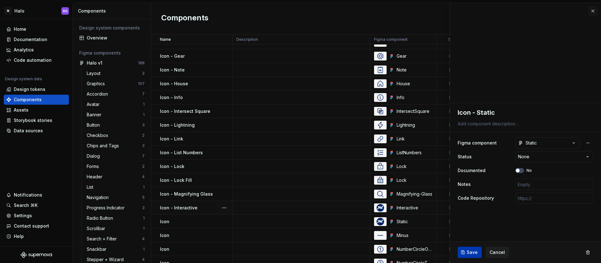
click at [472, 252] on span "Save" at bounding box center [472, 252] width 11 height 6
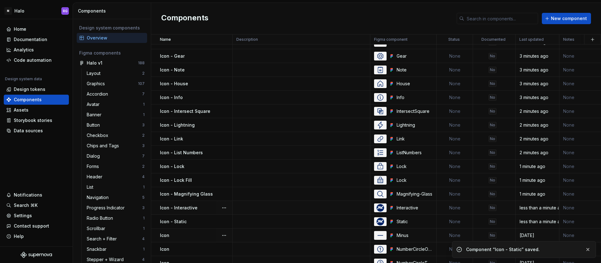
click at [187, 235] on div "Icon" at bounding box center [196, 235] width 72 height 6
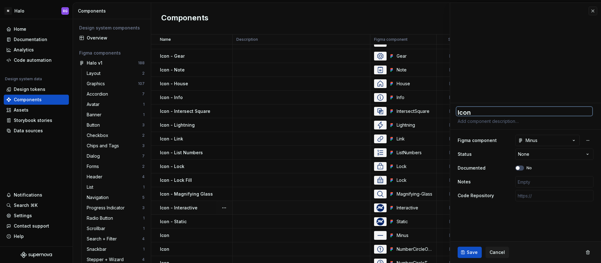
click at [499, 108] on textarea "Icon" at bounding box center [525, 111] width 136 height 9
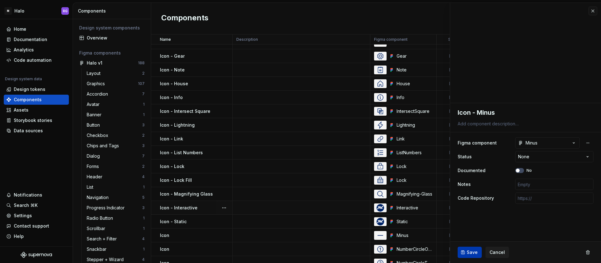
click at [469, 247] on button "Save" at bounding box center [470, 251] width 24 height 11
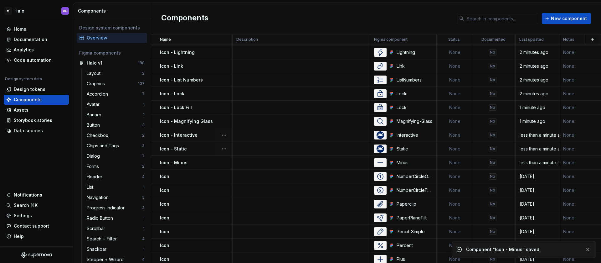
scroll to position [1945, 0]
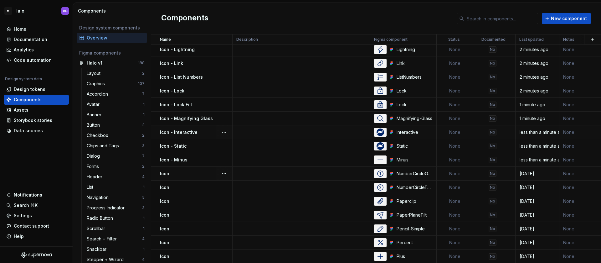
click at [190, 173] on div "Icon" at bounding box center [196, 173] width 72 height 6
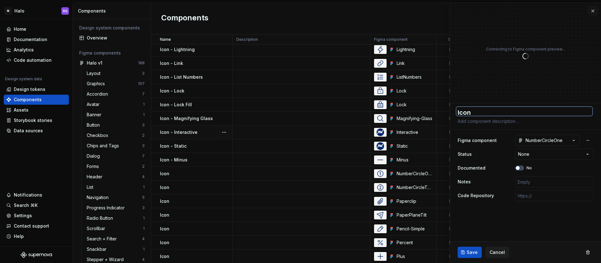
click at [482, 112] on textarea "Icon" at bounding box center [525, 111] width 136 height 9
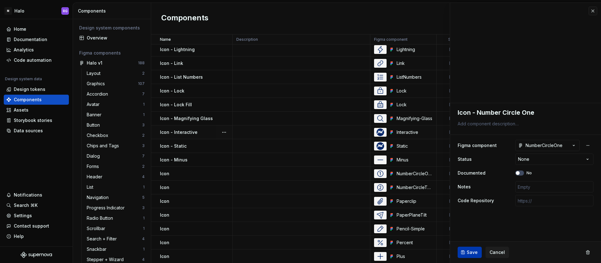
click at [473, 255] on button "Save" at bounding box center [470, 251] width 24 height 11
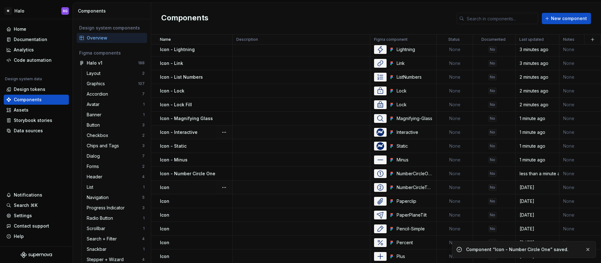
click at [183, 186] on div "Icon" at bounding box center [196, 187] width 72 height 6
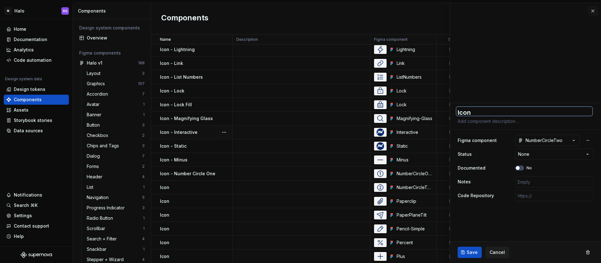
click at [511, 111] on textarea "Icon" at bounding box center [525, 111] width 136 height 9
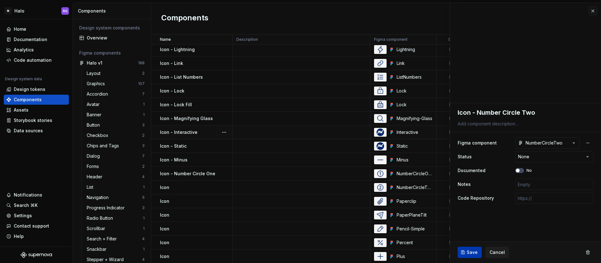
click at [468, 254] on span "Save" at bounding box center [472, 252] width 11 height 6
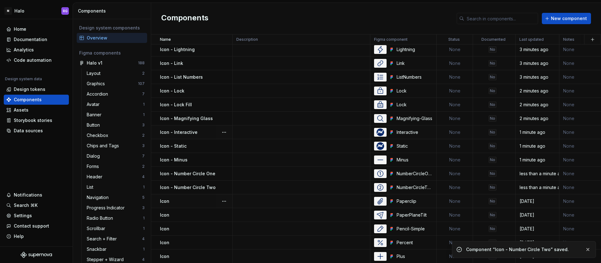
click at [188, 201] on div "Icon" at bounding box center [196, 201] width 72 height 6
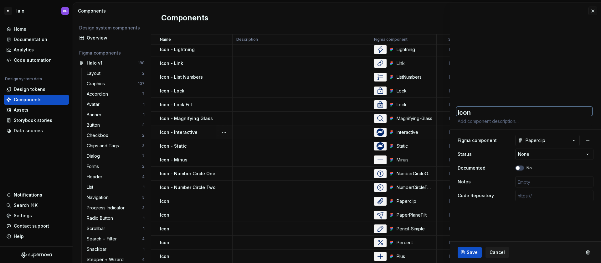
click at [496, 107] on textarea "Icon" at bounding box center [525, 111] width 136 height 9
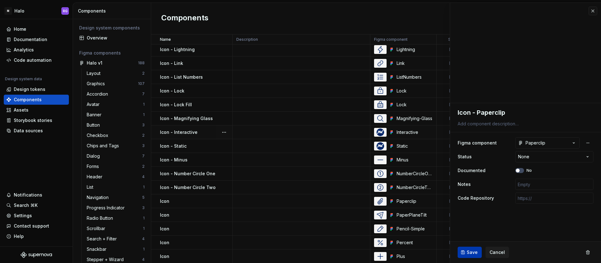
click at [470, 253] on span "Save" at bounding box center [472, 252] width 11 height 6
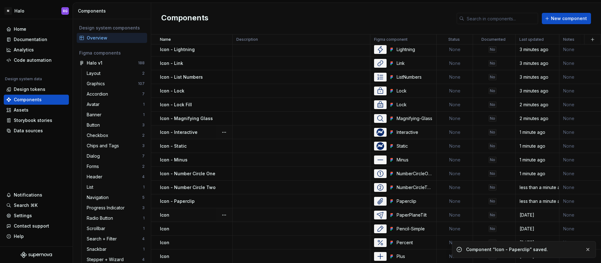
click at [198, 220] on td "Icon" at bounding box center [191, 215] width 81 height 14
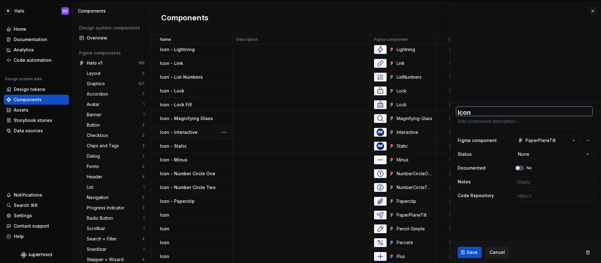
click at [480, 112] on textarea "Icon" at bounding box center [525, 111] width 136 height 9
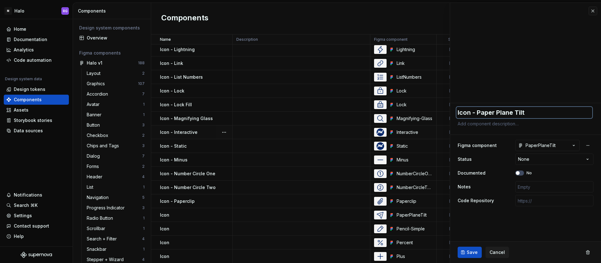
click at [500, 113] on textarea "Icon - Paper Plane Tilt" at bounding box center [525, 112] width 136 height 11
click at [473, 255] on span "Save" at bounding box center [472, 252] width 11 height 6
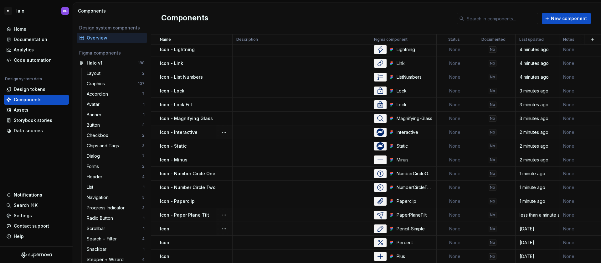
click at [197, 230] on div "Icon" at bounding box center [196, 228] width 72 height 6
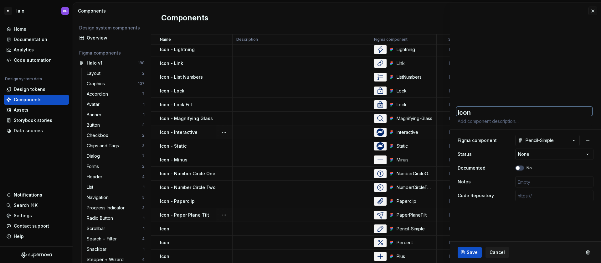
click at [501, 108] on textarea "Icon" at bounding box center [525, 111] width 136 height 9
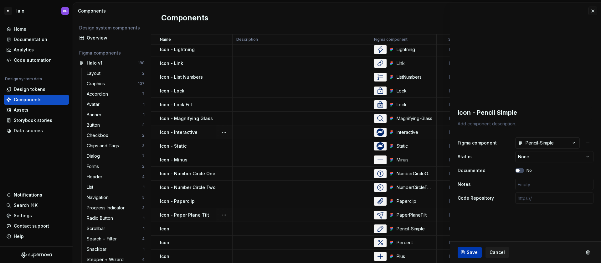
click at [477, 248] on button "Save" at bounding box center [470, 251] width 24 height 11
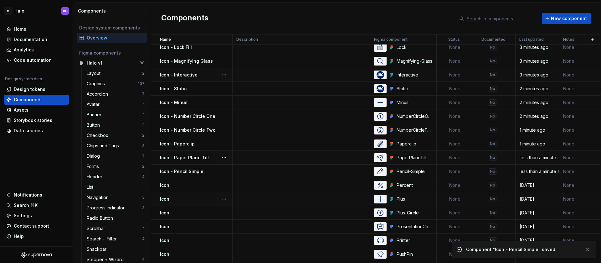
scroll to position [2003, 0]
click at [195, 187] on div "Icon" at bounding box center [196, 184] width 72 height 6
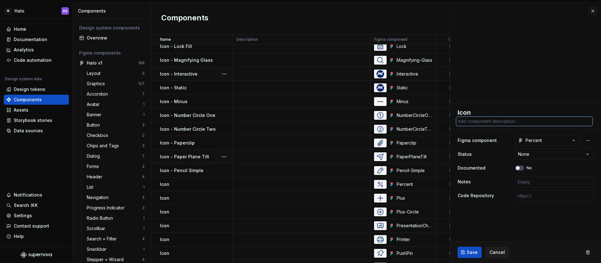
click at [499, 118] on textarea at bounding box center [525, 121] width 136 height 9
click at [491, 109] on textarea "Icon" at bounding box center [525, 111] width 136 height 9
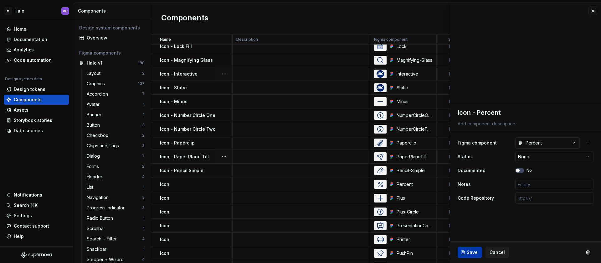
click at [470, 250] on span "Save" at bounding box center [472, 252] width 11 height 6
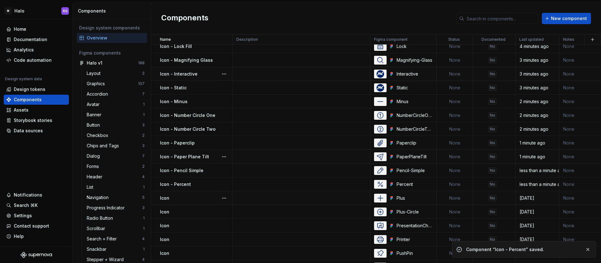
click at [189, 197] on div "Icon" at bounding box center [196, 198] width 72 height 6
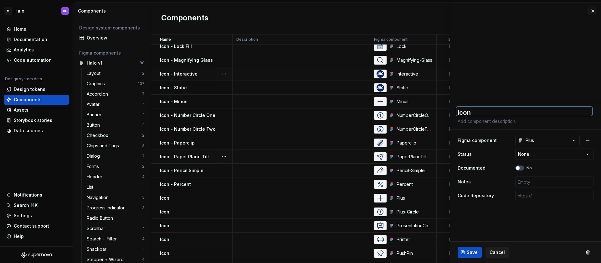
click at [496, 112] on textarea "Icon" at bounding box center [525, 111] width 136 height 9
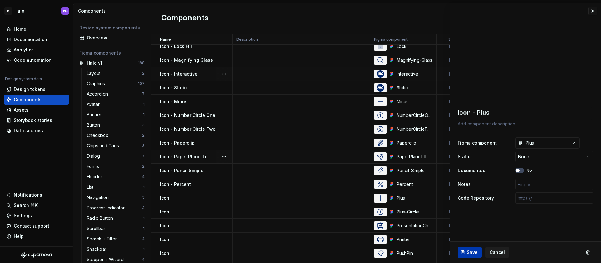
click at [473, 253] on span "Save" at bounding box center [472, 252] width 11 height 6
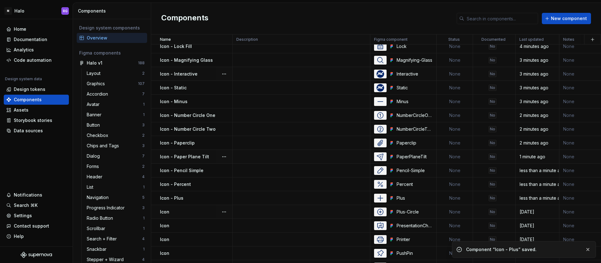
click at [186, 209] on div "Icon" at bounding box center [196, 212] width 72 height 6
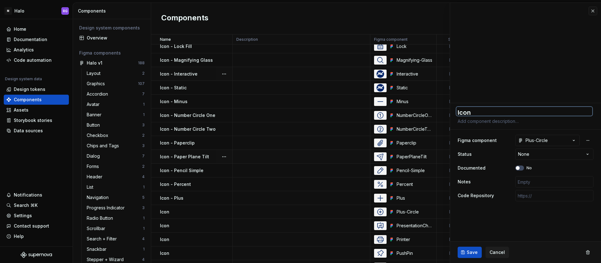
click at [492, 112] on textarea "Icon" at bounding box center [525, 111] width 136 height 9
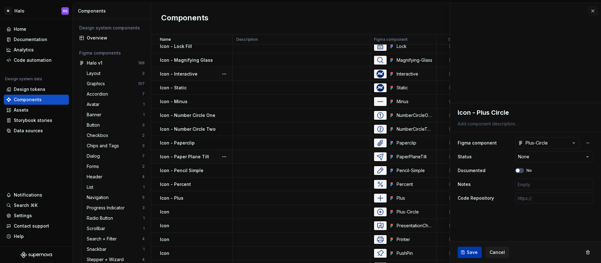
click at [472, 251] on span "Save" at bounding box center [472, 252] width 11 height 6
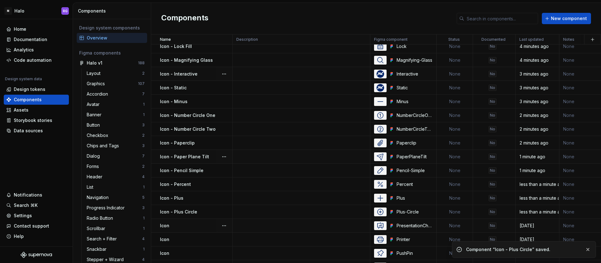
click at [201, 225] on div "Icon" at bounding box center [196, 225] width 72 height 6
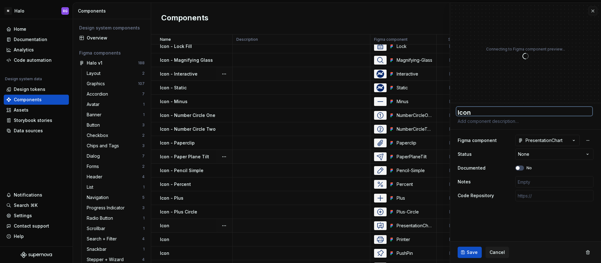
click at [496, 109] on textarea "Icon" at bounding box center [525, 111] width 136 height 9
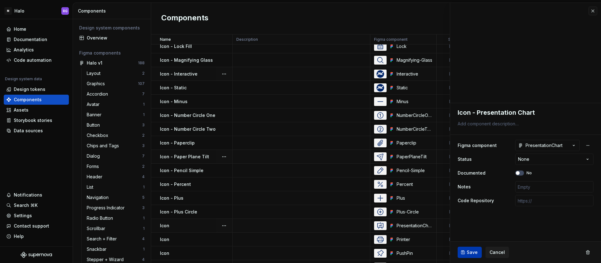
click at [472, 254] on span "Save" at bounding box center [472, 252] width 11 height 6
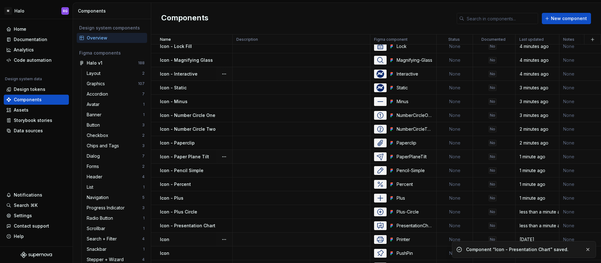
click at [192, 241] on div "Icon" at bounding box center [196, 239] width 72 height 6
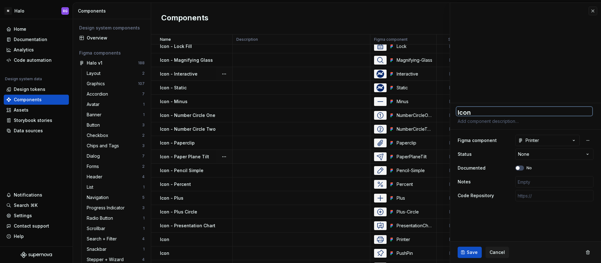
click at [486, 108] on textarea "Icon" at bounding box center [525, 111] width 136 height 9
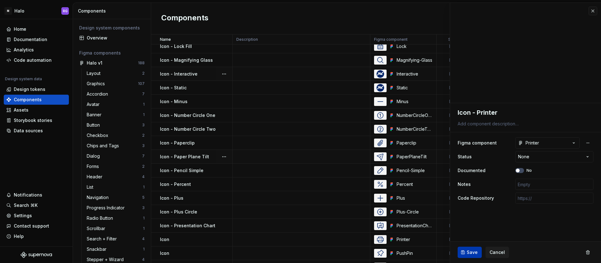
click at [468, 249] on span "Save" at bounding box center [472, 252] width 11 height 6
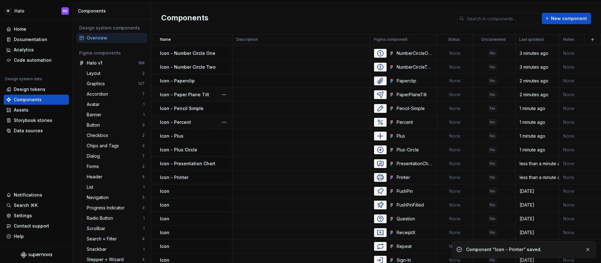
scroll to position [2066, 0]
click at [180, 188] on div "Icon" at bounding box center [196, 190] width 72 height 6
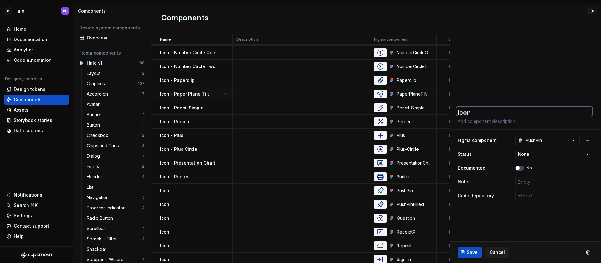
click at [488, 111] on textarea "Icon" at bounding box center [525, 111] width 136 height 9
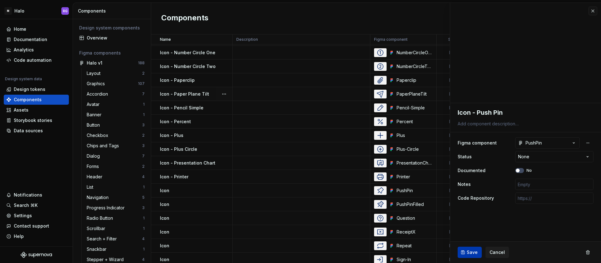
click at [473, 256] on button "Save" at bounding box center [470, 251] width 24 height 11
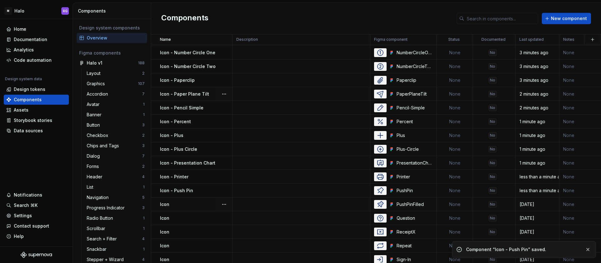
click at [182, 201] on div "Icon" at bounding box center [196, 204] width 72 height 6
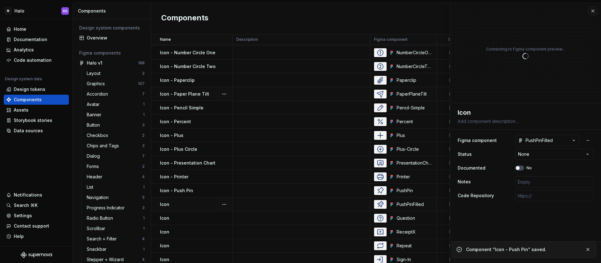
click at [182, 201] on div "Icon" at bounding box center [196, 204] width 72 height 6
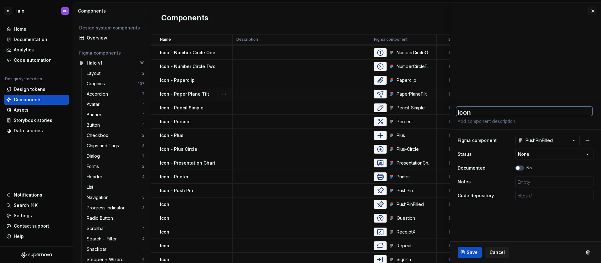
click at [483, 113] on textarea "Icon" at bounding box center [525, 111] width 136 height 9
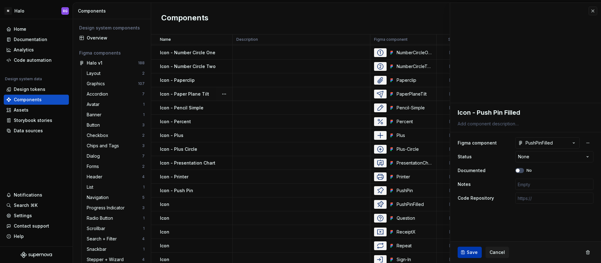
click at [472, 252] on span "Save" at bounding box center [472, 252] width 11 height 6
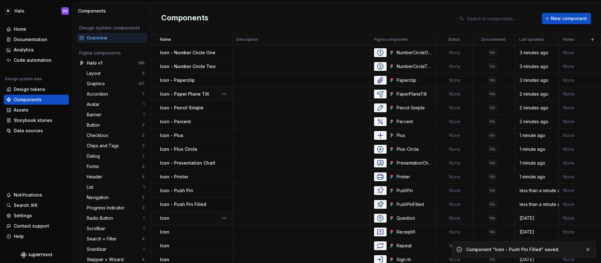
click at [178, 219] on div "Icon" at bounding box center [196, 218] width 72 height 6
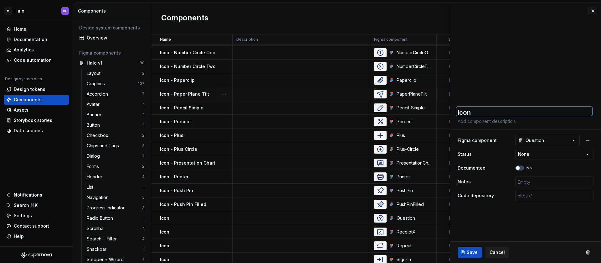
click at [495, 109] on textarea "Icon" at bounding box center [525, 111] width 136 height 9
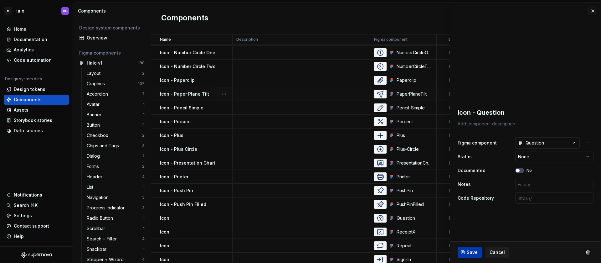
click at [473, 255] on span "Save" at bounding box center [472, 252] width 11 height 6
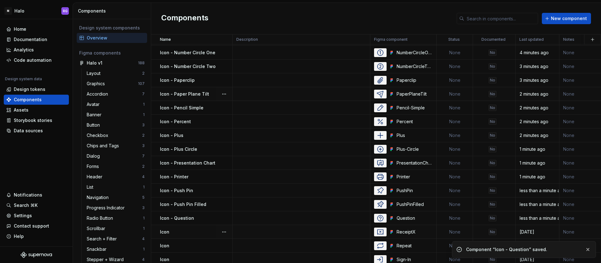
click at [187, 231] on div "Icon" at bounding box center [196, 232] width 72 height 6
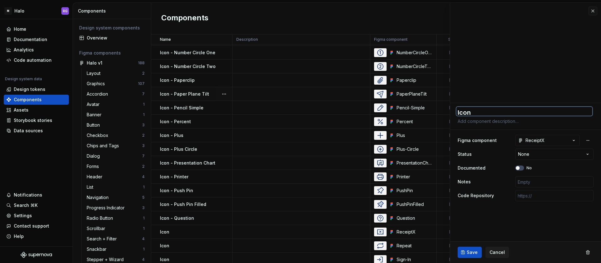
click at [481, 110] on textarea "Icon" at bounding box center [525, 111] width 136 height 9
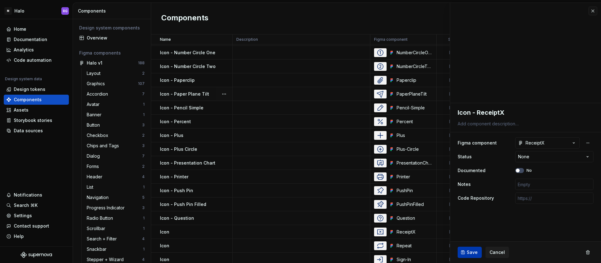
click at [471, 253] on span "Save" at bounding box center [472, 252] width 11 height 6
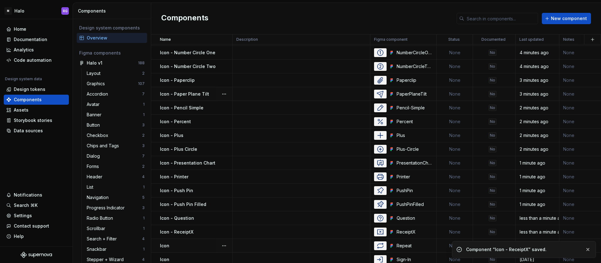
scroll to position [2115, 0]
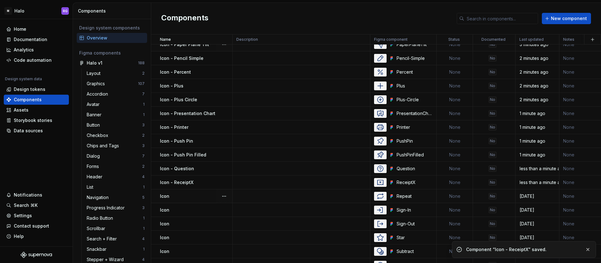
click at [189, 197] on div "Icon" at bounding box center [196, 196] width 72 height 6
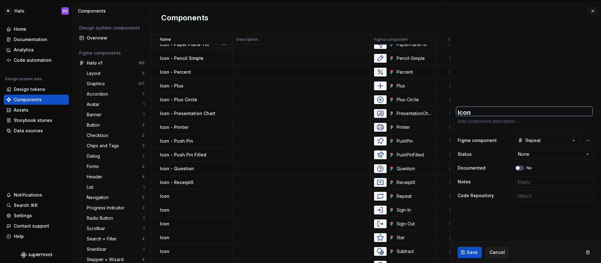
click at [484, 111] on textarea "Icon" at bounding box center [525, 111] width 136 height 9
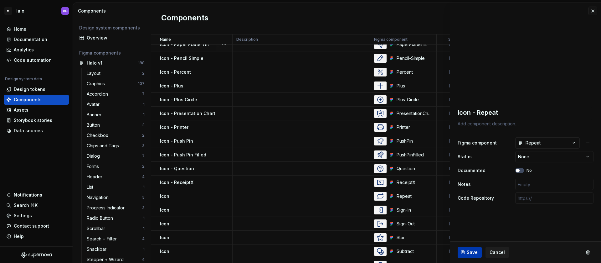
click at [469, 254] on span "Save" at bounding box center [472, 252] width 11 height 6
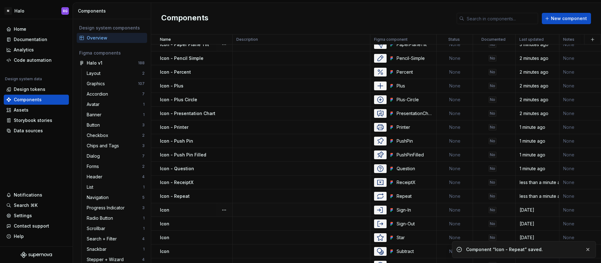
click at [188, 210] on div "Icon" at bounding box center [196, 210] width 72 height 6
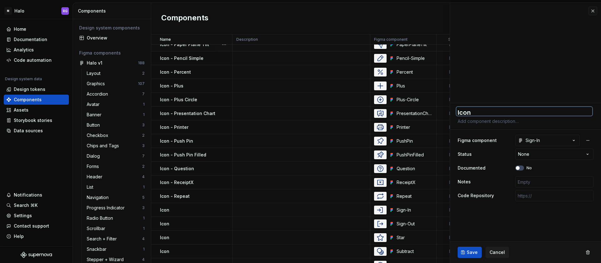
click at [494, 108] on textarea "Icon" at bounding box center [525, 111] width 136 height 9
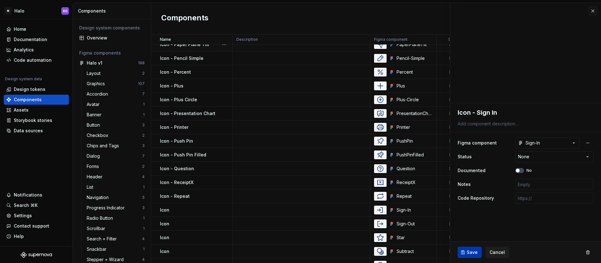
click at [470, 255] on span "Save" at bounding box center [472, 252] width 11 height 6
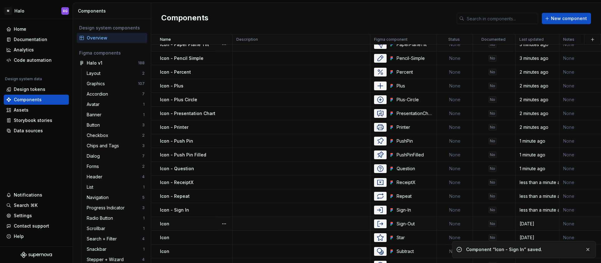
click at [190, 220] on td "Icon" at bounding box center [191, 224] width 81 height 14
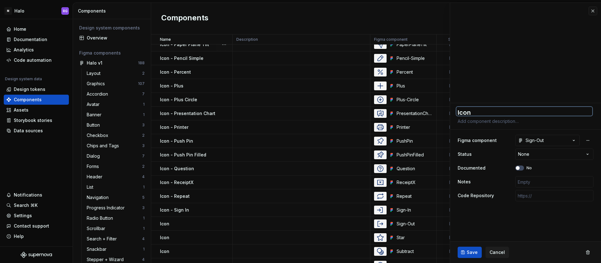
click at [493, 109] on textarea "Icon" at bounding box center [525, 111] width 136 height 9
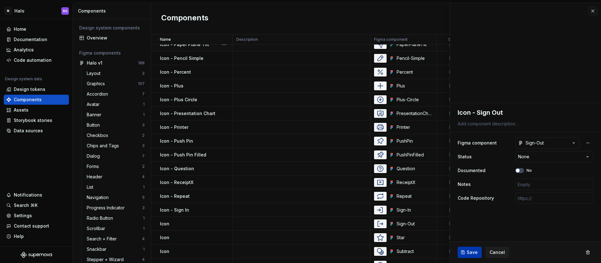
click at [472, 251] on span "Save" at bounding box center [472, 252] width 11 height 6
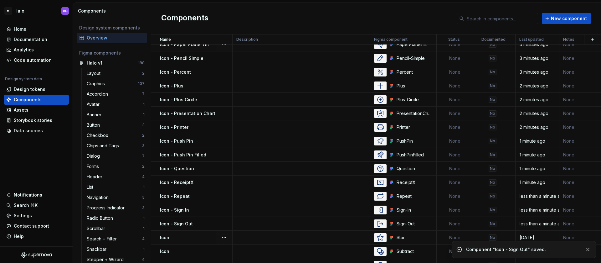
click at [183, 239] on div "Icon" at bounding box center [196, 237] width 72 height 6
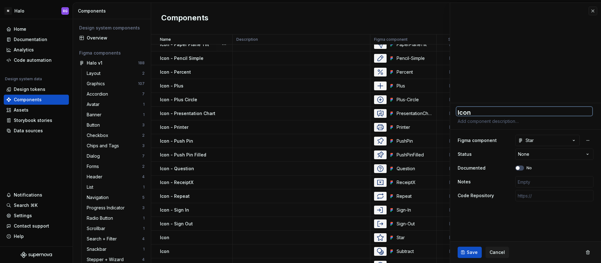
click at [486, 111] on textarea "Icon" at bounding box center [525, 111] width 136 height 9
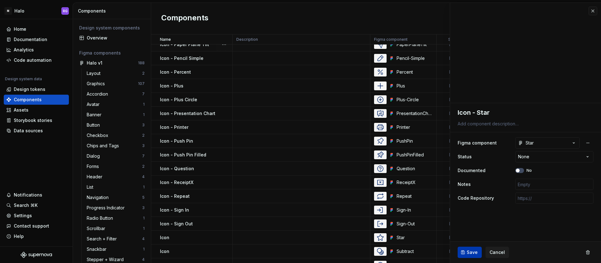
click at [469, 254] on span "Save" at bounding box center [472, 252] width 11 height 6
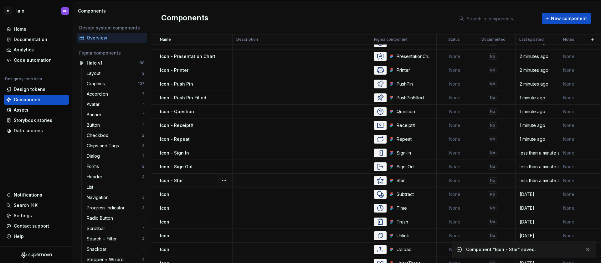
scroll to position [2173, 0]
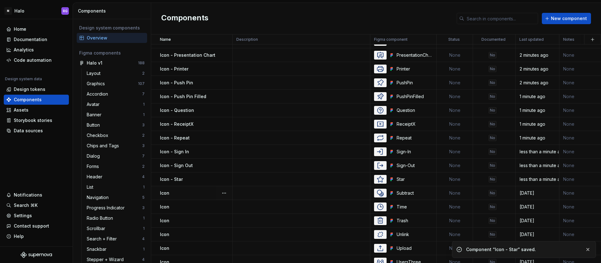
click at [195, 194] on div "Icon" at bounding box center [196, 193] width 72 height 6
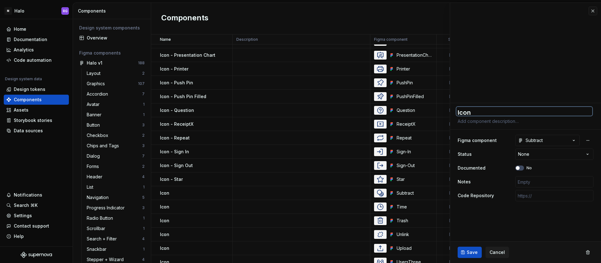
click at [491, 111] on textarea "Icon" at bounding box center [525, 111] width 136 height 9
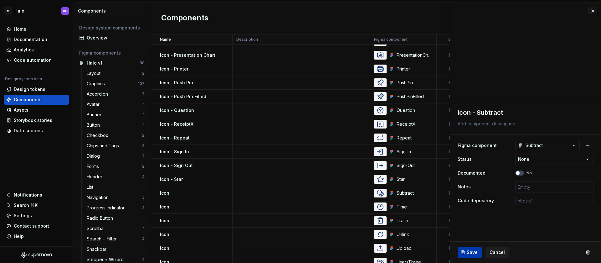
click at [472, 252] on span "Save" at bounding box center [472, 252] width 11 height 6
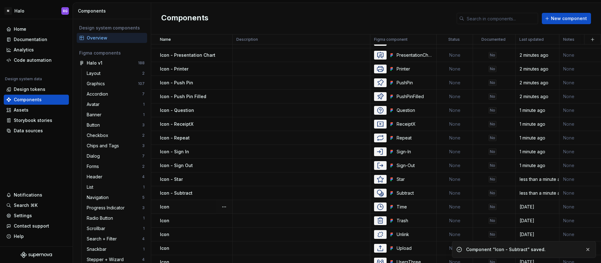
click at [189, 207] on div "Icon" at bounding box center [196, 207] width 72 height 6
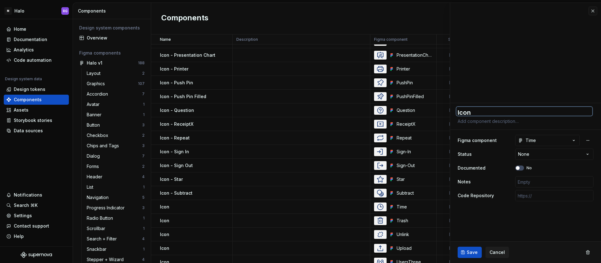
click at [478, 109] on textarea "Icon" at bounding box center [525, 111] width 136 height 9
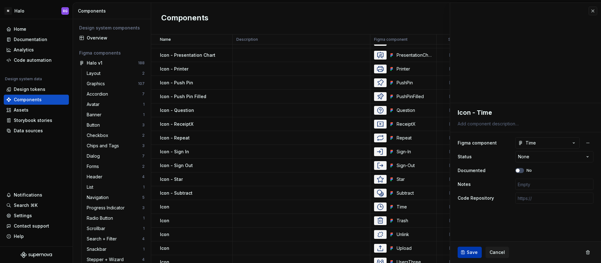
click at [474, 253] on span "Save" at bounding box center [472, 252] width 11 height 6
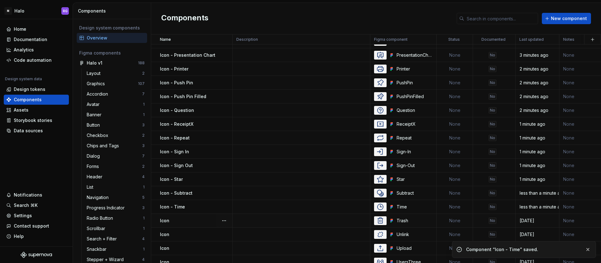
click at [190, 220] on div "Icon" at bounding box center [196, 220] width 72 height 6
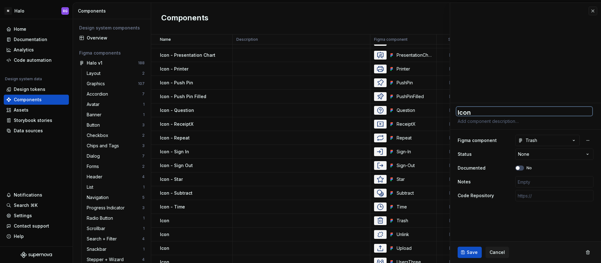
click at [496, 111] on textarea "Icon" at bounding box center [525, 111] width 136 height 9
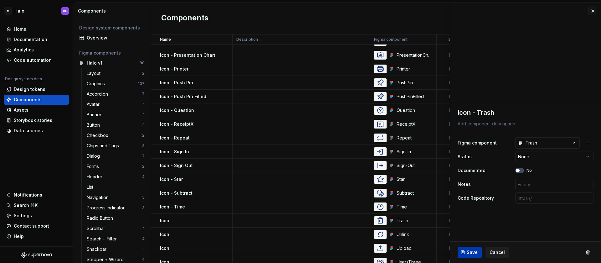
click at [473, 254] on span "Save" at bounding box center [472, 252] width 11 height 6
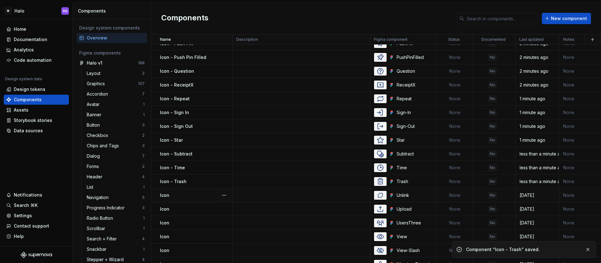
scroll to position [2213, 0]
click at [190, 196] on div "Icon" at bounding box center [196, 195] width 72 height 6
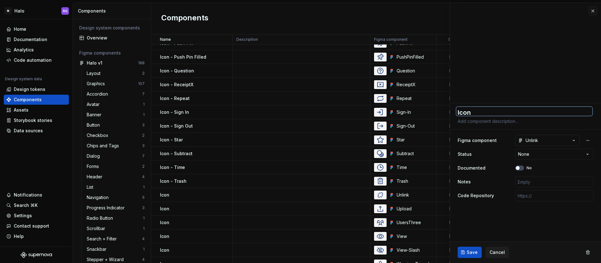
click at [498, 111] on textarea "Icon" at bounding box center [525, 111] width 136 height 9
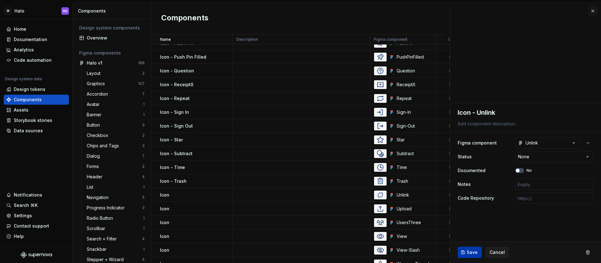
click at [469, 251] on span "Save" at bounding box center [472, 252] width 11 height 6
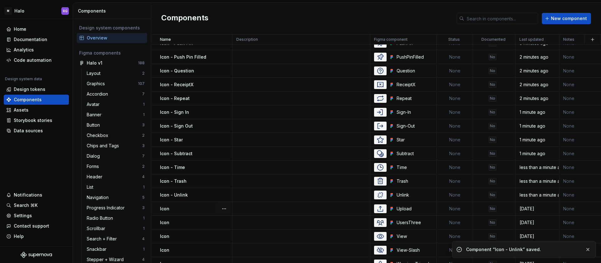
click at [184, 208] on div "Icon" at bounding box center [196, 208] width 72 height 6
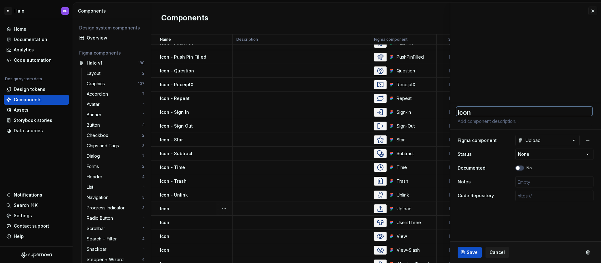
click at [486, 111] on textarea "Icon" at bounding box center [525, 111] width 136 height 9
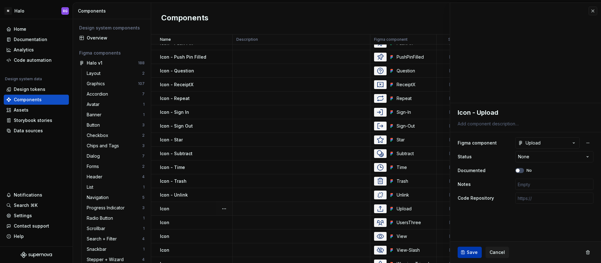
click at [464, 255] on button "Save" at bounding box center [470, 251] width 24 height 11
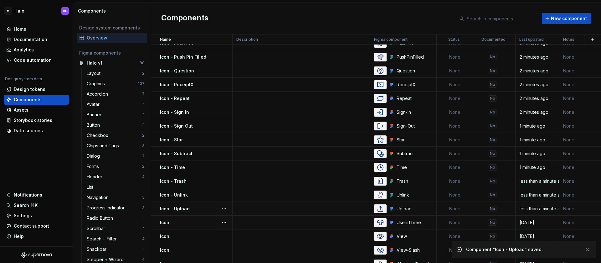
click at [183, 221] on div "Icon" at bounding box center [196, 222] width 72 height 6
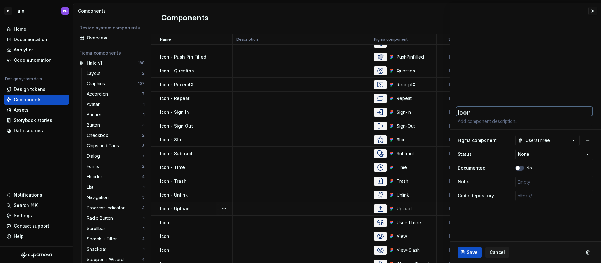
click at [493, 113] on textarea "Icon" at bounding box center [525, 111] width 136 height 9
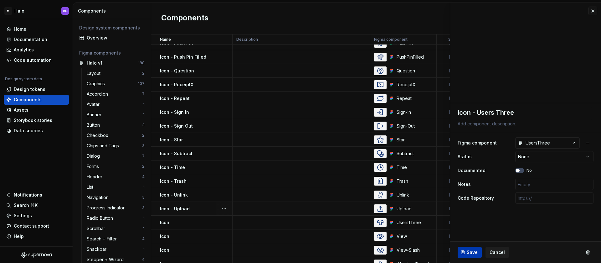
click at [468, 255] on span "Save" at bounding box center [472, 252] width 11 height 6
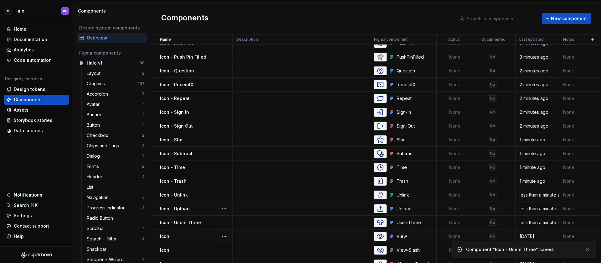
click at [187, 234] on div "Icon" at bounding box center [196, 236] width 72 height 6
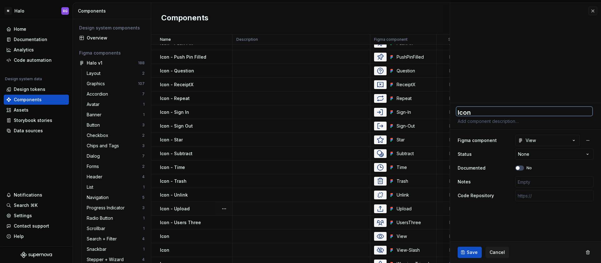
click at [489, 113] on textarea "Icon" at bounding box center [525, 111] width 136 height 9
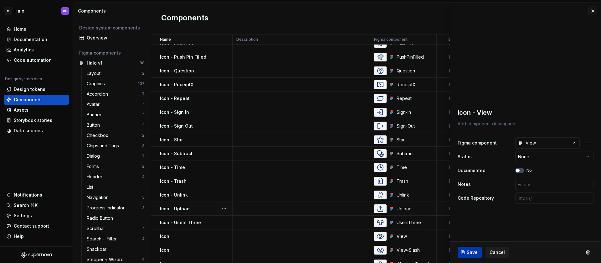
click at [477, 253] on span "Save" at bounding box center [472, 252] width 11 height 6
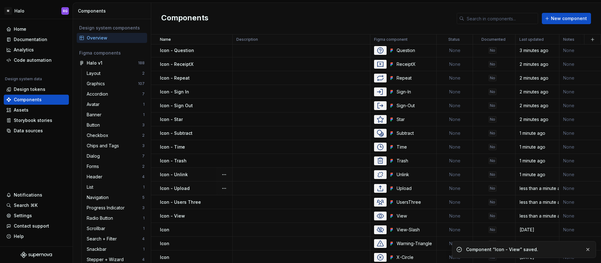
scroll to position [2241, 0]
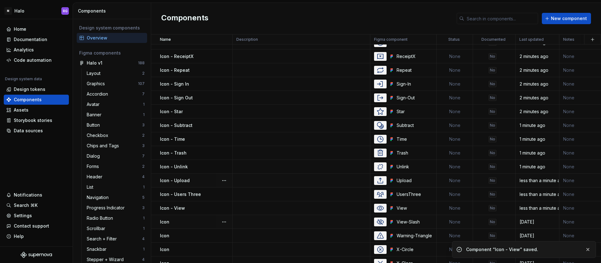
click at [184, 220] on div "Icon" at bounding box center [196, 222] width 72 height 6
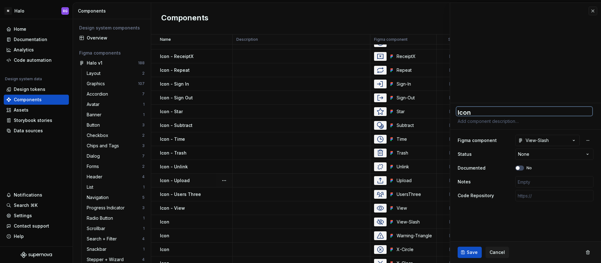
click at [485, 109] on textarea "Icon" at bounding box center [525, 111] width 136 height 9
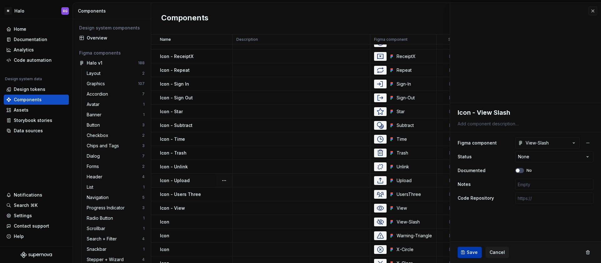
click at [470, 252] on span "Save" at bounding box center [472, 252] width 11 height 6
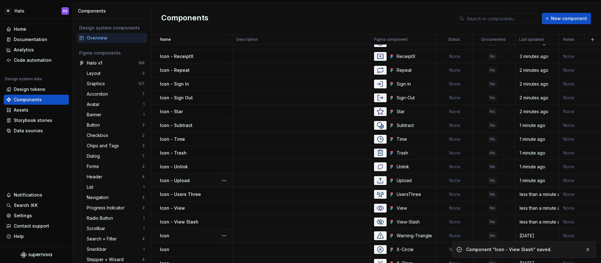
click at [183, 235] on div "Icon" at bounding box center [196, 235] width 72 height 6
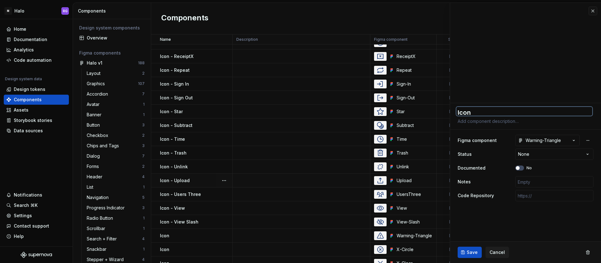
click at [483, 111] on textarea "Icon" at bounding box center [525, 111] width 136 height 9
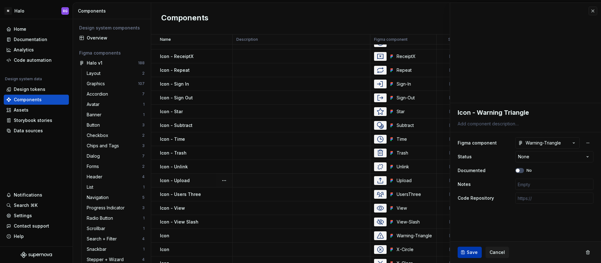
click at [474, 251] on span "Save" at bounding box center [472, 252] width 11 height 6
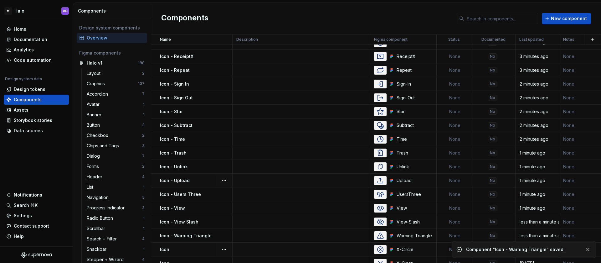
scroll to position [2267, 0]
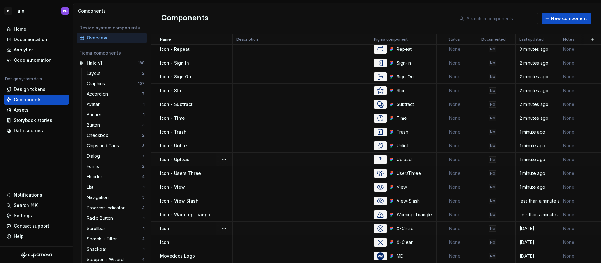
click at [182, 225] on div "Icon" at bounding box center [196, 228] width 72 height 6
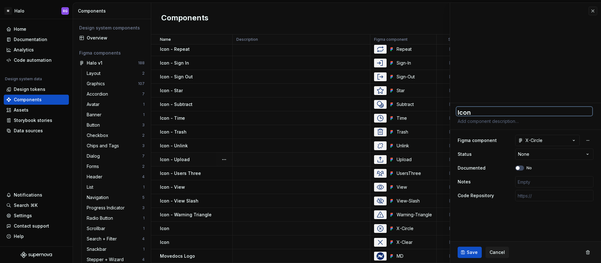
click at [489, 114] on textarea "Icon" at bounding box center [525, 111] width 136 height 9
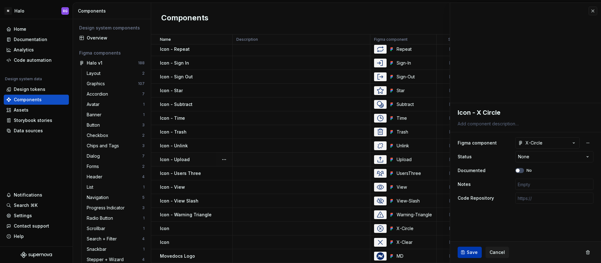
click at [471, 252] on span "Save" at bounding box center [472, 252] width 11 height 6
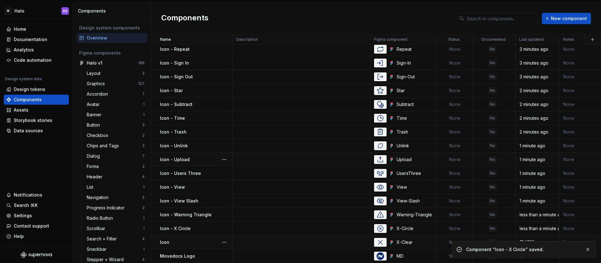
click at [191, 240] on div "Icon" at bounding box center [196, 242] width 72 height 6
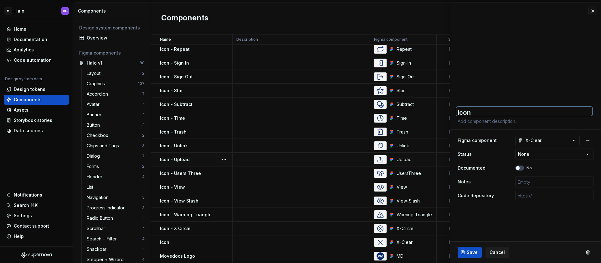
click at [485, 110] on textarea "Icon" at bounding box center [525, 111] width 136 height 9
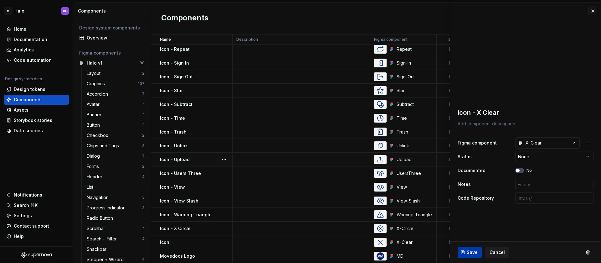
click at [470, 247] on button "Save" at bounding box center [470, 251] width 24 height 11
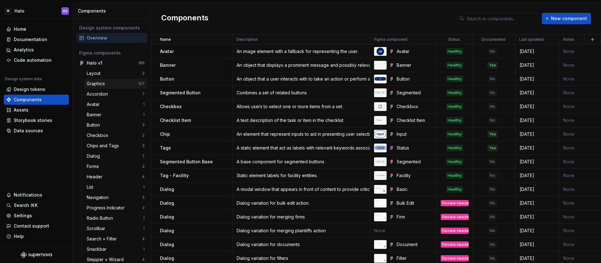
click at [96, 82] on div "Graphics" at bounding box center [97, 83] width 21 height 6
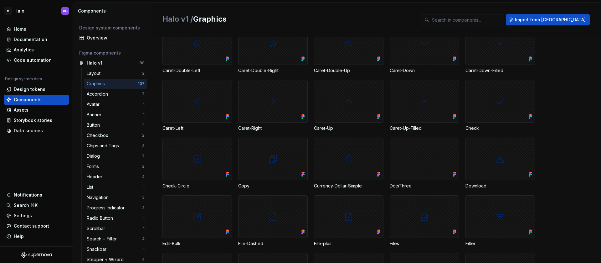
scroll to position [328, 0]
click at [34, 96] on div "Components" at bounding box center [36, 100] width 65 height 10
